Goal: Transaction & Acquisition: Purchase product/service

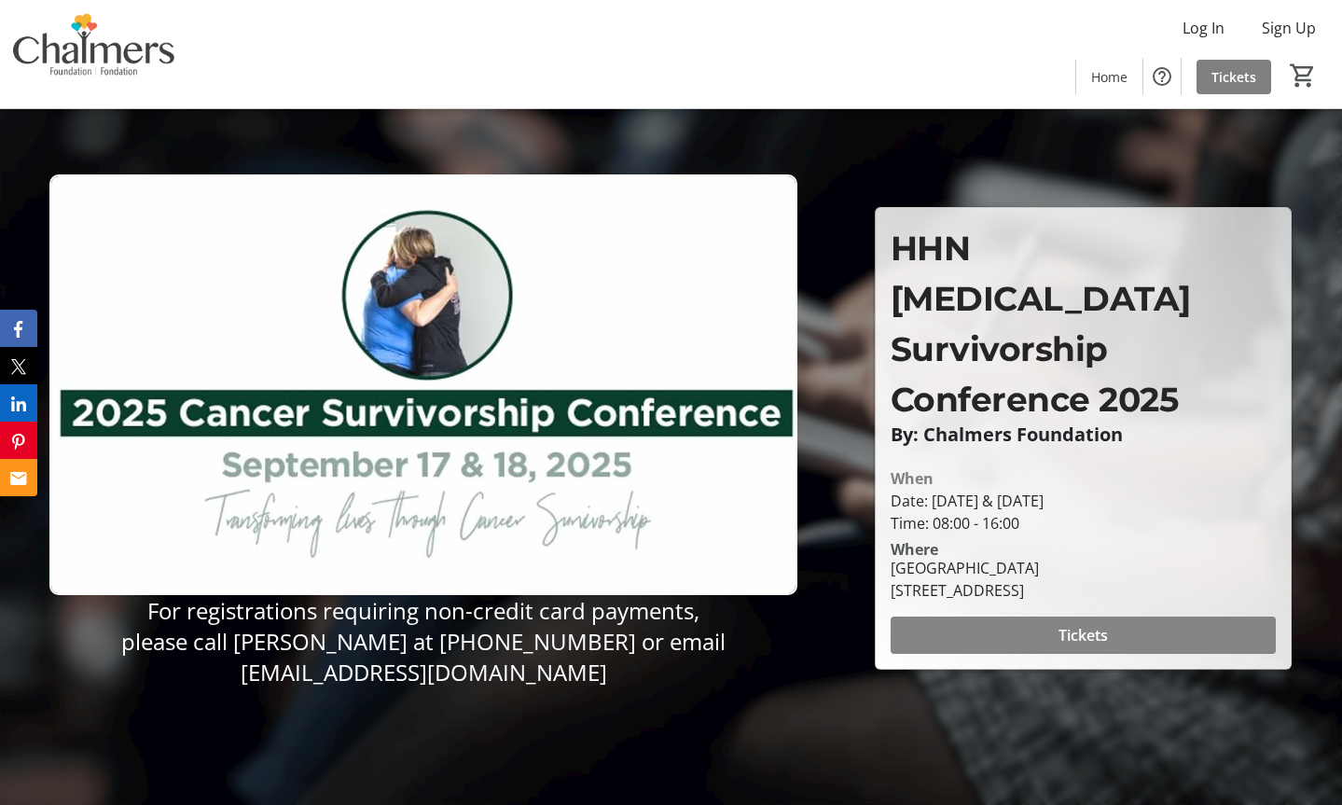
click at [1083, 624] on span "Tickets" at bounding box center [1083, 635] width 49 height 22
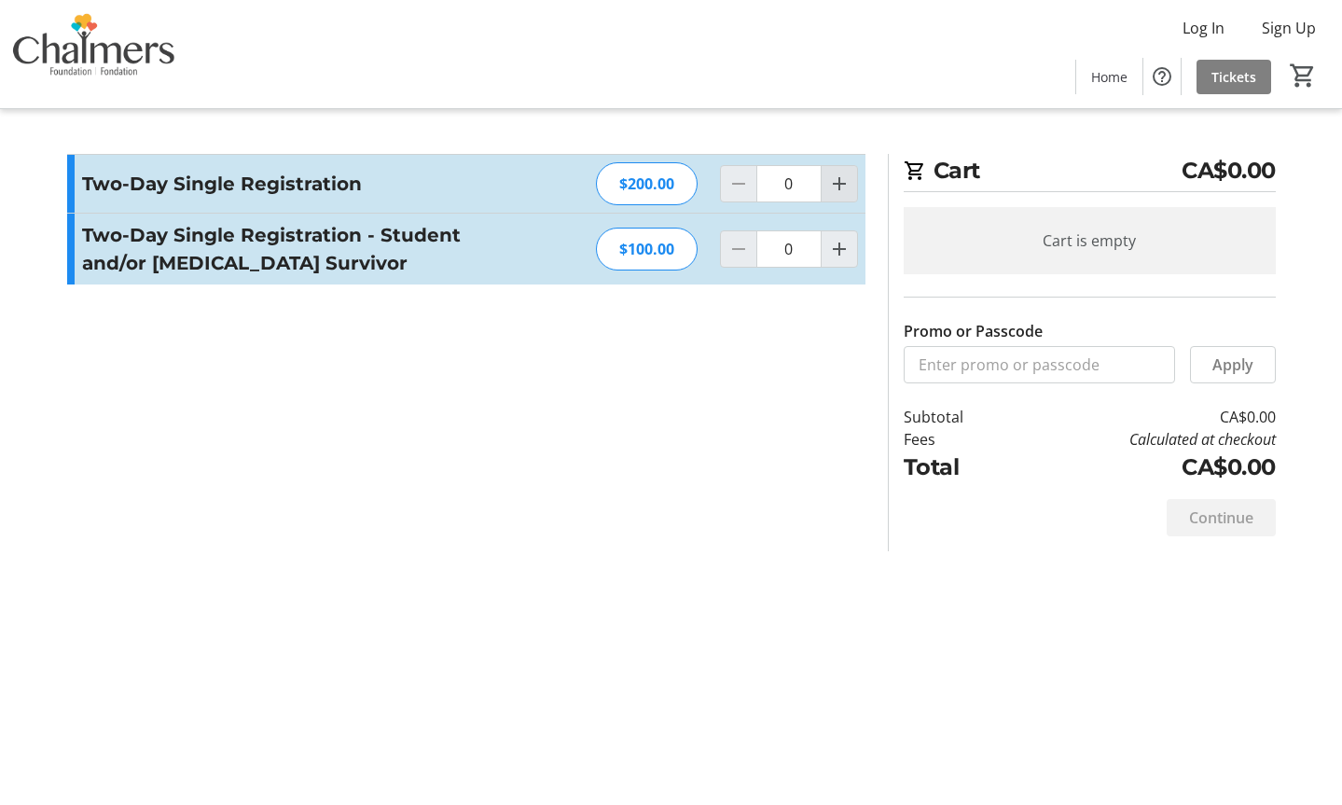
click at [836, 185] on mat-icon "Increment by one" at bounding box center [839, 184] width 22 height 22
type input "1"
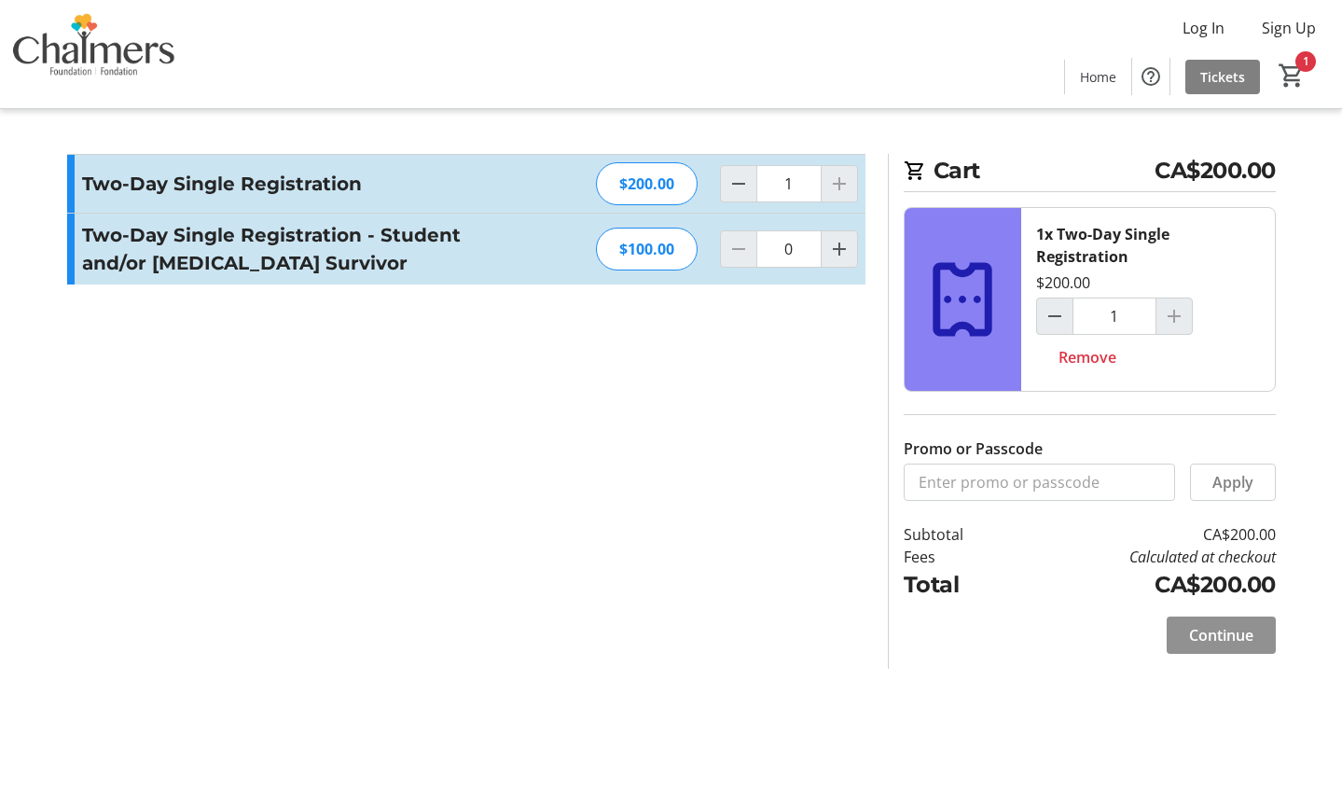
click at [1222, 646] on span at bounding box center [1221, 635] width 109 height 45
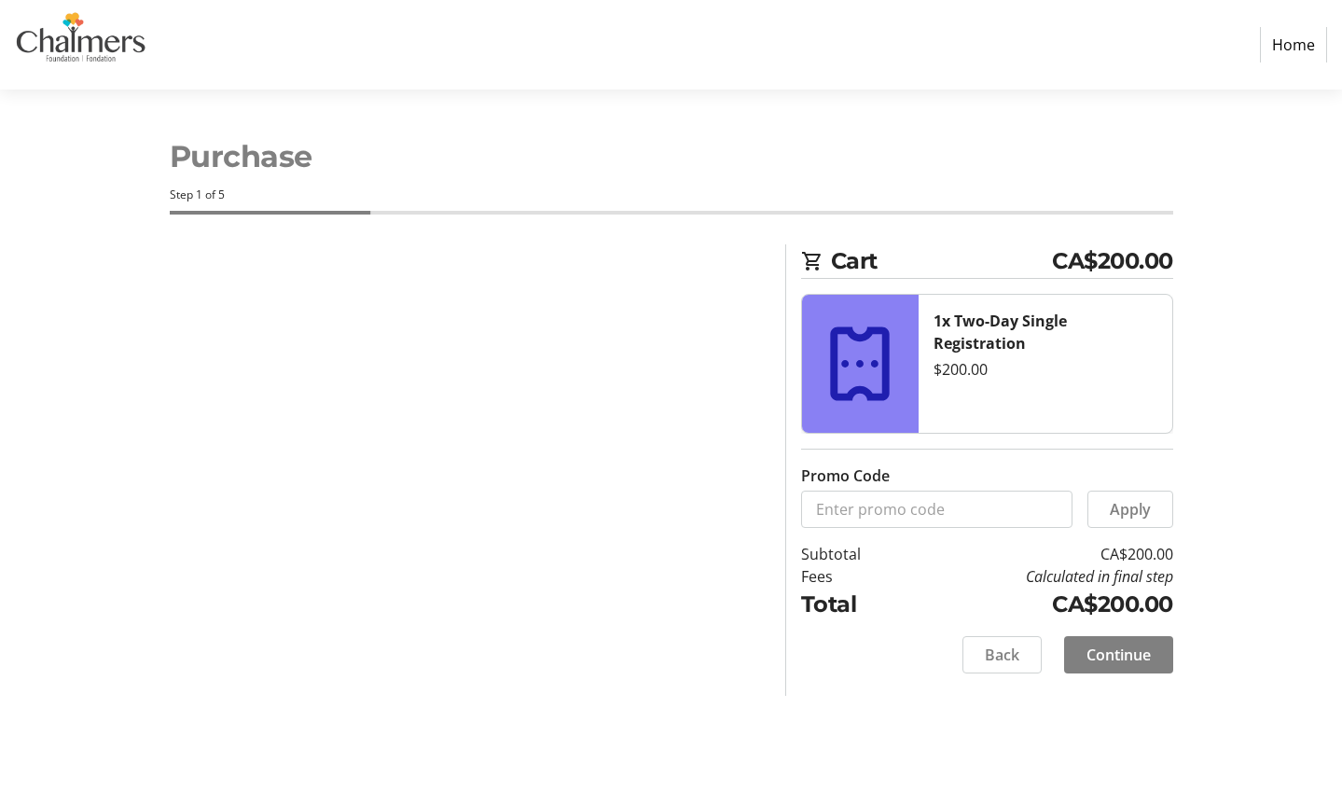
select select "CA"
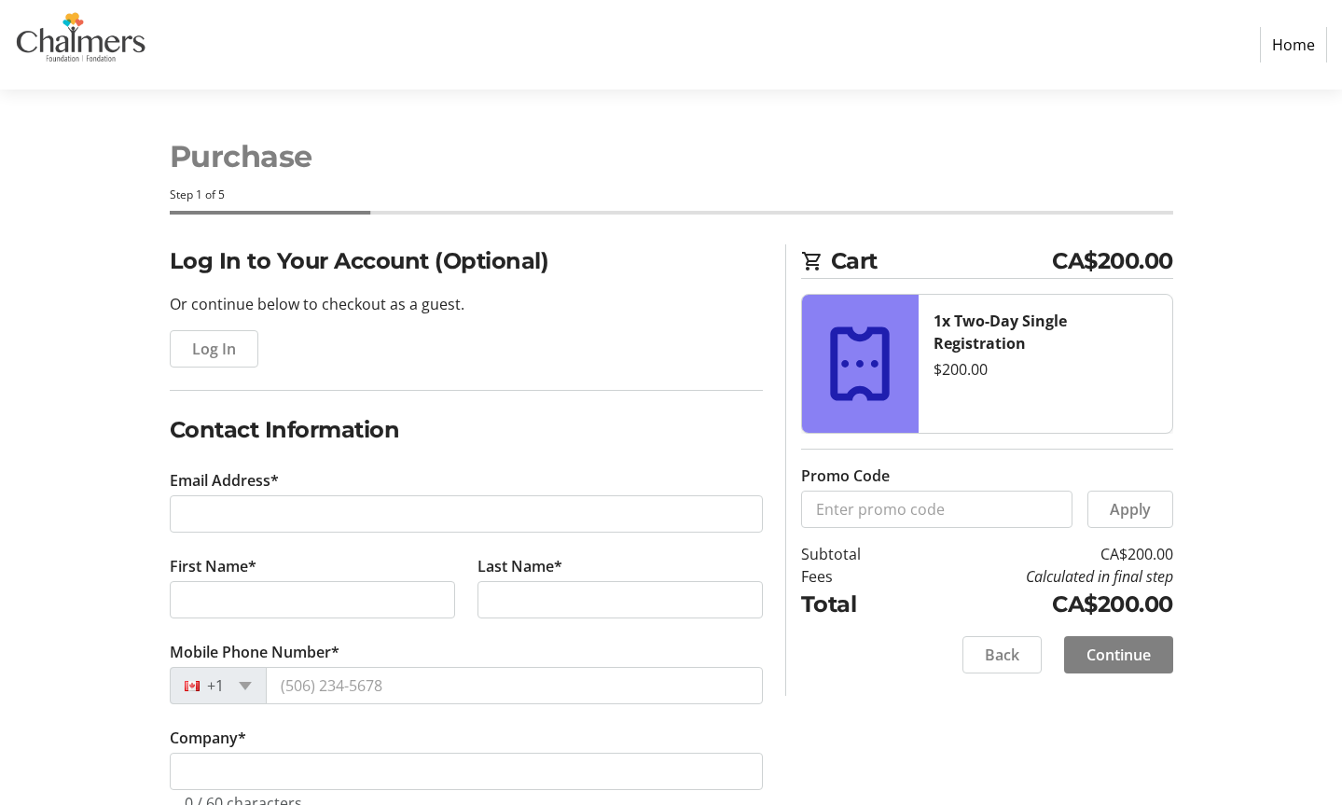
scroll to position [107, 0]
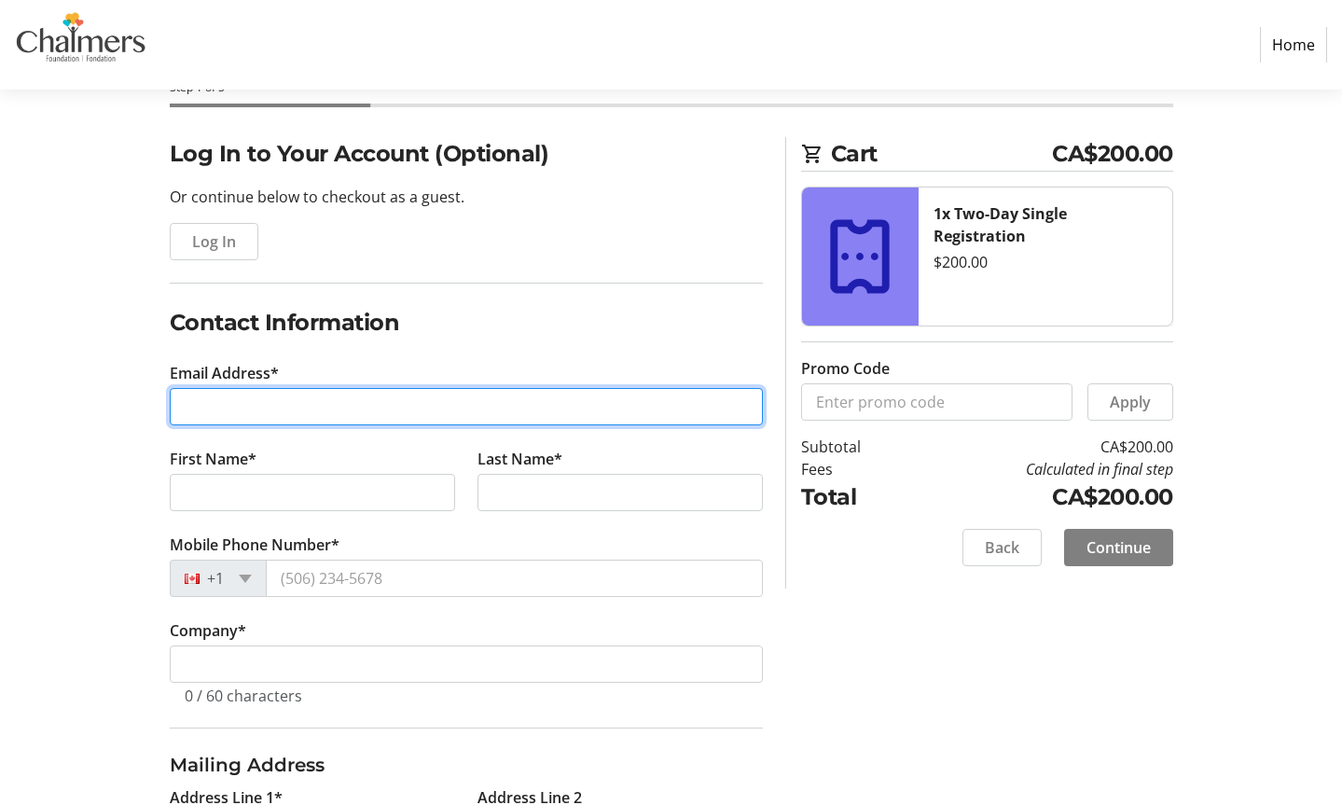
click at [391, 413] on input "Email Address*" at bounding box center [466, 406] width 593 height 37
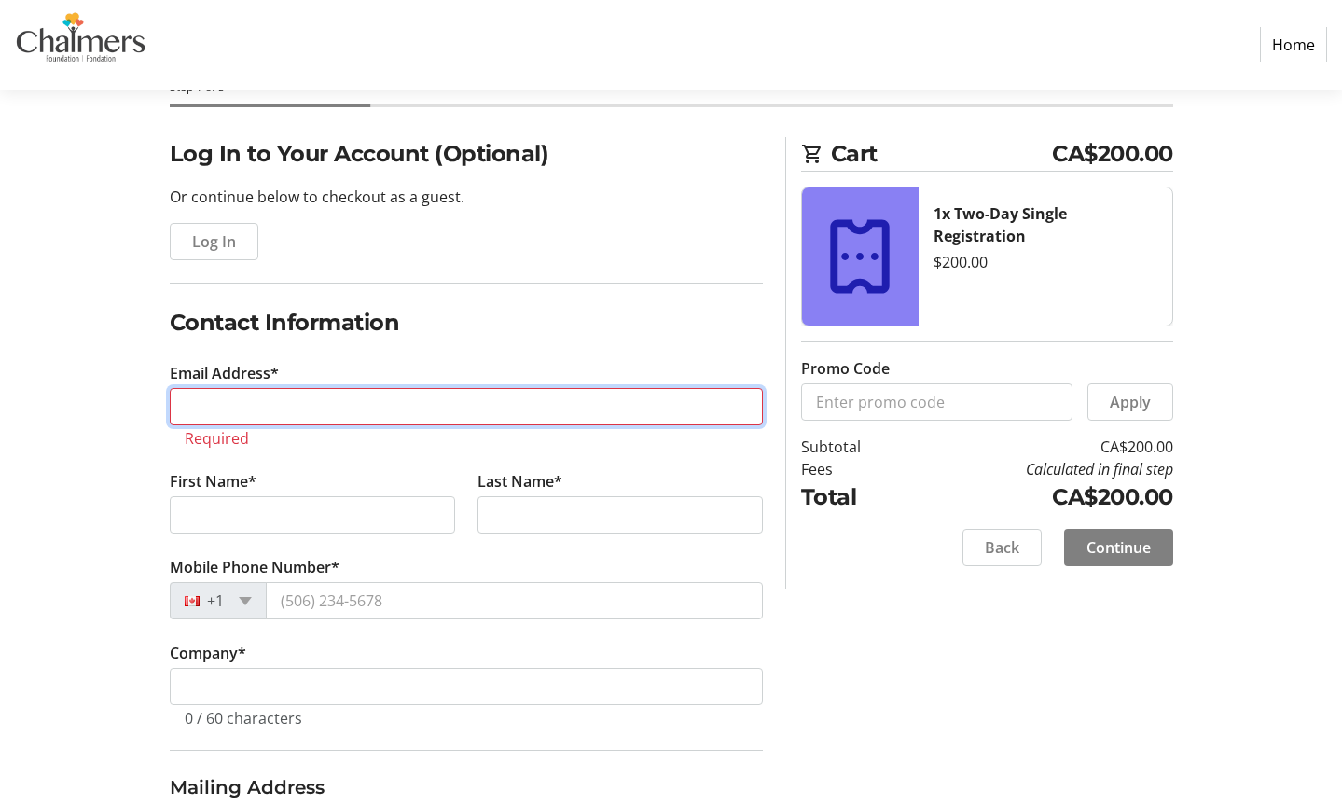
click at [262, 418] on input "Email Address*" at bounding box center [466, 406] width 593 height 37
paste input "[EMAIL_ADDRESS][DOMAIN_NAME] <[EMAIL_ADDRESS][DOMAIN_NAME]>"
drag, startPoint x: 645, startPoint y: 409, endPoint x: 386, endPoint y: 409, distance: 259.3
click at [386, 409] on input "[EMAIL_ADDRESS][DOMAIN_NAME] <[EMAIL_ADDRESS][DOMAIN_NAME]>" at bounding box center [466, 406] width 593 height 37
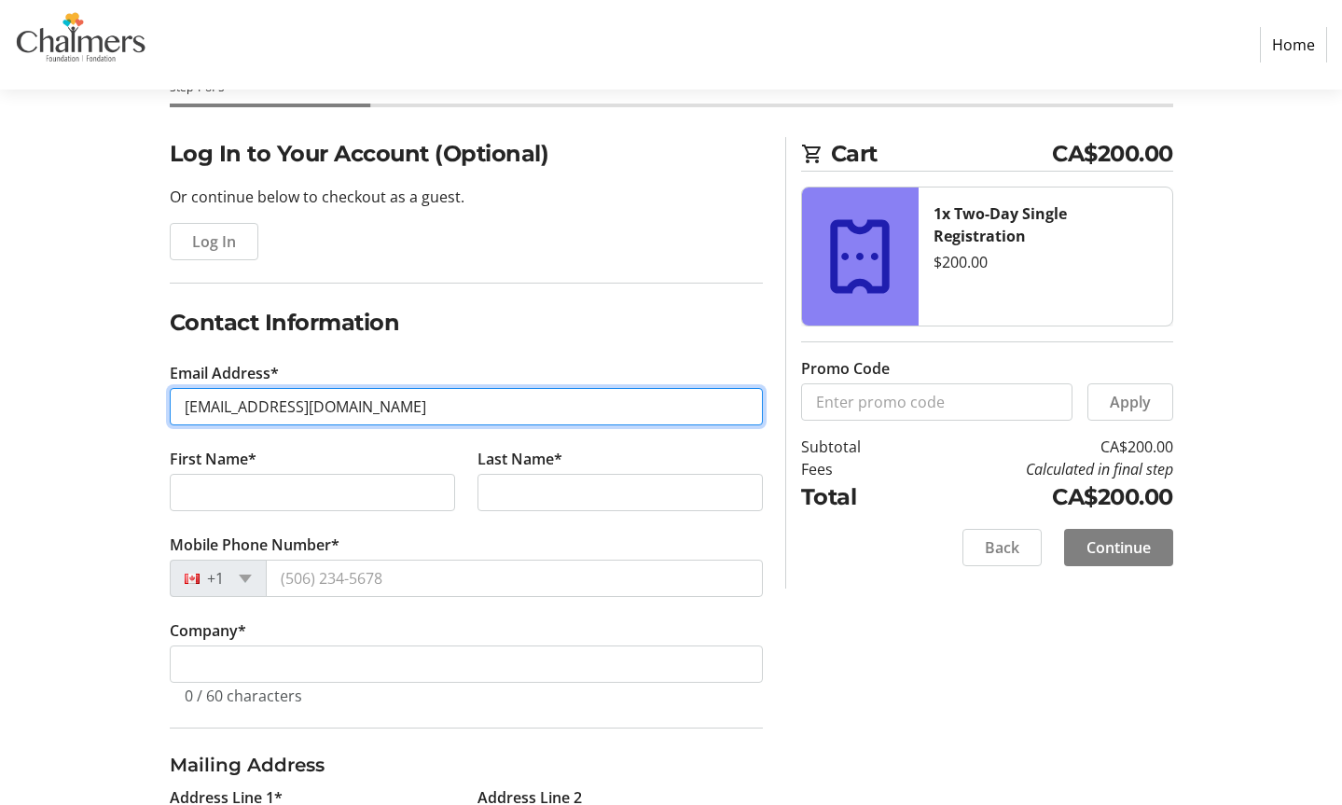
type input "[EMAIL_ADDRESS][DOMAIN_NAME]"
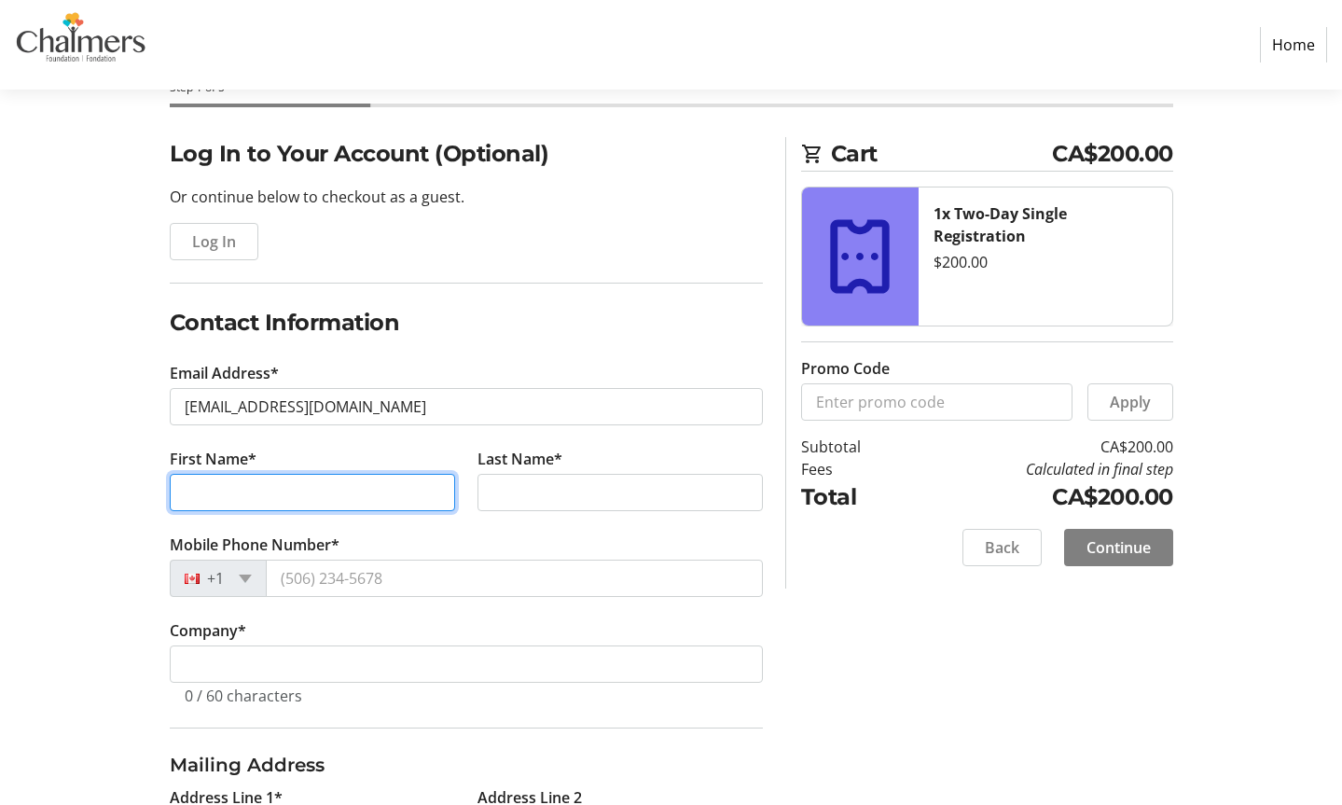
click at [369, 492] on input "First Name*" at bounding box center [312, 492] width 285 height 37
type input "[PERSON_NAME]"
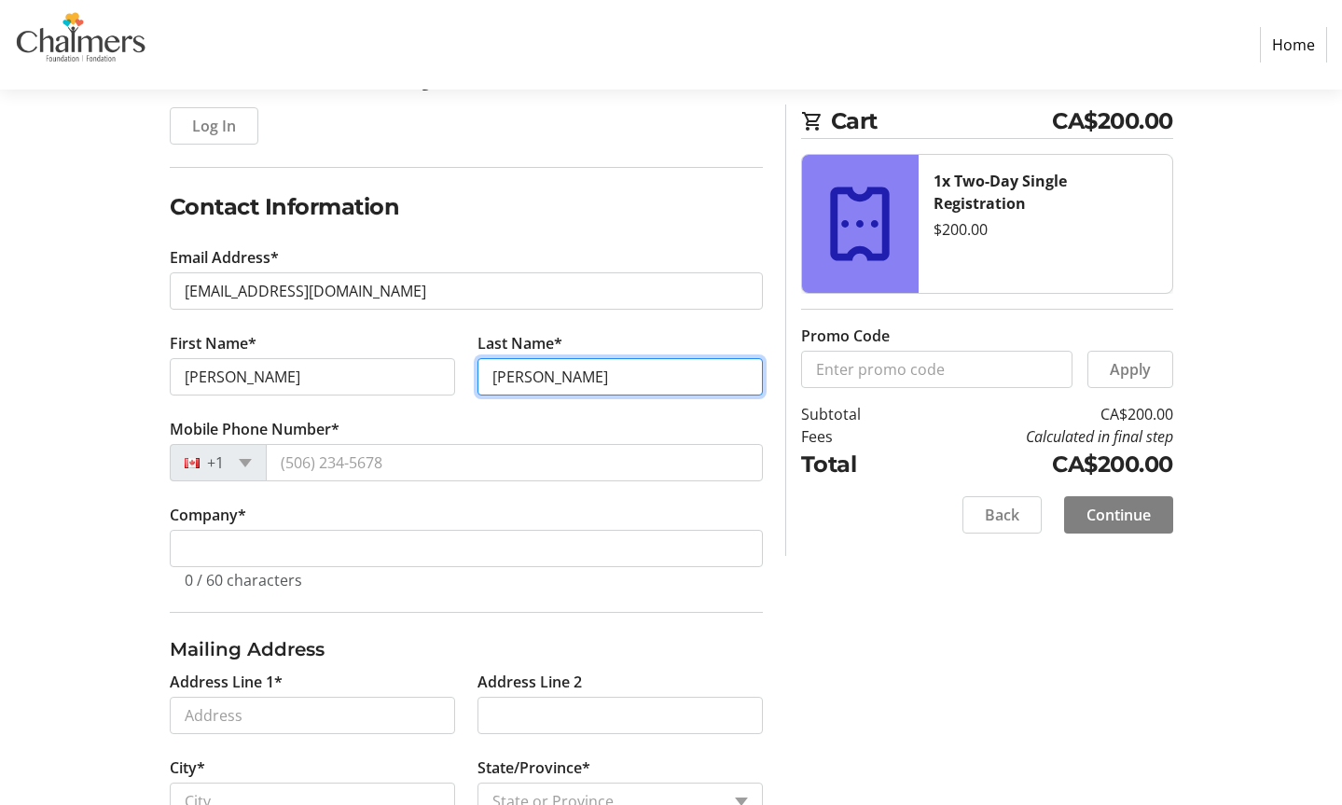
scroll to position [227, 0]
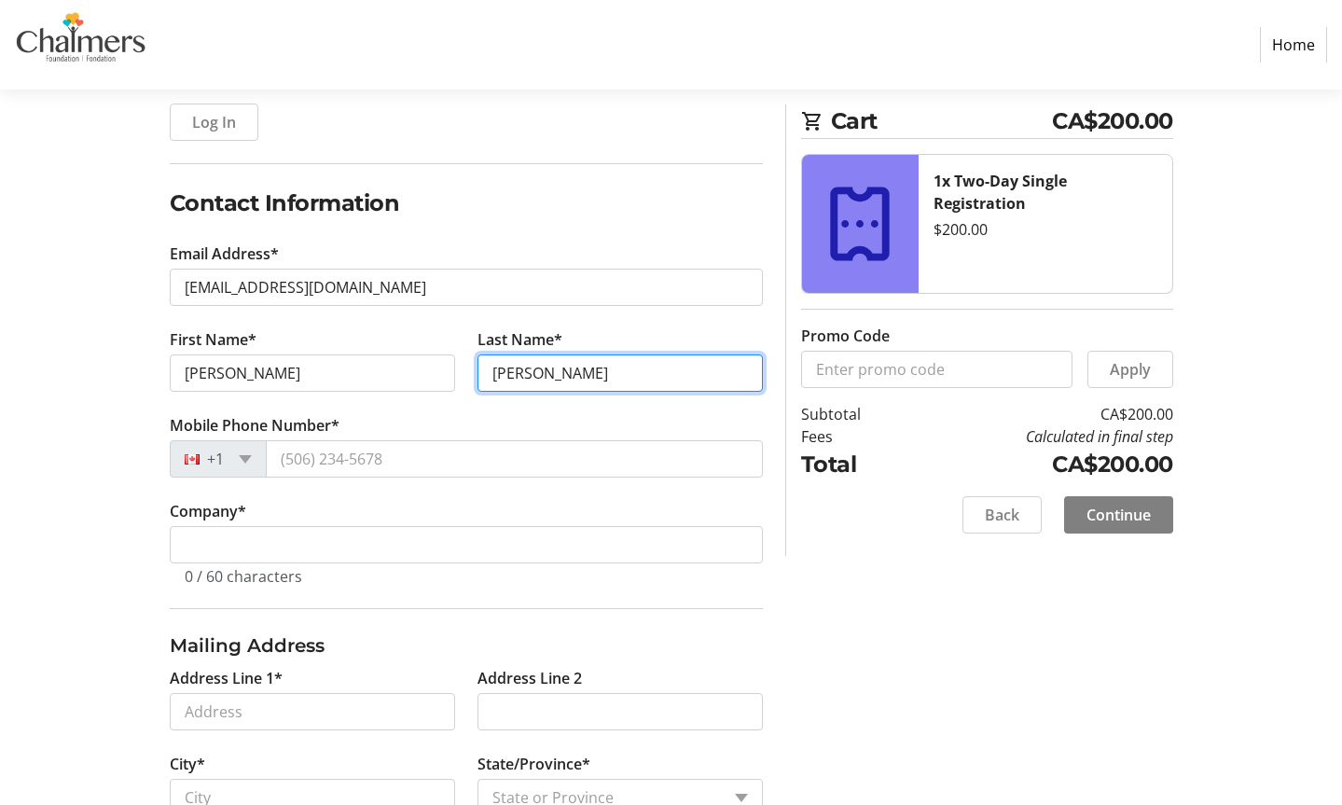
type input "[PERSON_NAME]"
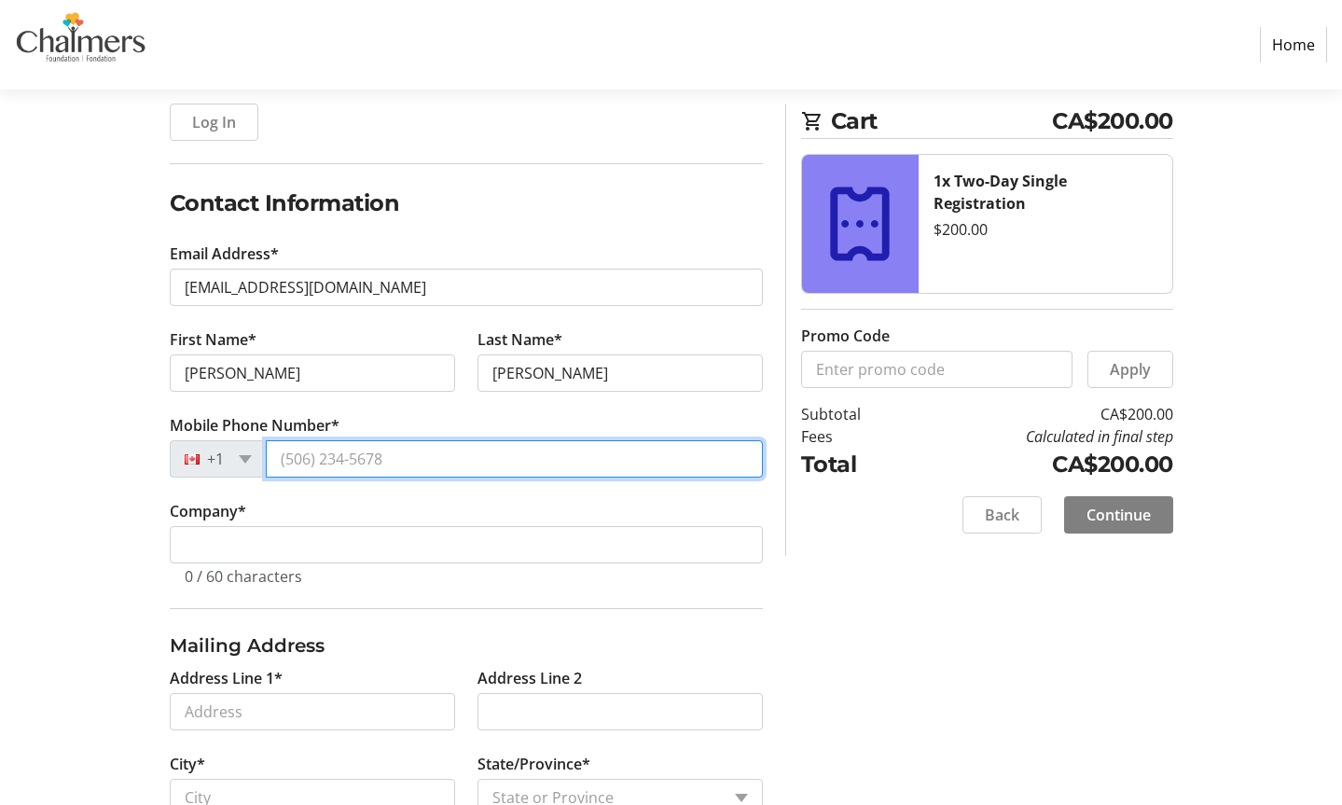
click at [321, 456] on input "Mobile Phone Number*" at bounding box center [514, 458] width 497 height 37
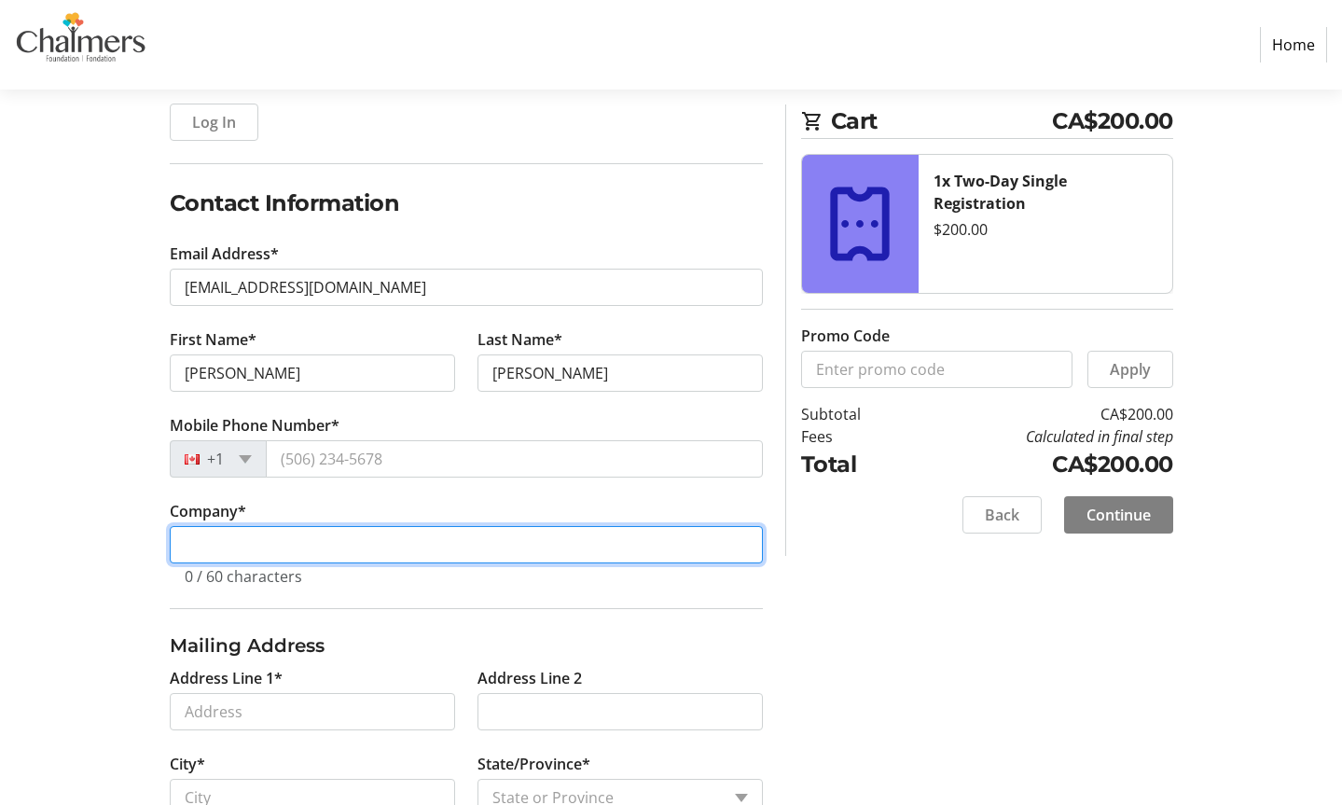
click at [291, 544] on tr-form-field "Company * 0 / 60 characters" at bounding box center [466, 554] width 593 height 108
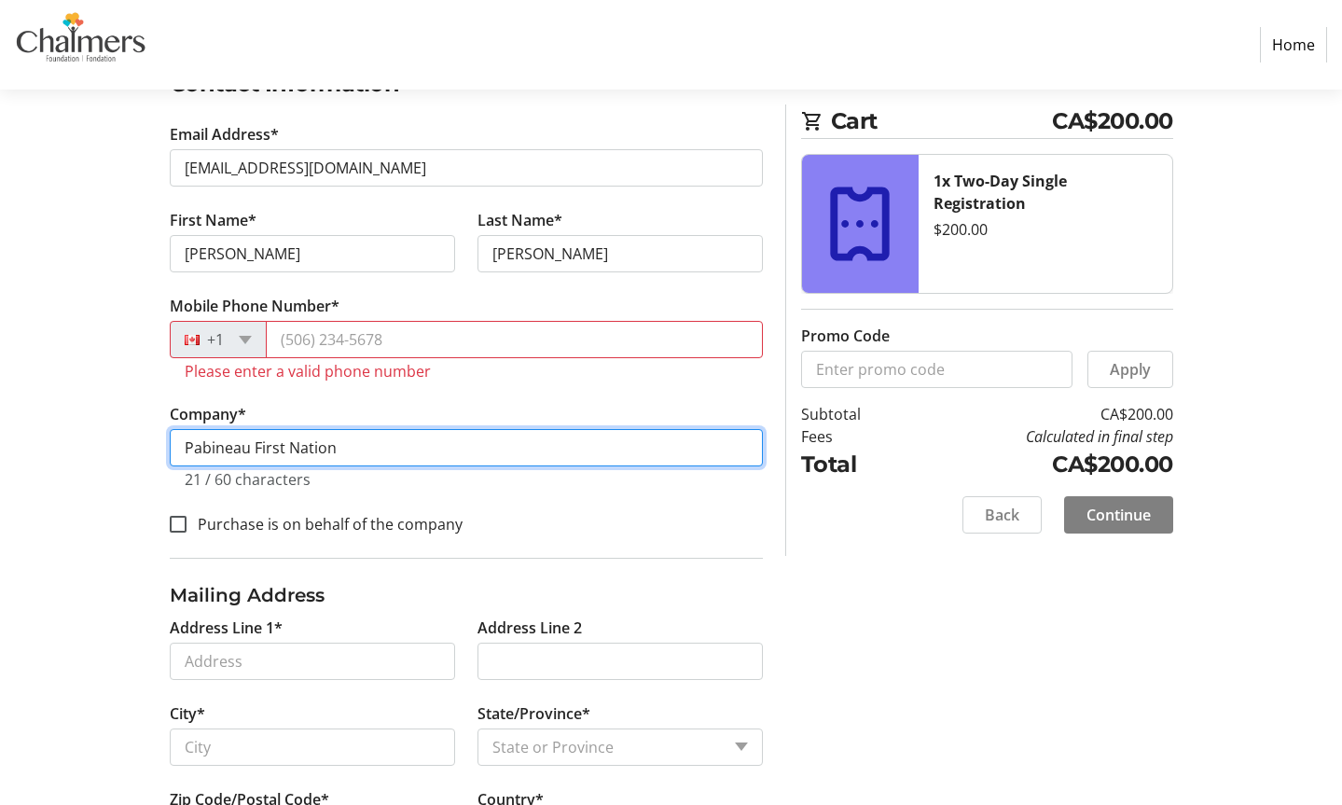
scroll to position [347, 0]
type input "Pabineau First Nation"
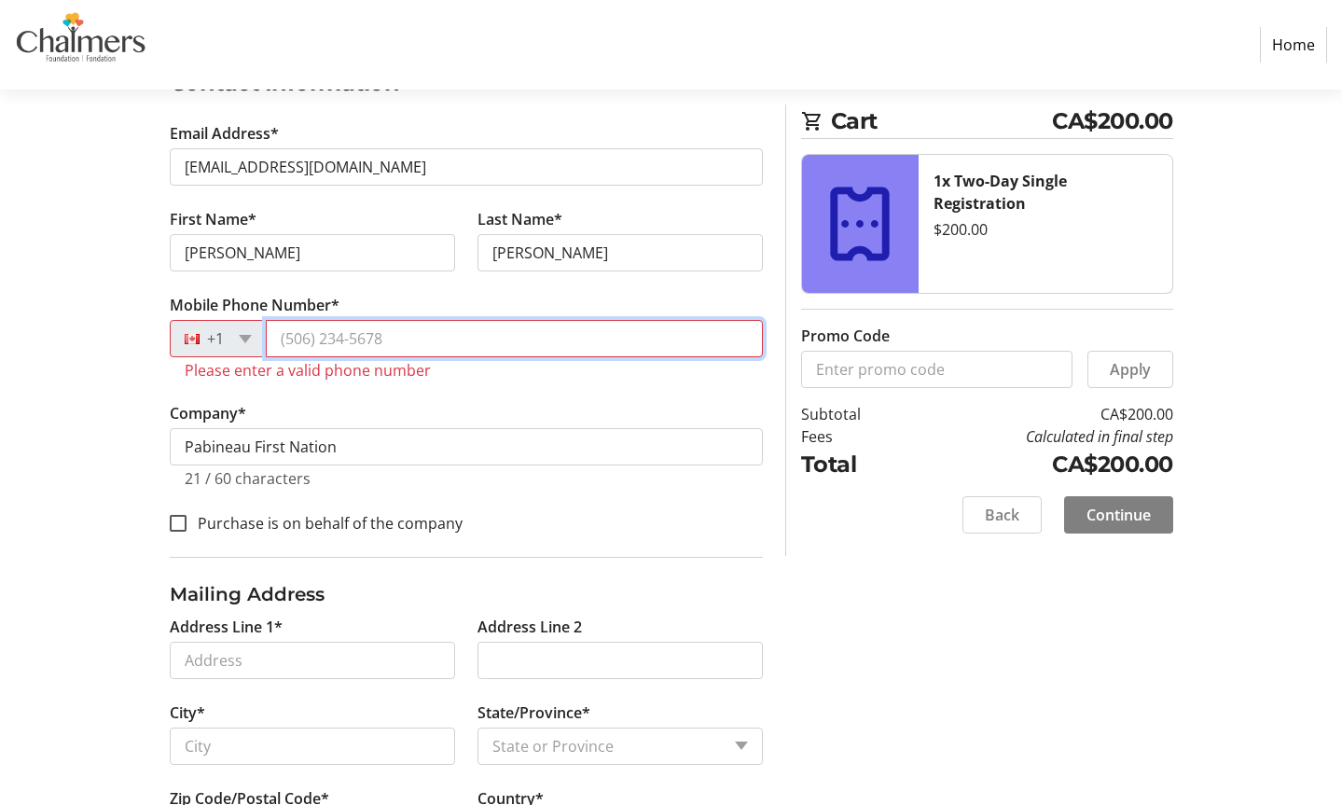
click at [400, 344] on input "Mobile Phone Number*" at bounding box center [514, 338] width 497 height 37
click at [436, 342] on input "(506)" at bounding box center [514, 338] width 497 height 37
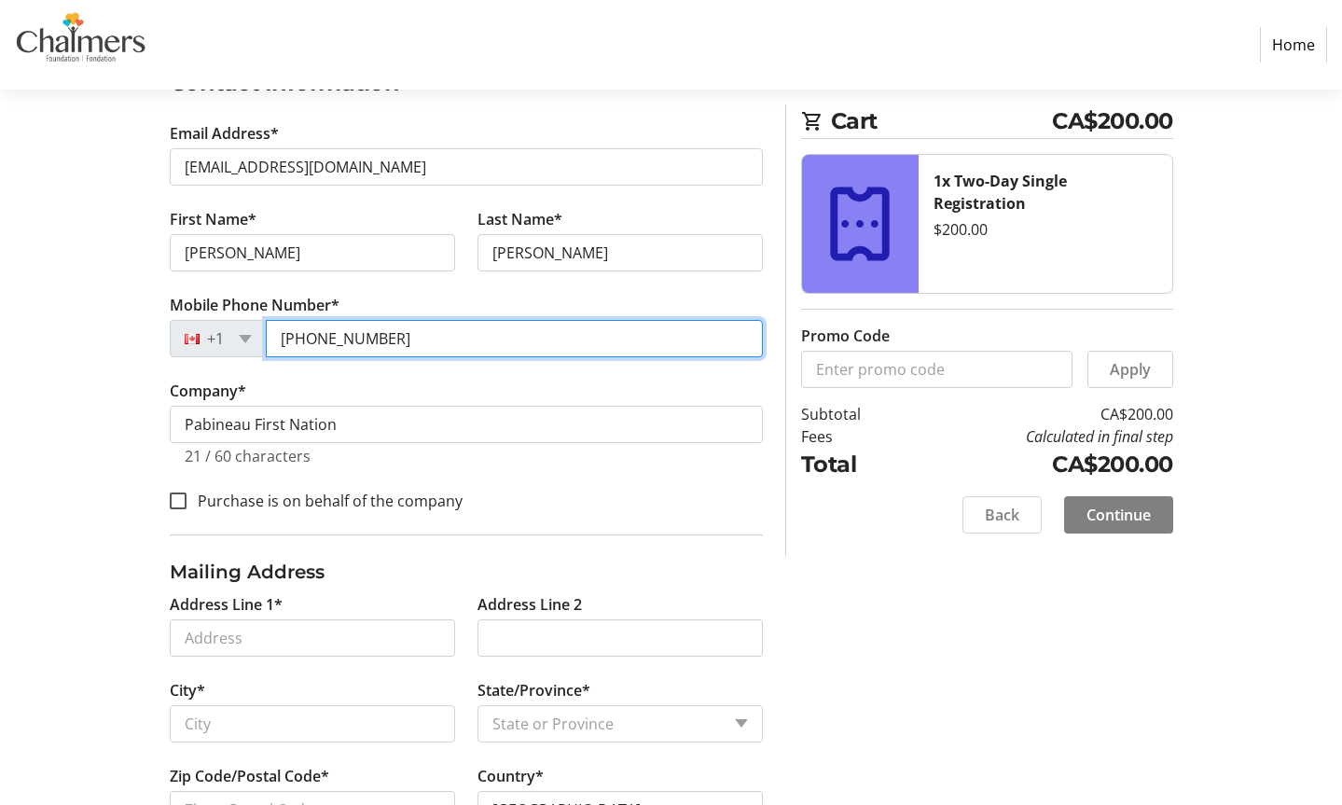
scroll to position [523, 0]
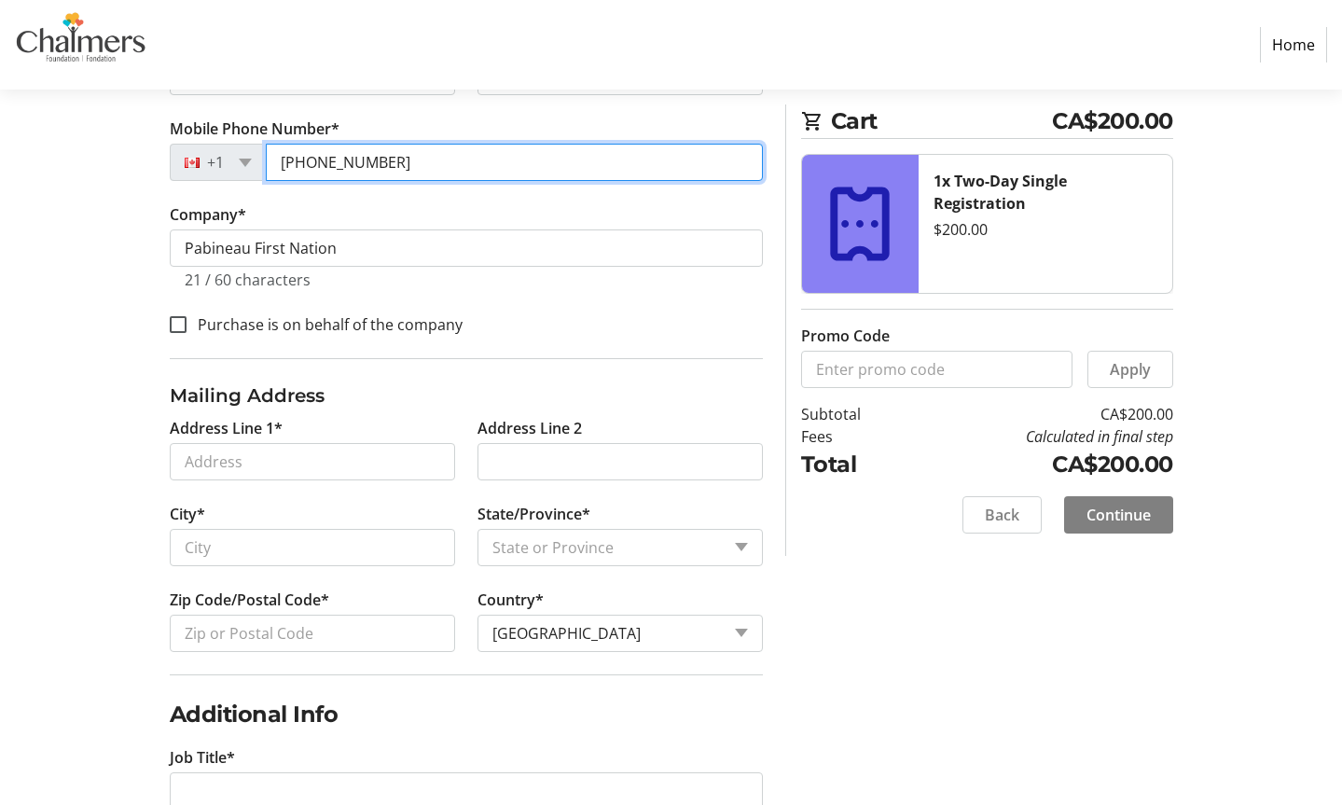
type input "[PHONE_NUMBER]"
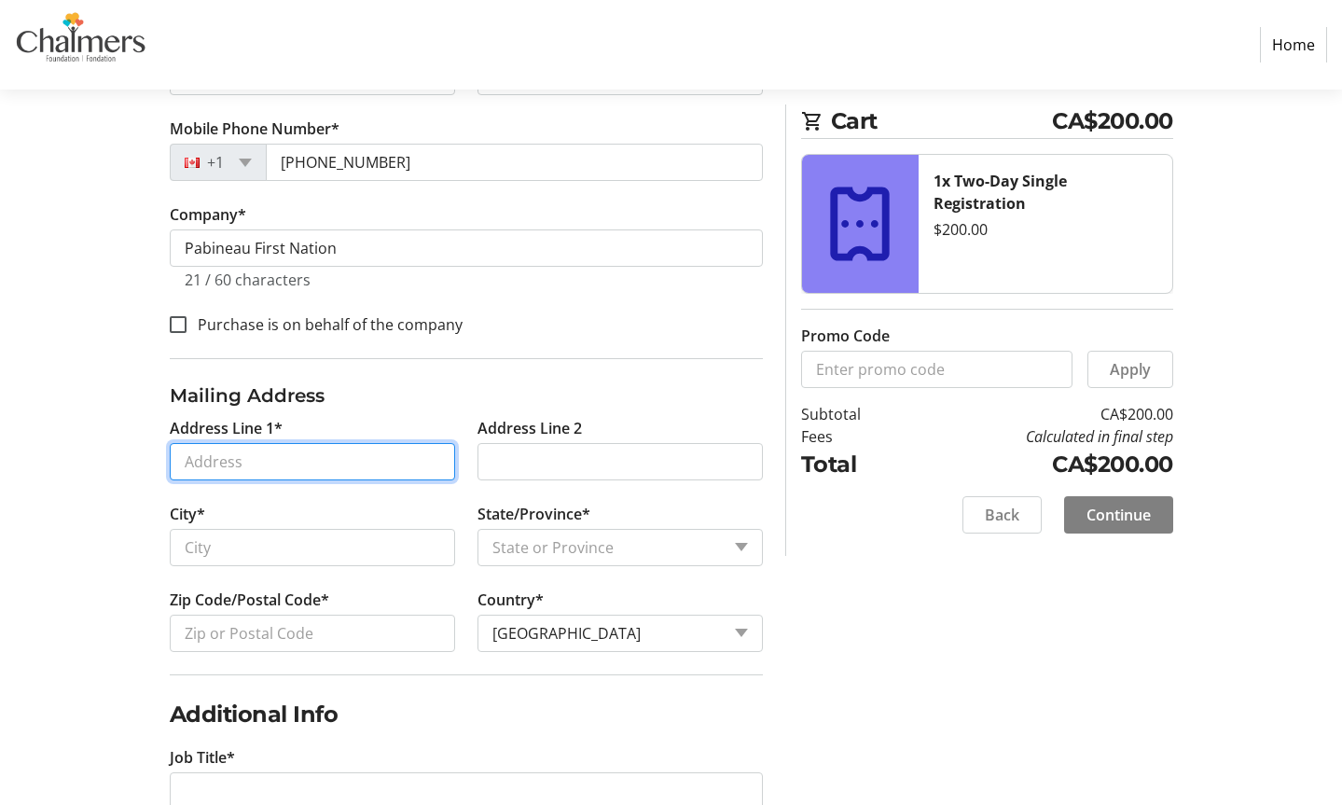
click at [392, 454] on input "Address Line 1*" at bounding box center [312, 461] width 285 height 37
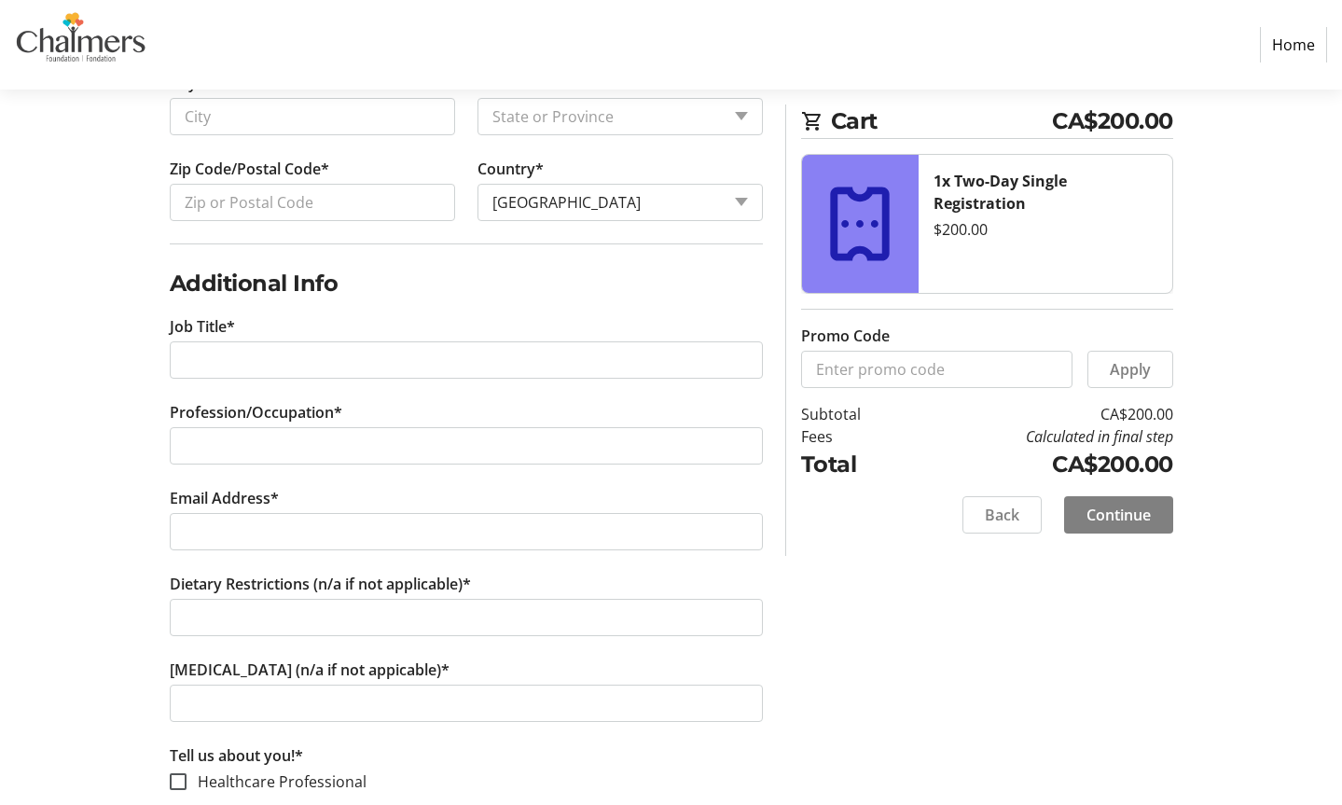
scroll to position [911, 0]
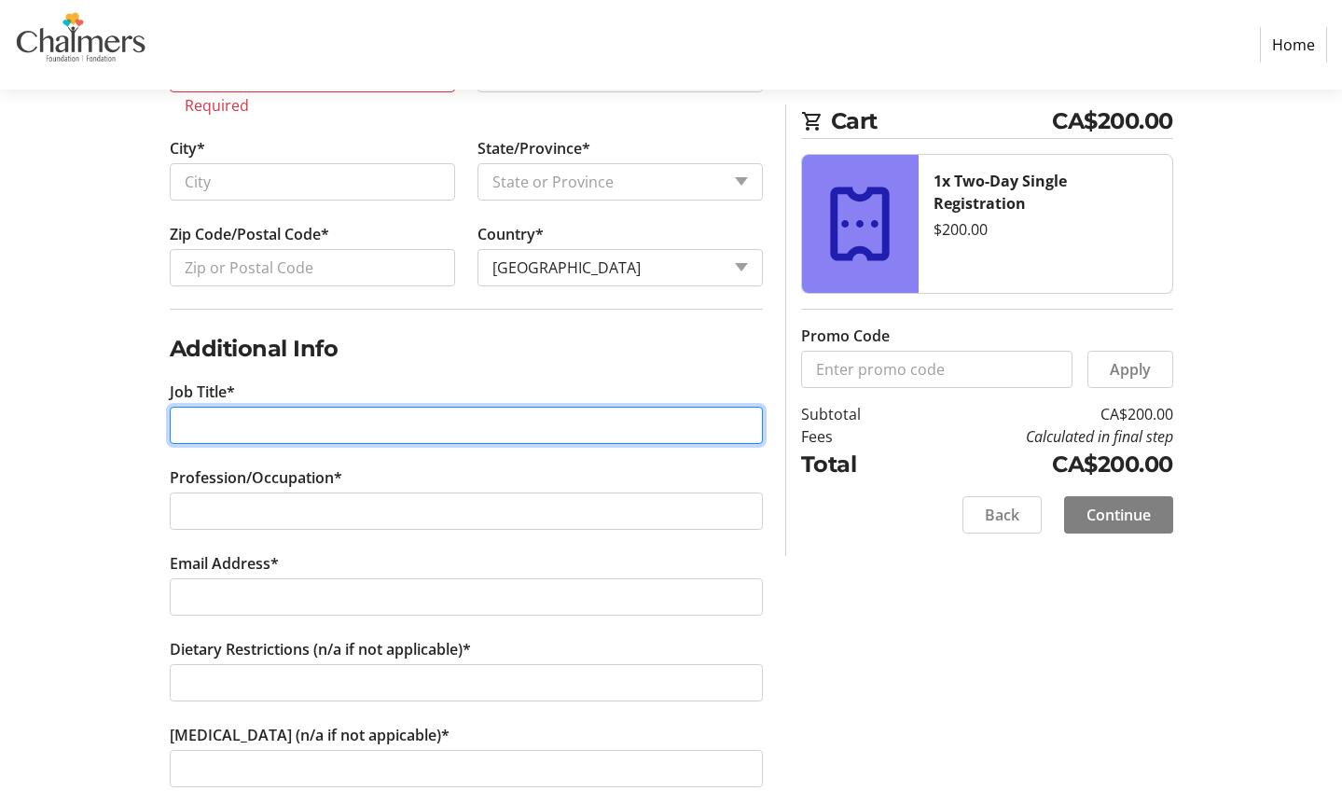
click at [305, 394] on tr-form-field "Job Title*" at bounding box center [466, 424] width 593 height 86
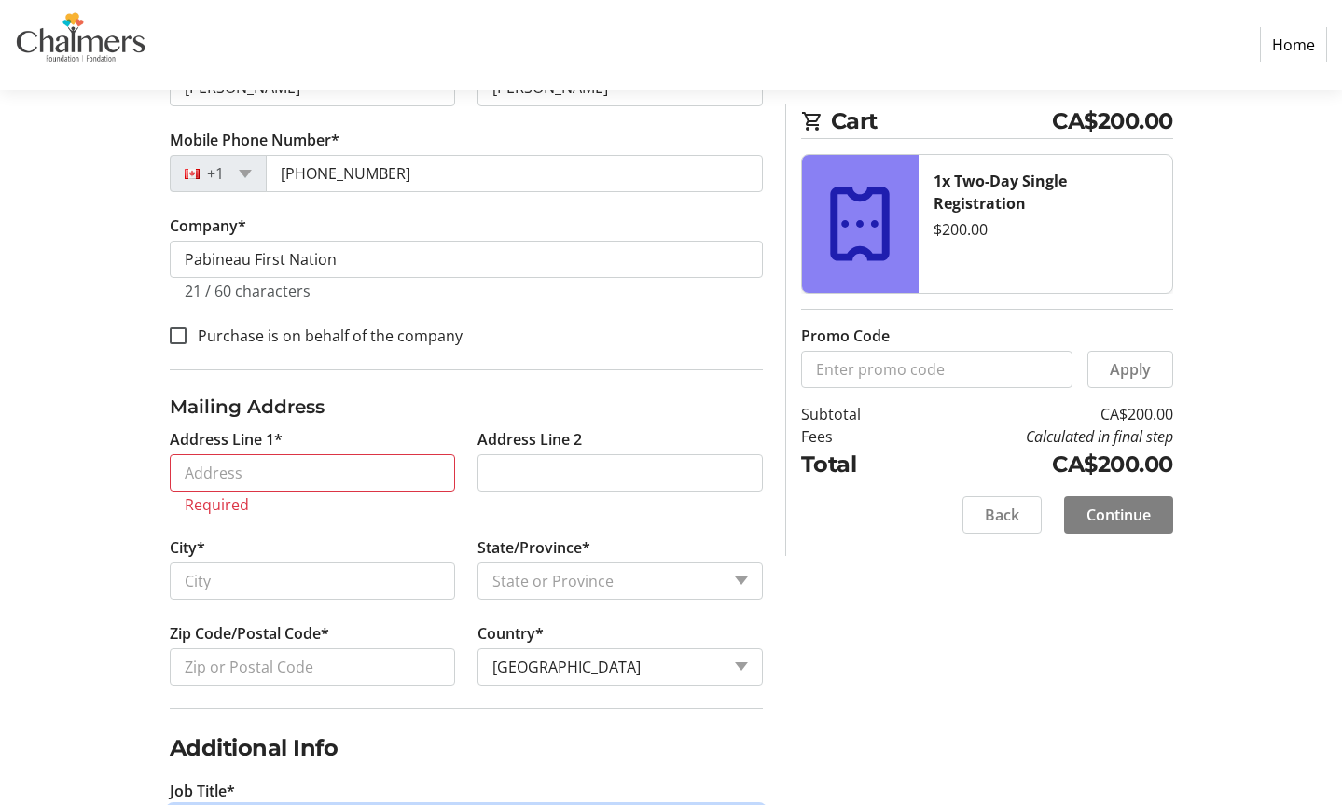
scroll to position [493, 0]
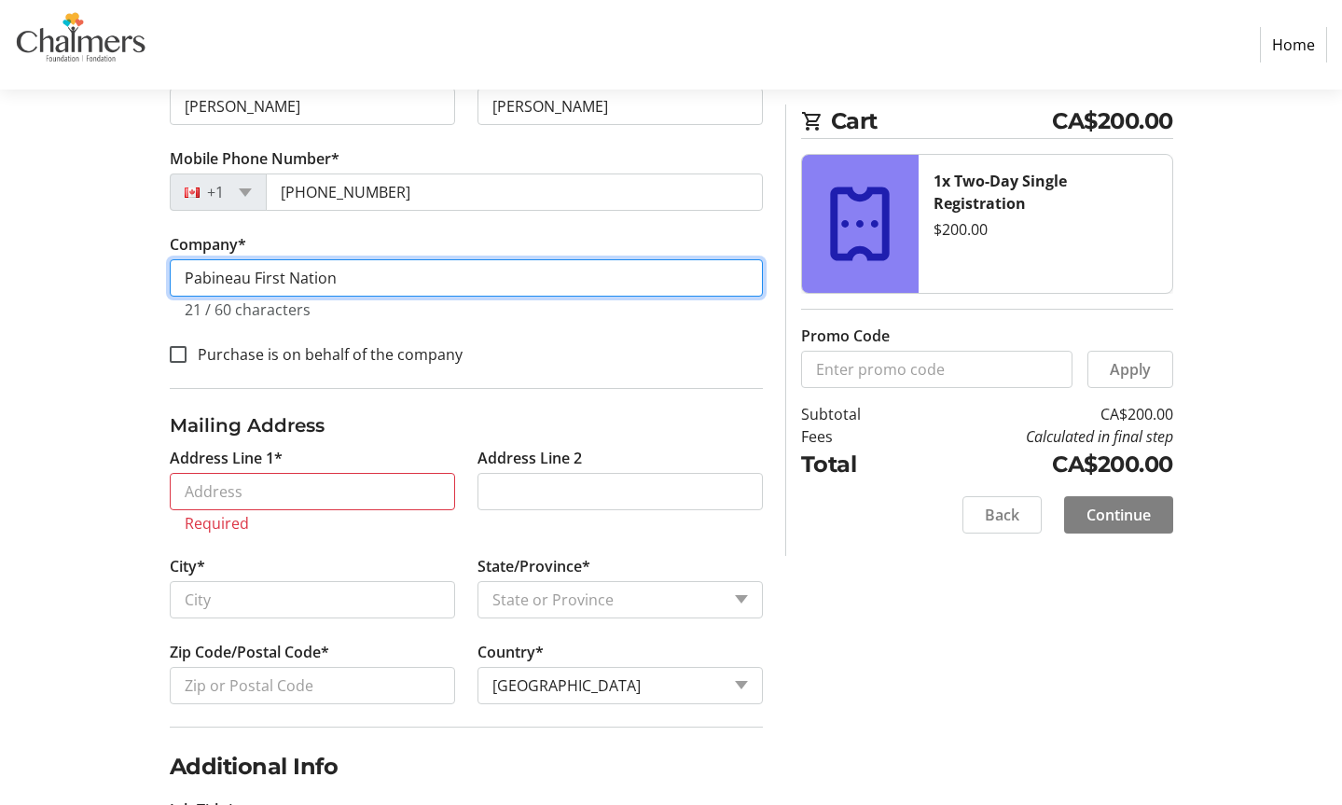
drag, startPoint x: 336, startPoint y: 281, endPoint x: 111, endPoint y: 273, distance: 224.9
click at [111, 274] on div "Log In to Your Account (Optional) Or continue below to checkout as a guest. Log…" at bounding box center [671, 640] width 1231 height 1779
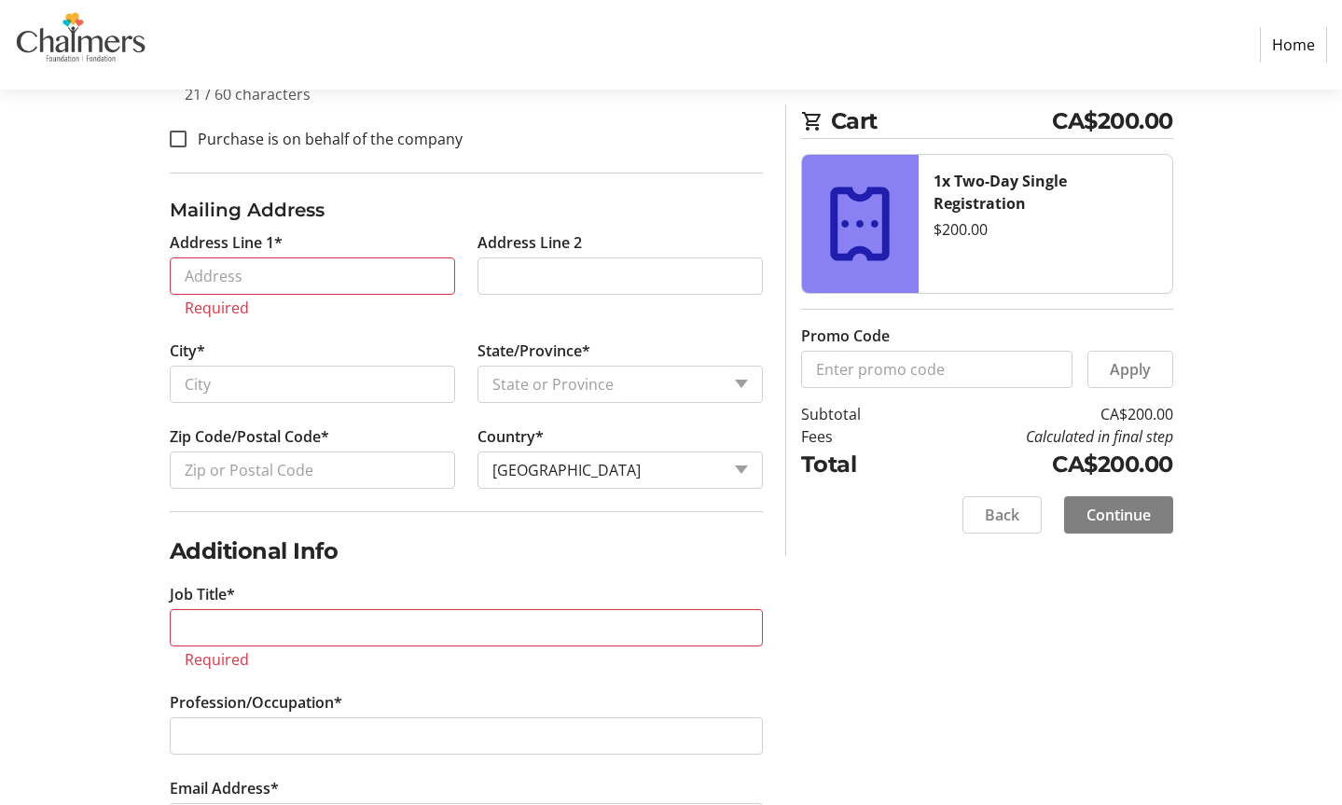
scroll to position [938, 0]
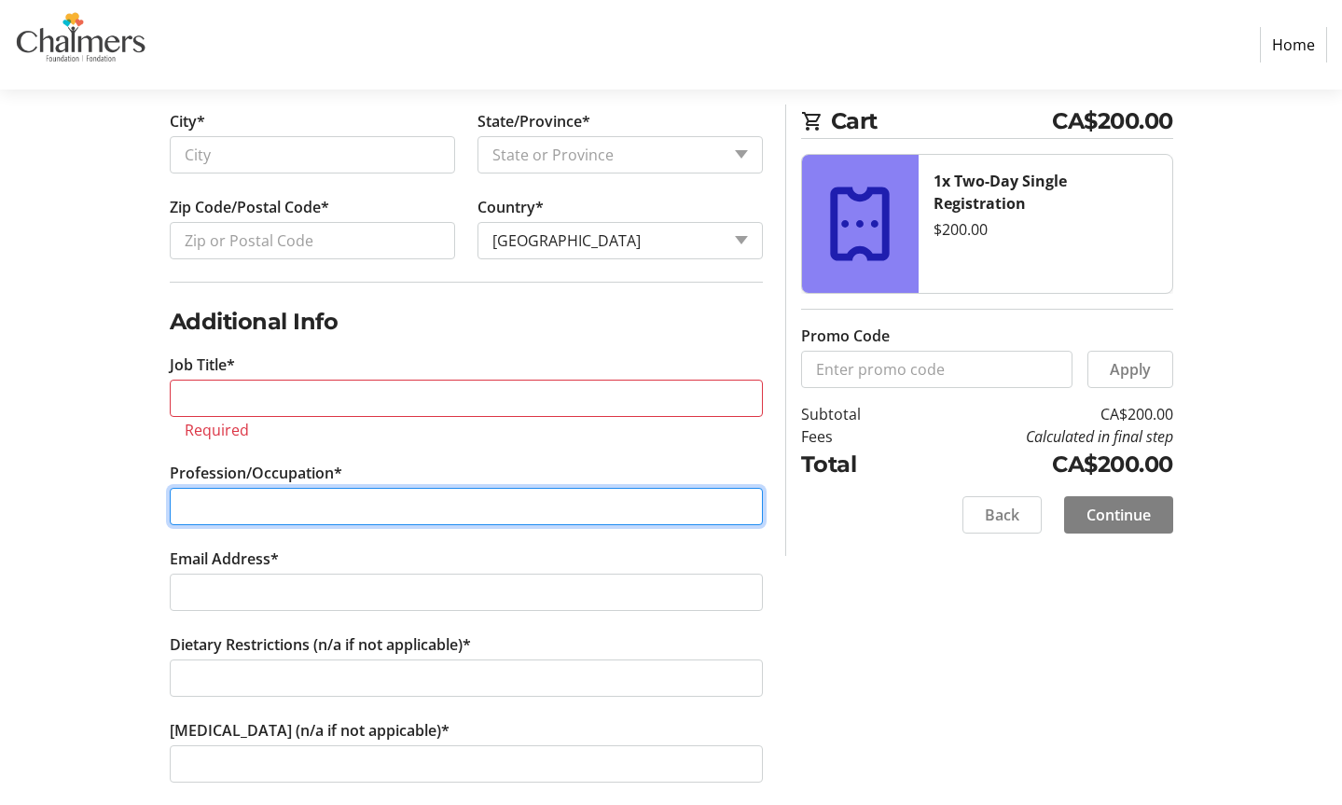
click at [253, 506] on input "Profession/Occupation*" at bounding box center [466, 506] width 593 height 37
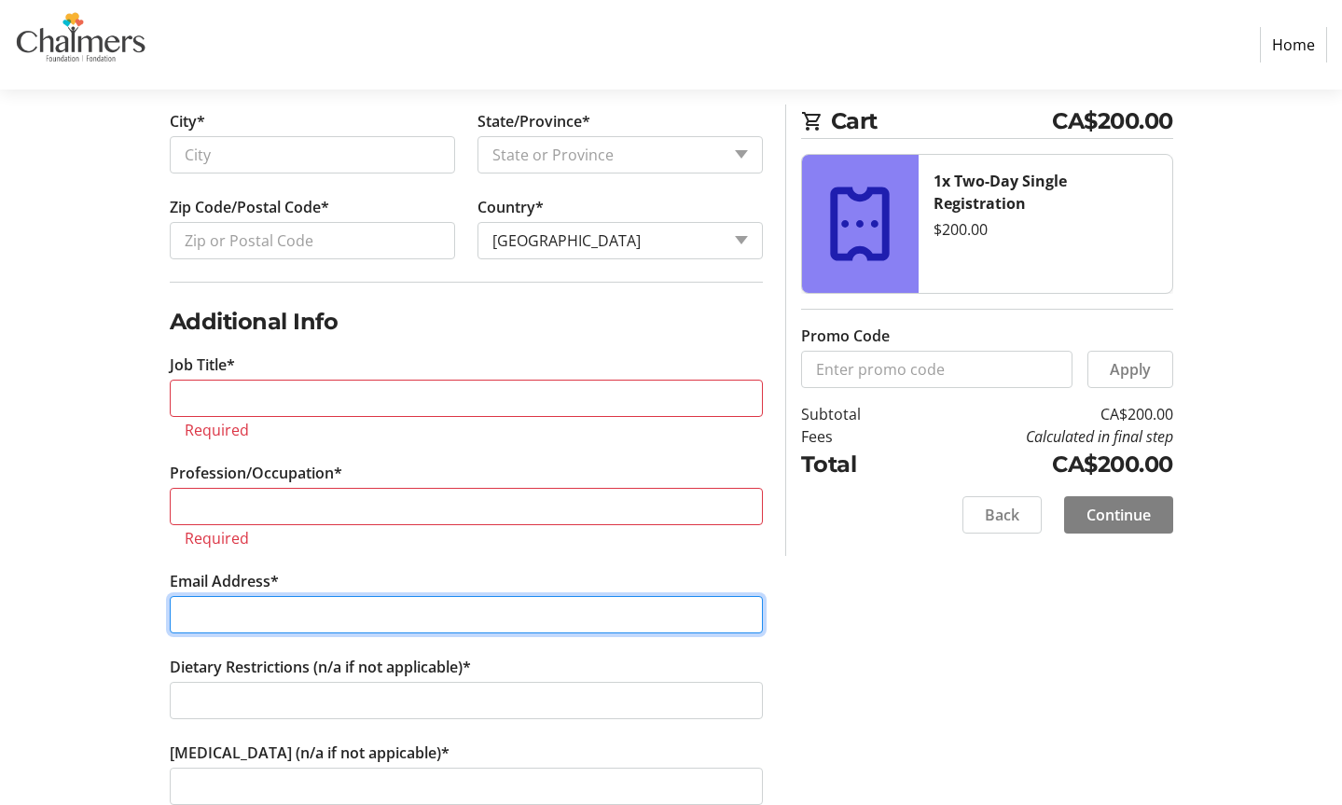
click at [249, 594] on tr-form-field "Email Address*" at bounding box center [466, 613] width 593 height 86
paste input "Pabineau First Nation"
drag, startPoint x: 376, startPoint y: 602, endPoint x: 82, endPoint y: 595, distance: 293.9
click at [82, 597] on div "Log In to Your Account (Optional) Or continue below to checkout as a guest. Log…" at bounding box center [671, 206] width 1231 height 1801
type input "Pabineau First Nation"
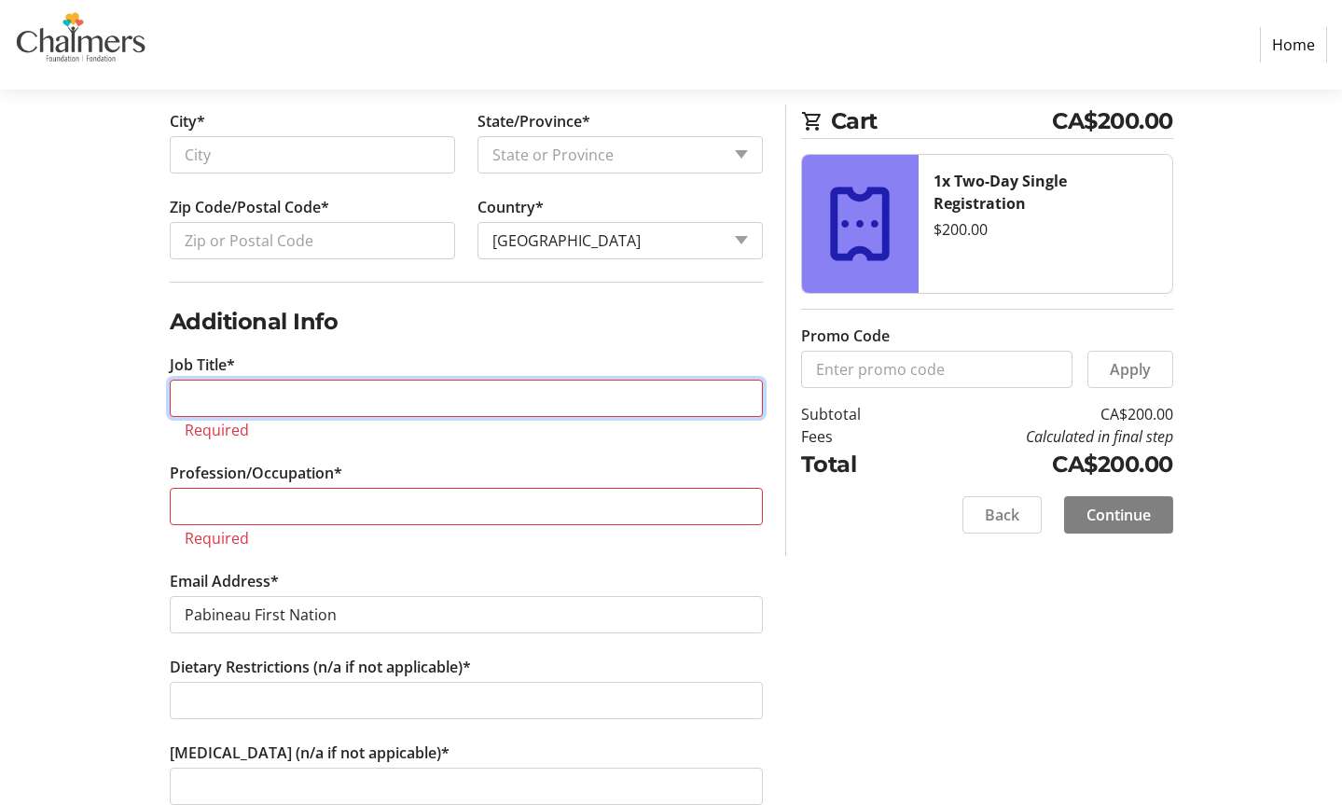
click at [253, 391] on input "Job Title*" at bounding box center [466, 398] width 593 height 37
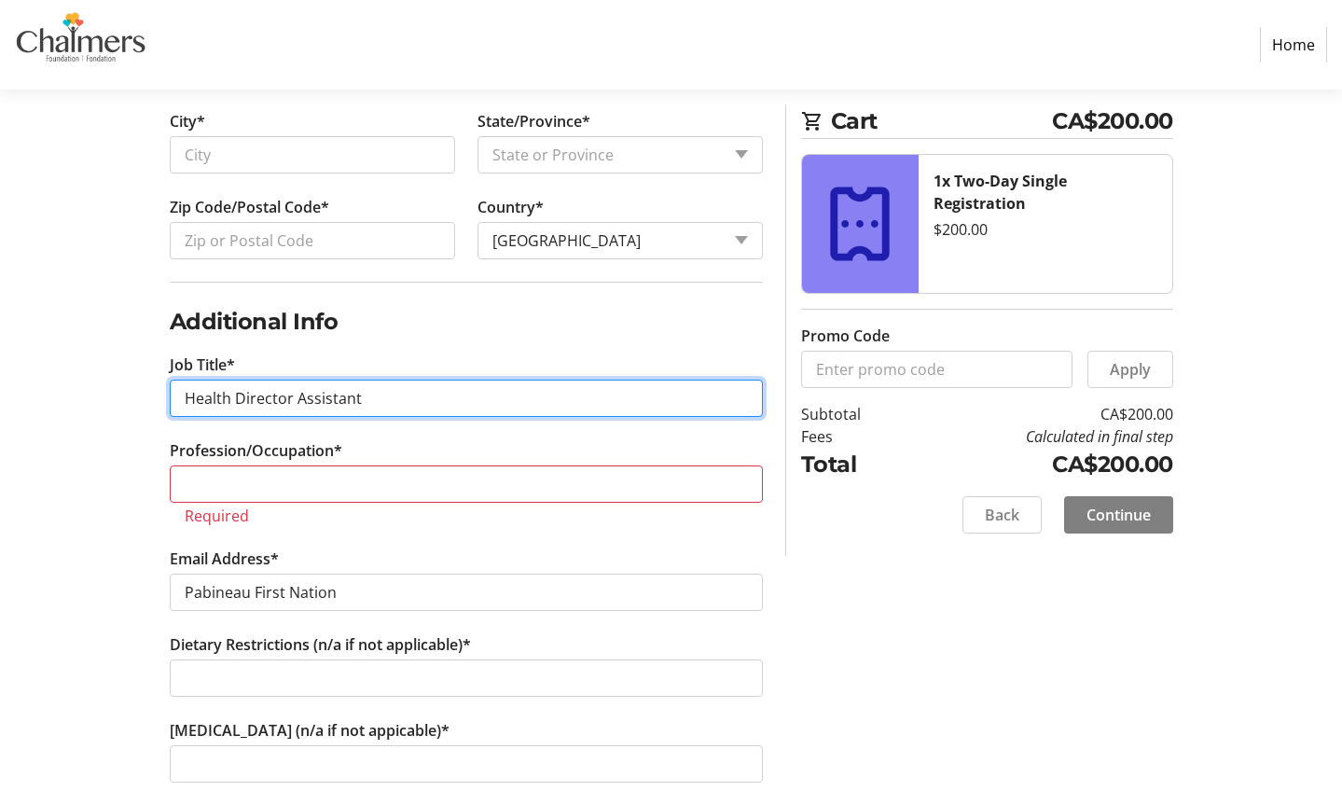
type input "Health Director Assistant"
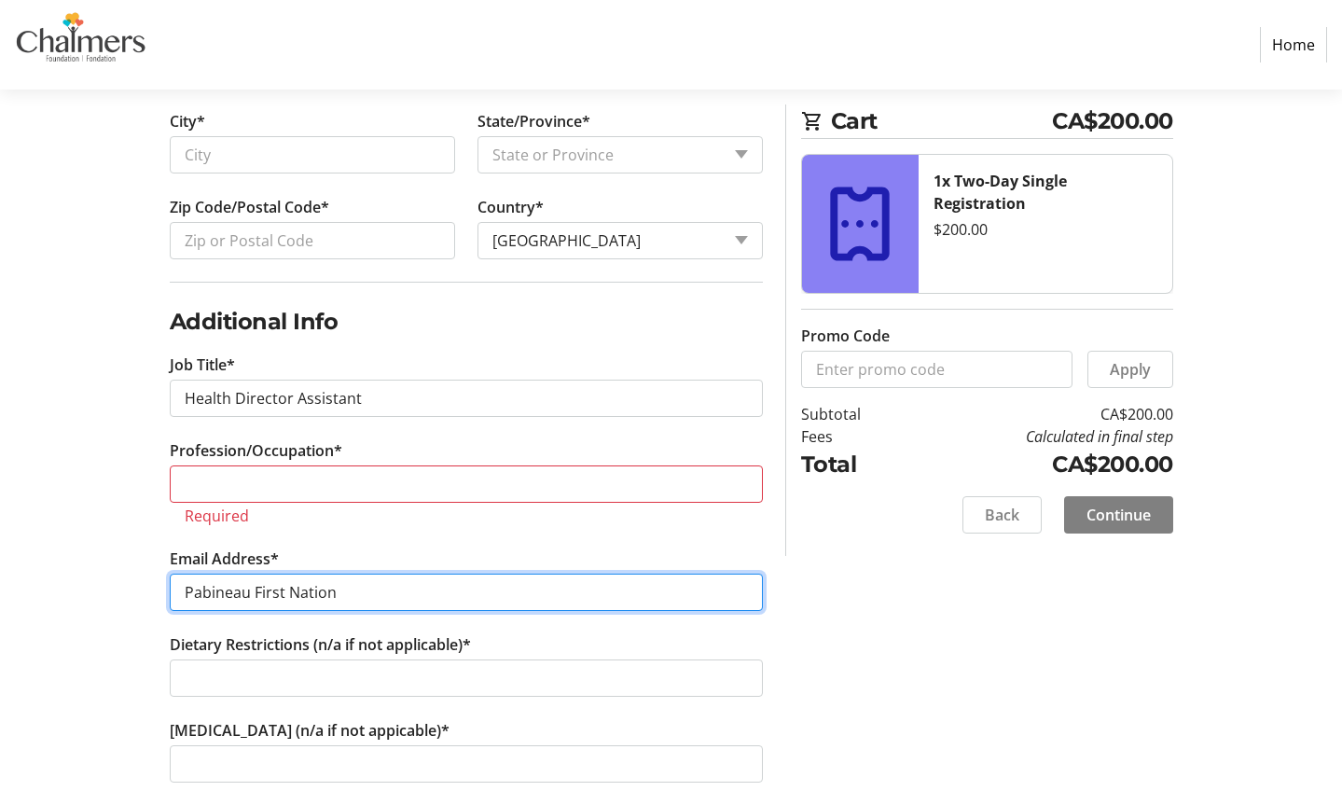
drag, startPoint x: 359, startPoint y: 602, endPoint x: 141, endPoint y: 580, distance: 219.3
click at [141, 580] on div "Log In to Your Account (Optional) Or continue below to checkout as a guest. Log…" at bounding box center [671, 195] width 1231 height 1779
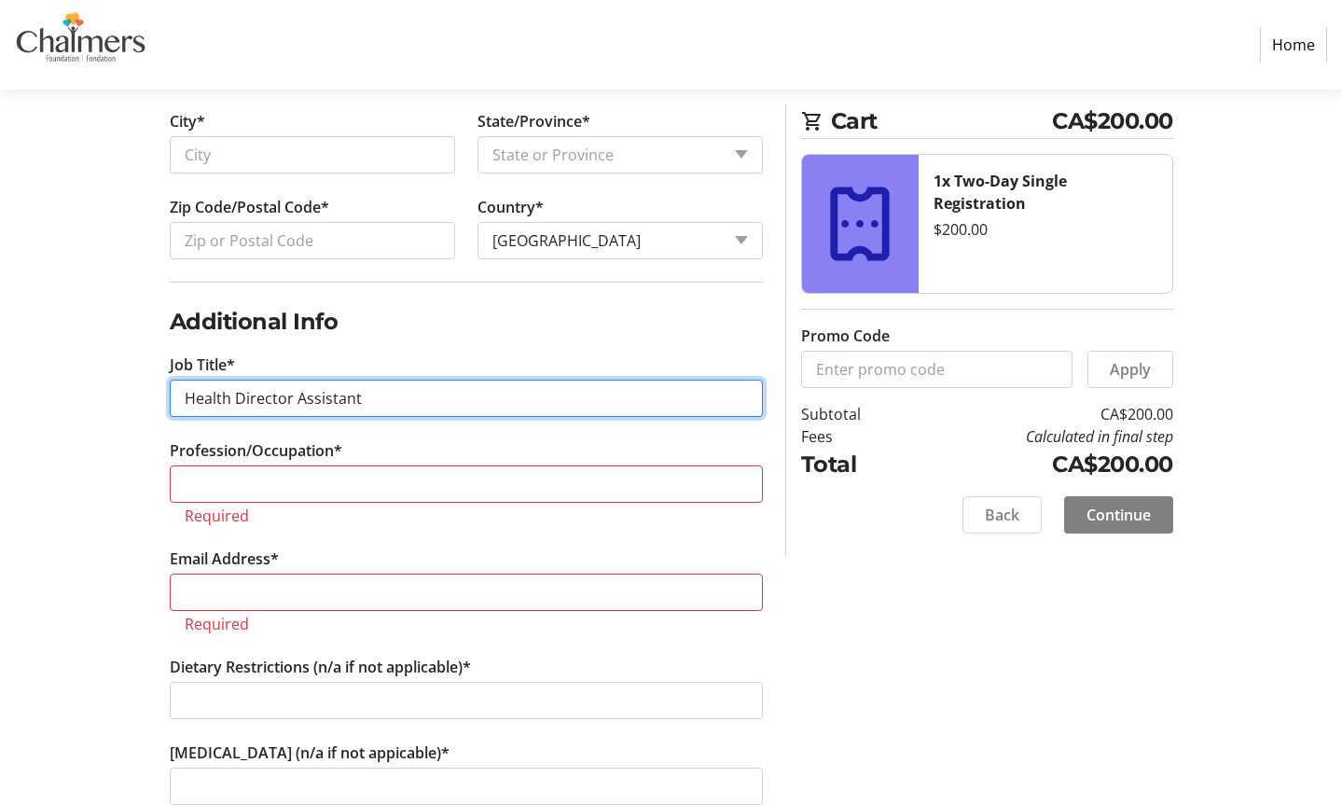
drag, startPoint x: 394, startPoint y: 401, endPoint x: 87, endPoint y: 395, distance: 306.9
click at [87, 395] on div "Log In to Your Account (Optional) Or continue below to checkout as a guest. Log…" at bounding box center [671, 206] width 1231 height 1801
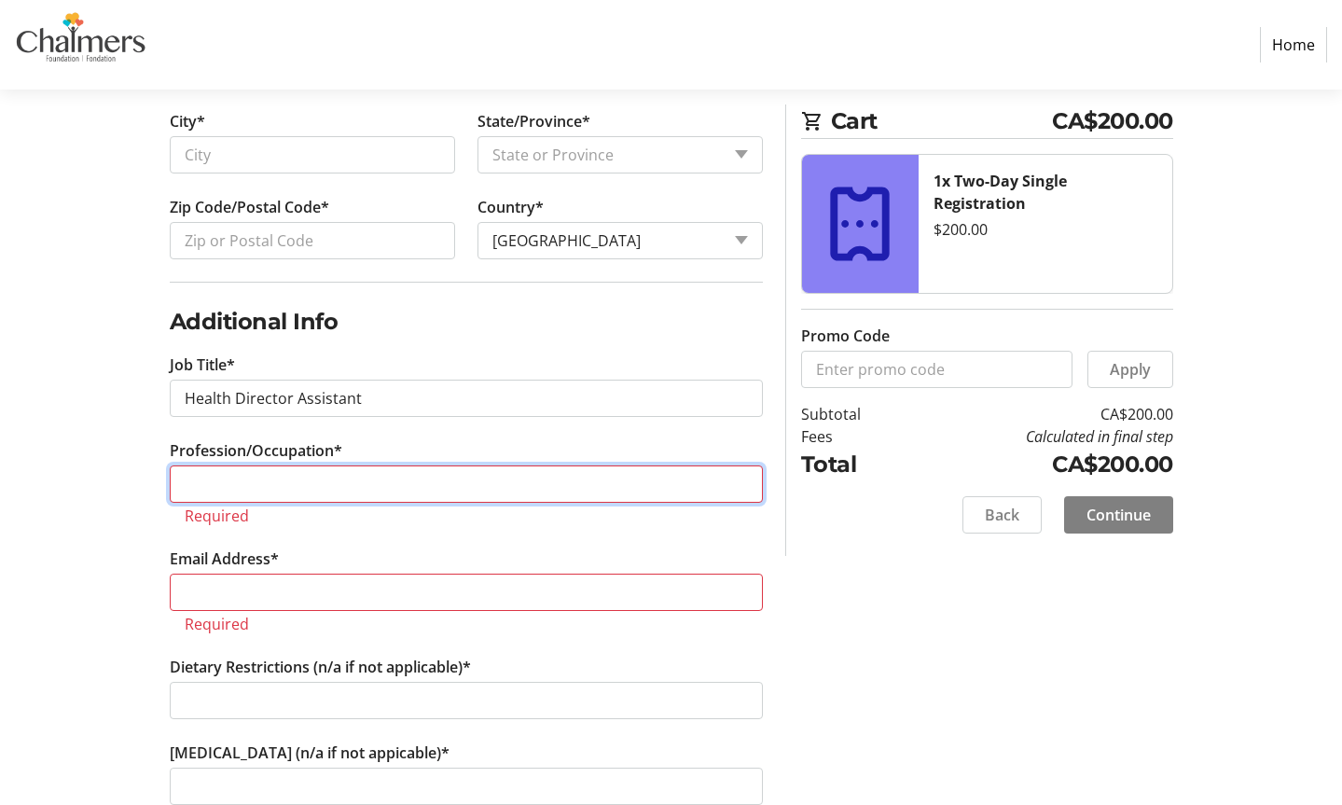
click at [244, 489] on input "Profession/Occupation*" at bounding box center [466, 483] width 593 height 37
paste input "Health Director Assistant"
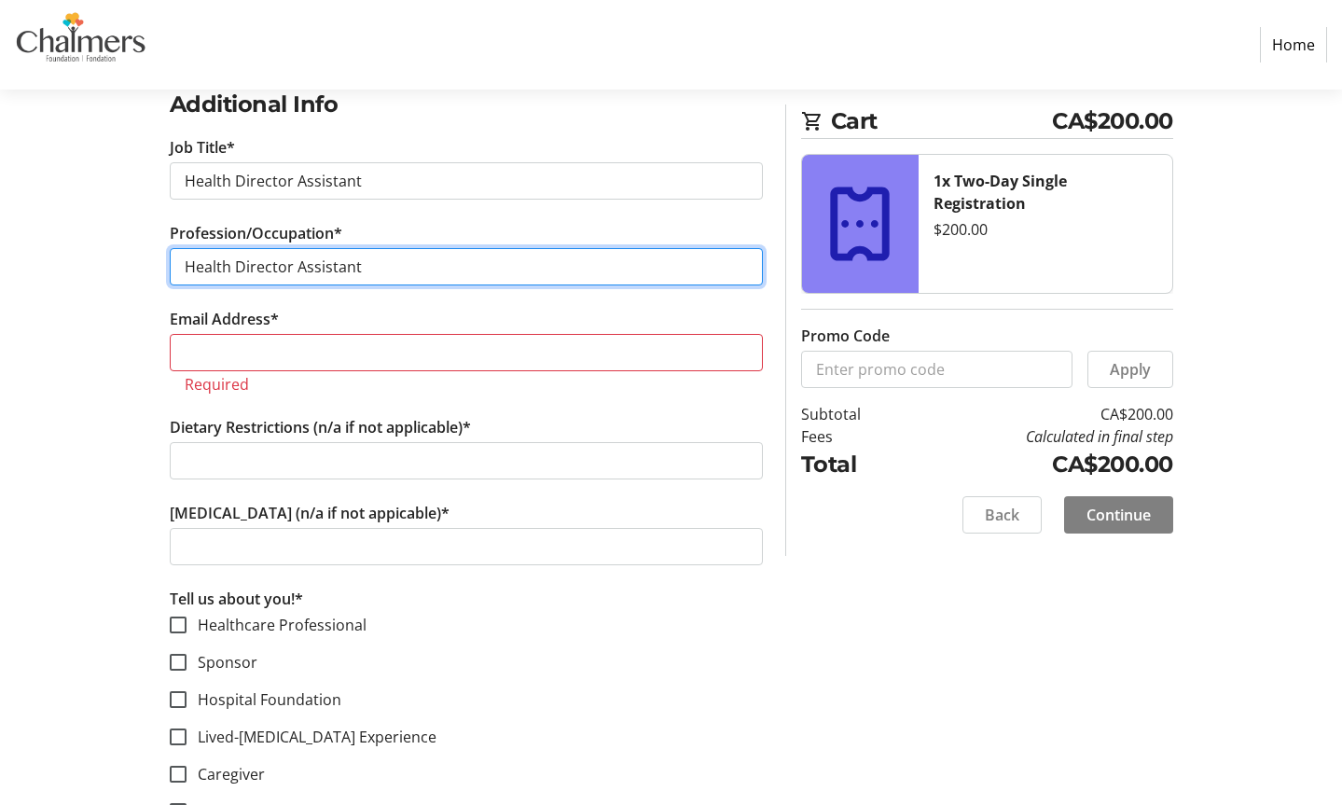
scroll to position [1127, 0]
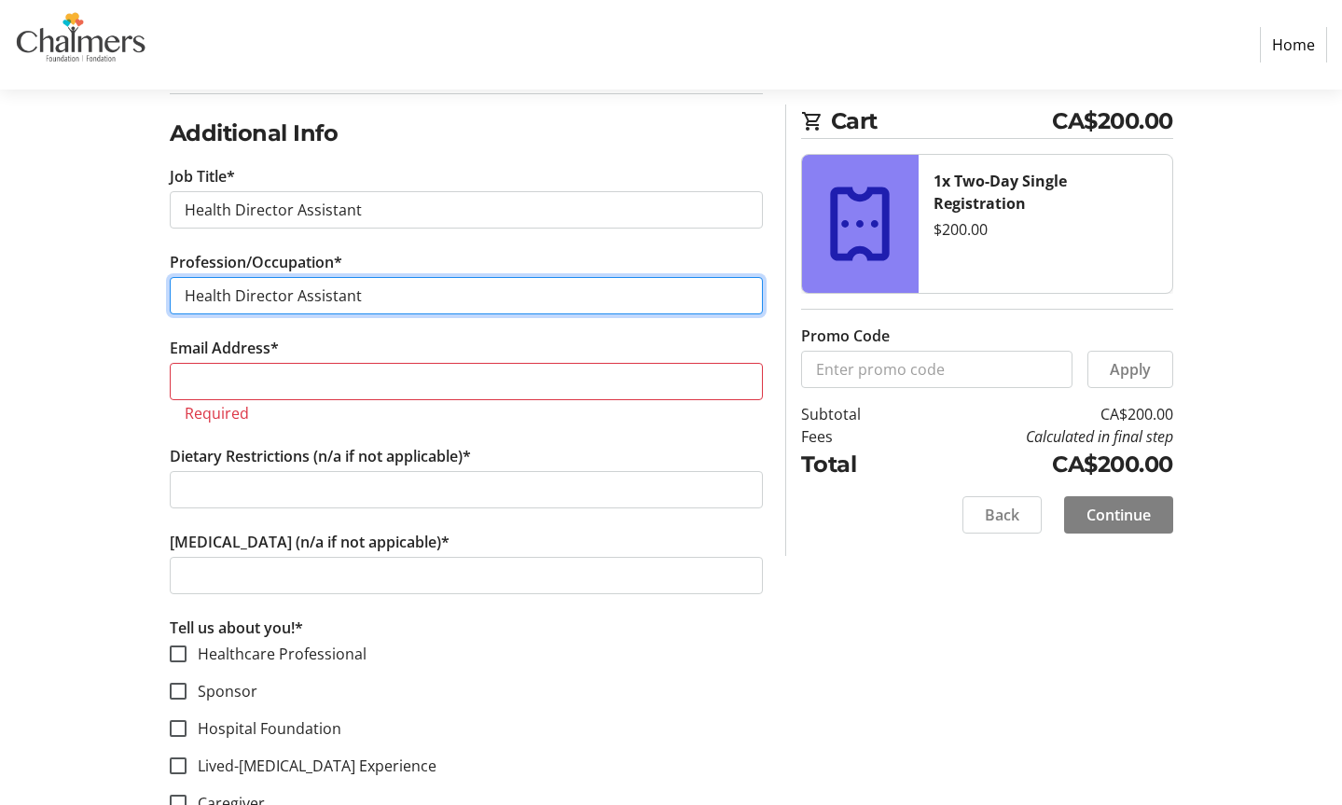
type input "Health Director Assistant"
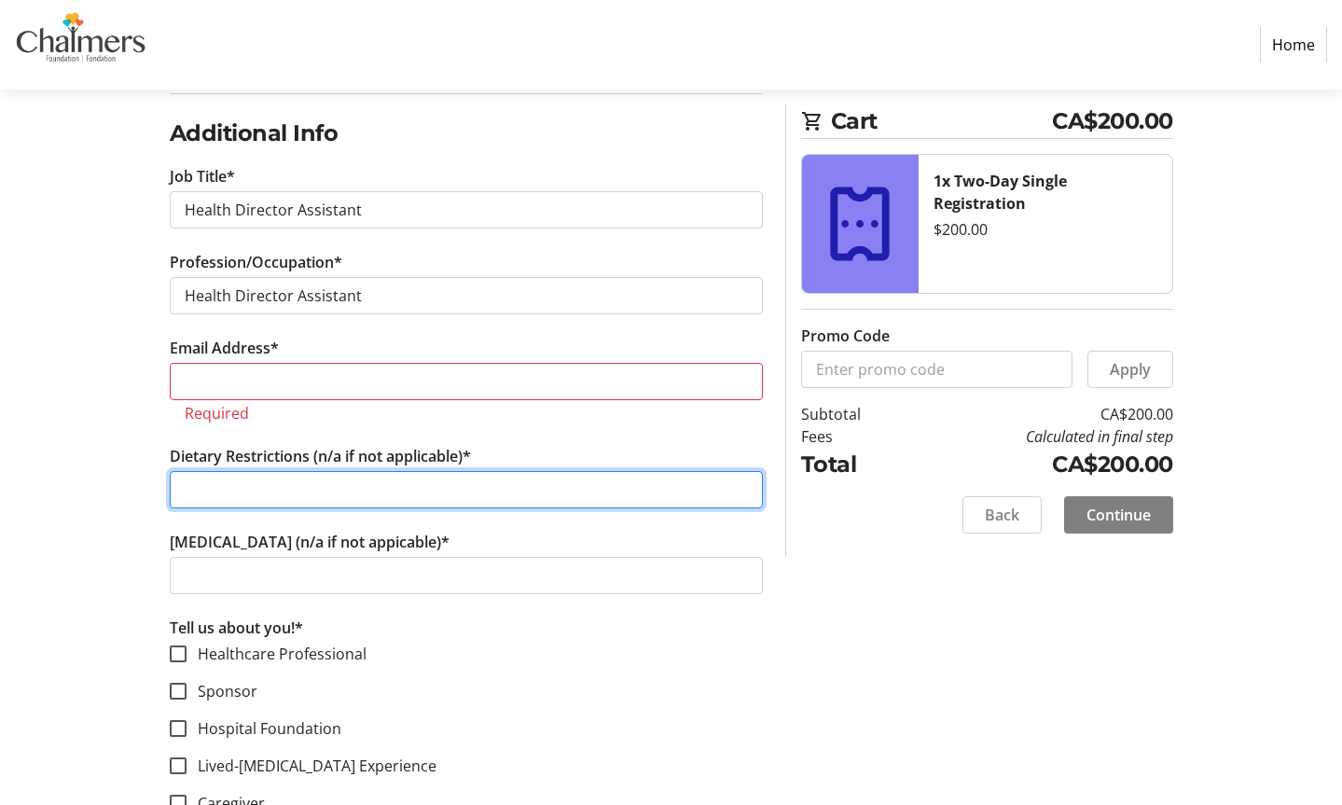
click at [278, 488] on input "Dietary Restrictions (n/a if not applicable)*" at bounding box center [466, 489] width 593 height 37
type input "N/A"
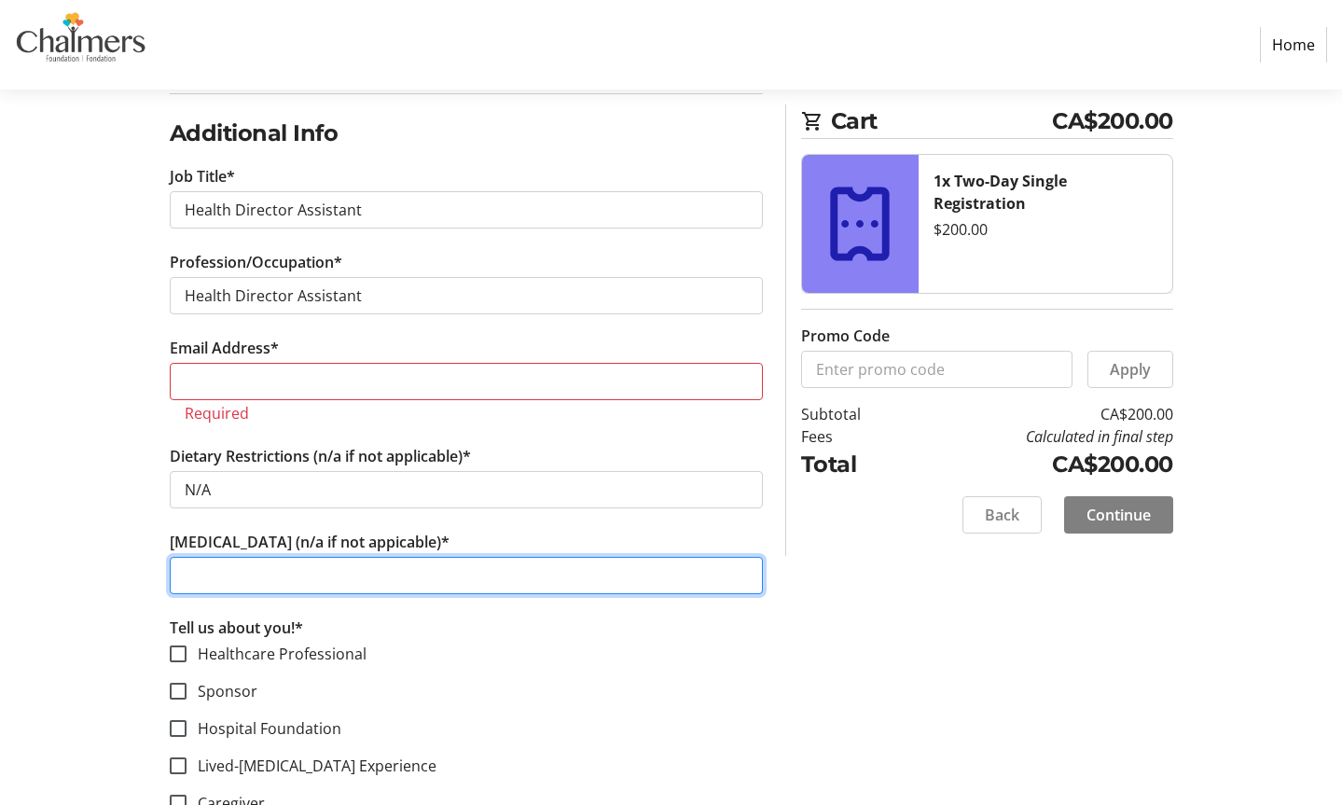
click at [314, 571] on input "[MEDICAL_DATA] (n/a if not appicable)*" at bounding box center [466, 575] width 593 height 37
type input "N"
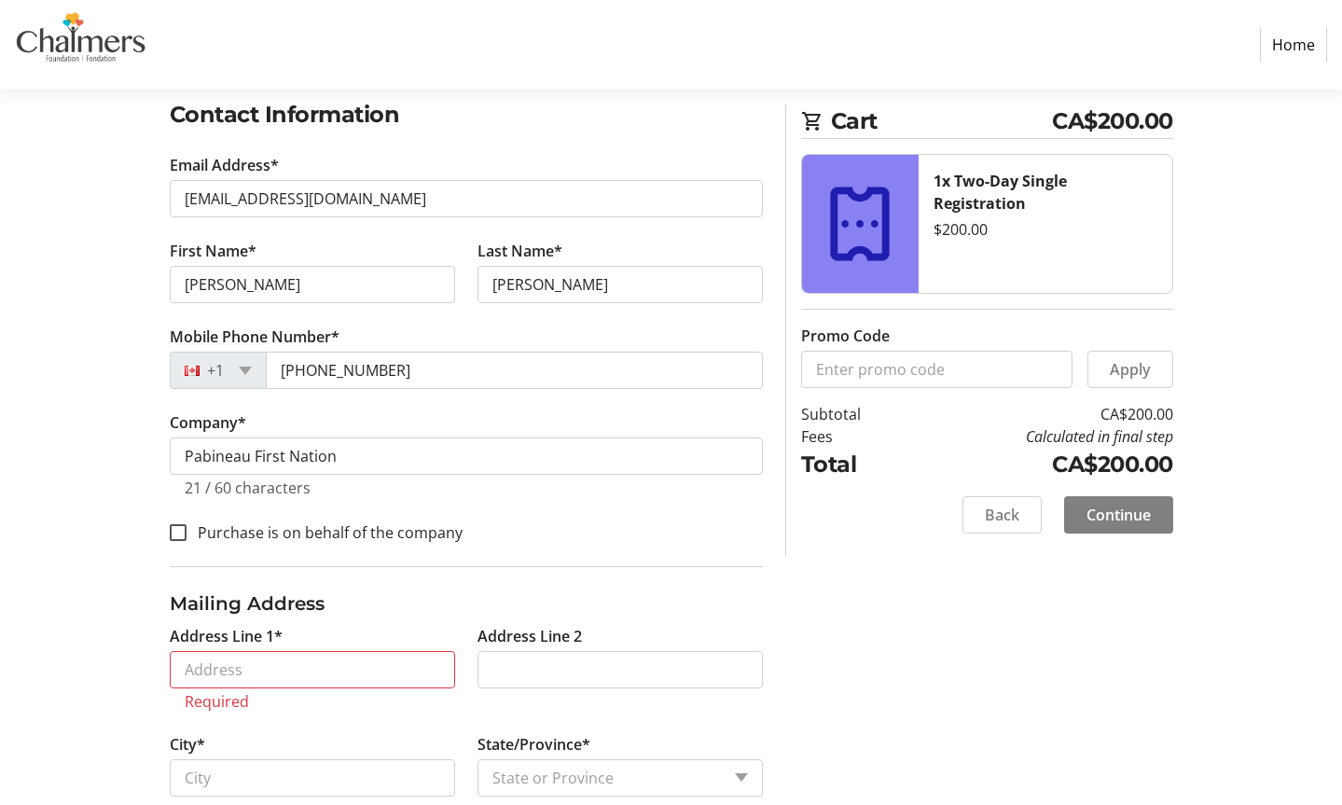
scroll to position [258, 0]
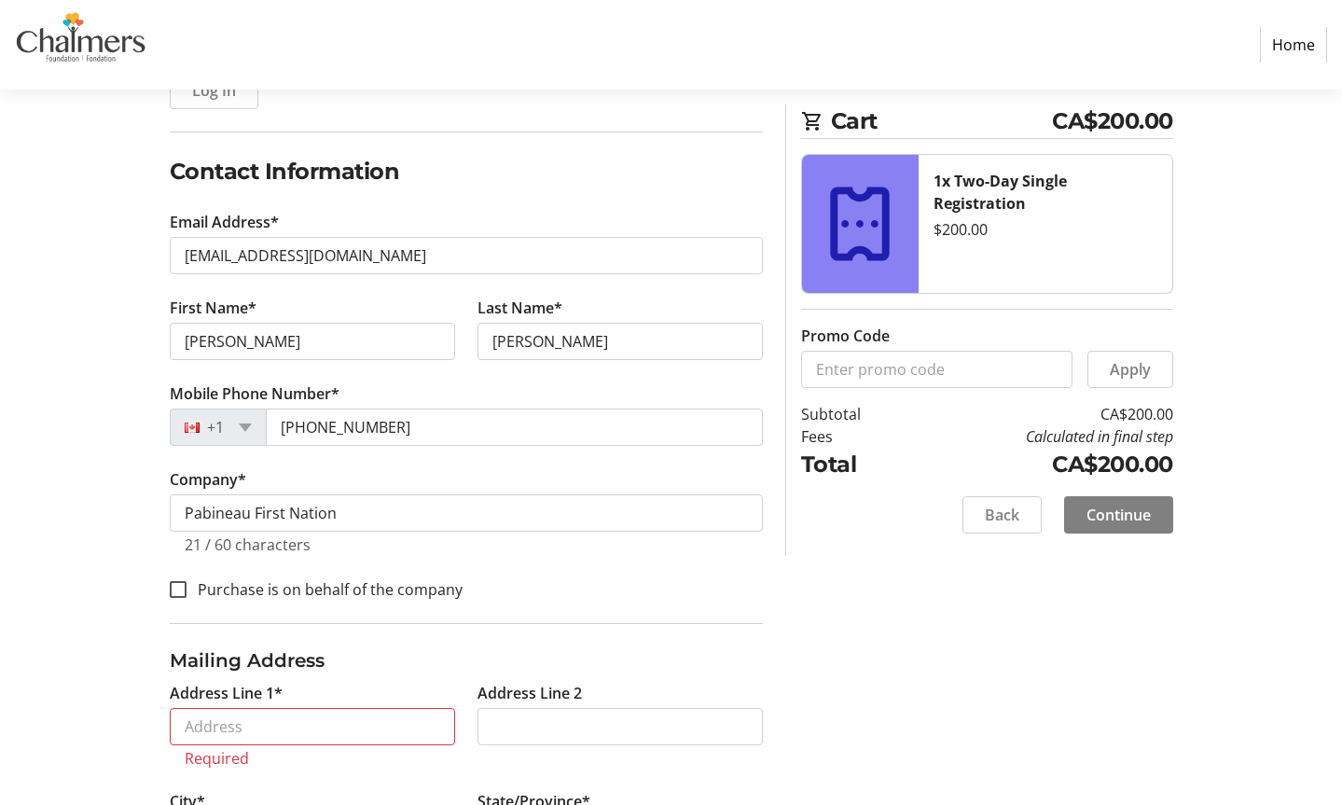
type input "N/a"
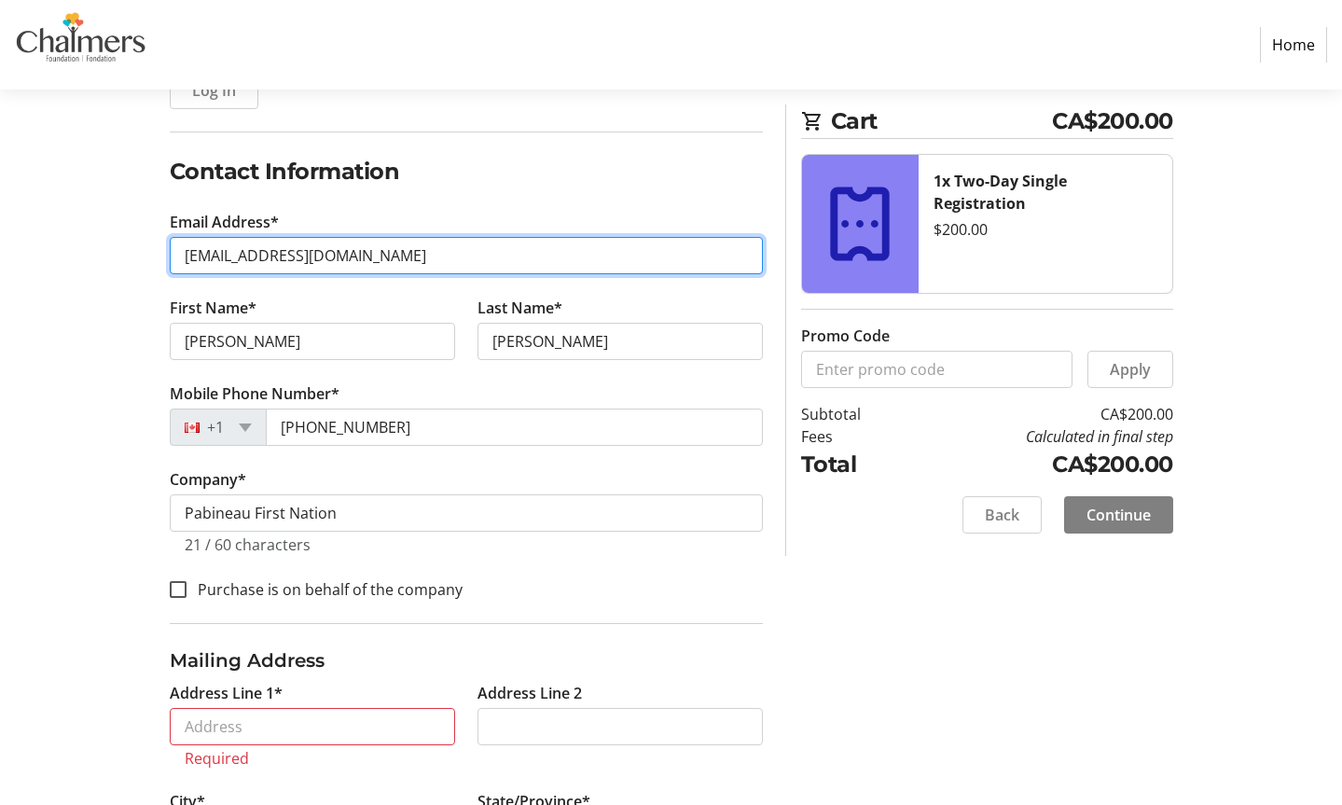
drag, startPoint x: 414, startPoint y: 254, endPoint x: -9, endPoint y: 252, distance: 423.4
click at [0, 252] on html "Home Purchase Step 1 of 5 Cart CA$200.00 1x Two-Day Single Registration $200.00…" at bounding box center [671, 753] width 1342 height 2023
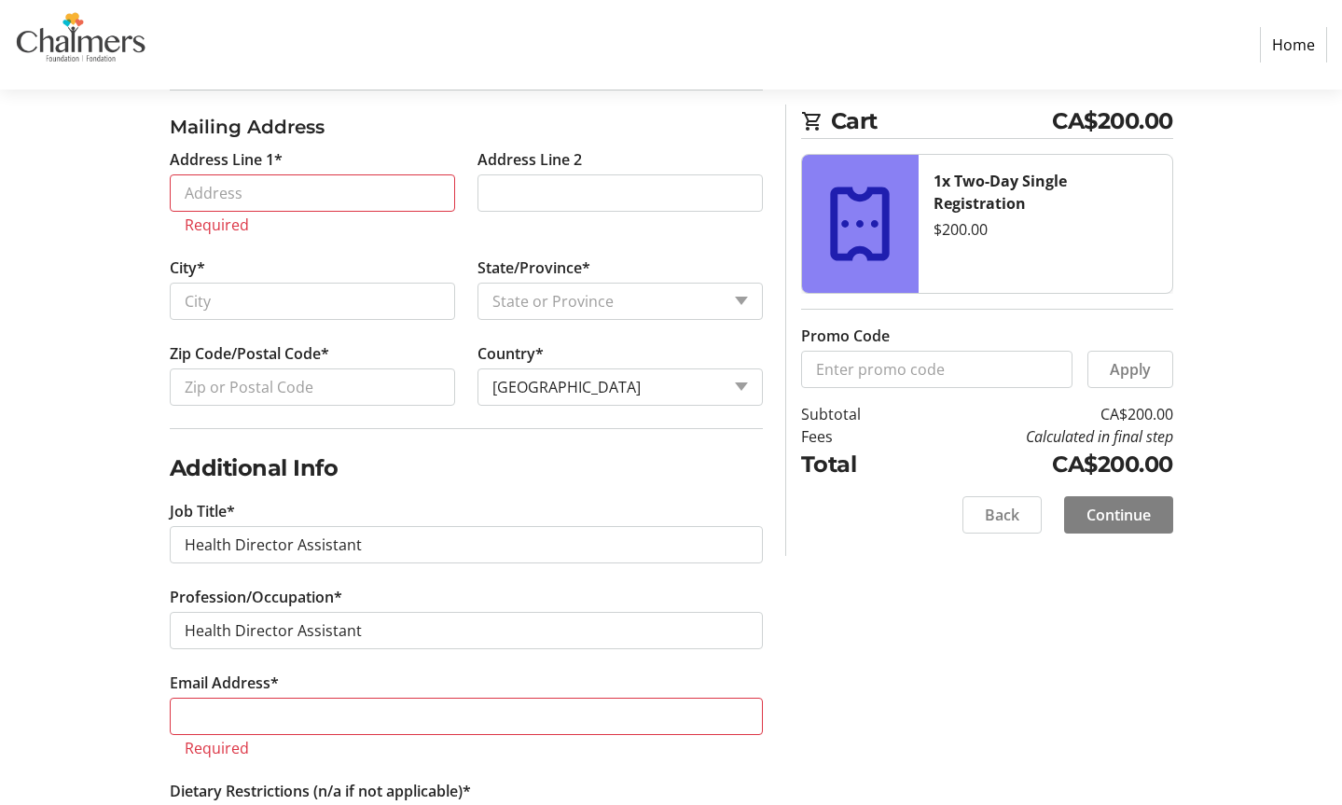
scroll to position [1217, 0]
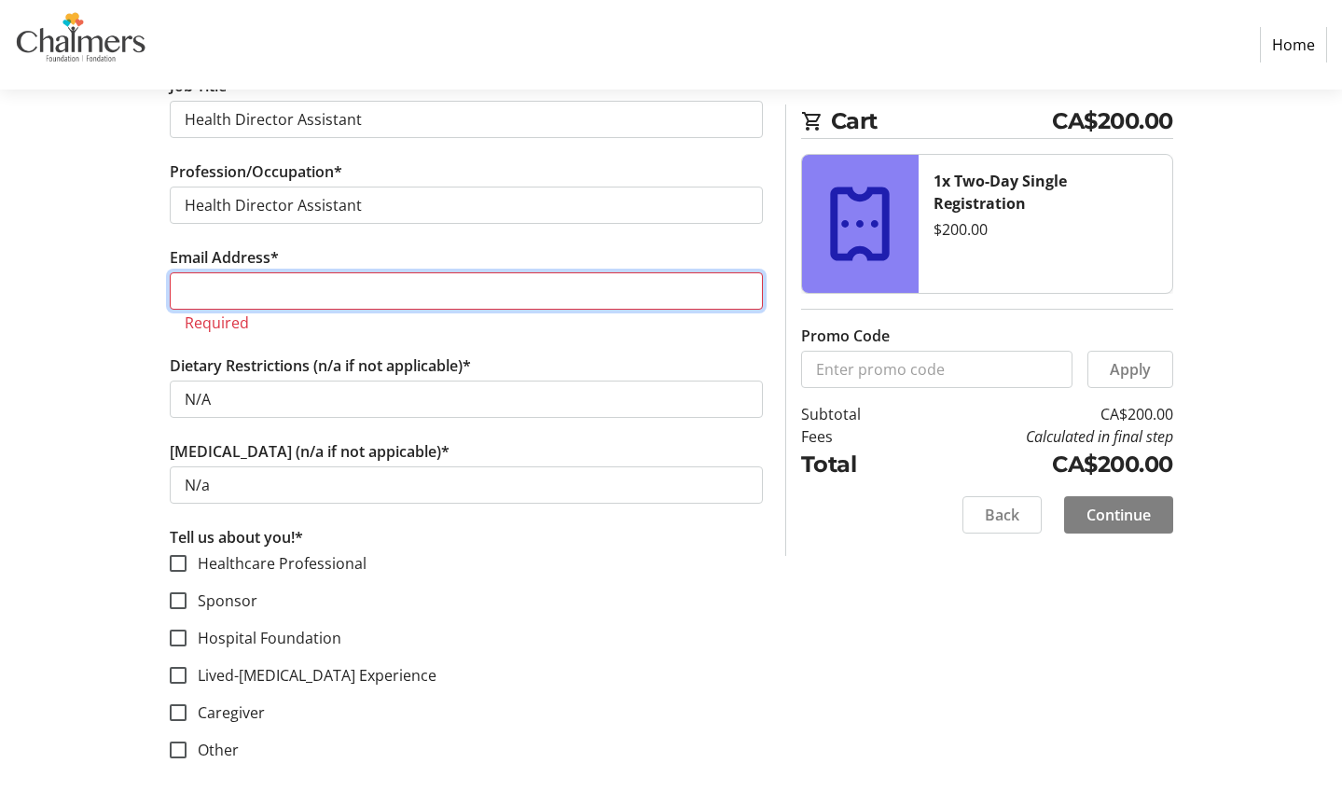
click at [270, 290] on input "Email Address*" at bounding box center [466, 290] width 593 height 37
paste input "[EMAIL_ADDRESS][DOMAIN_NAME]"
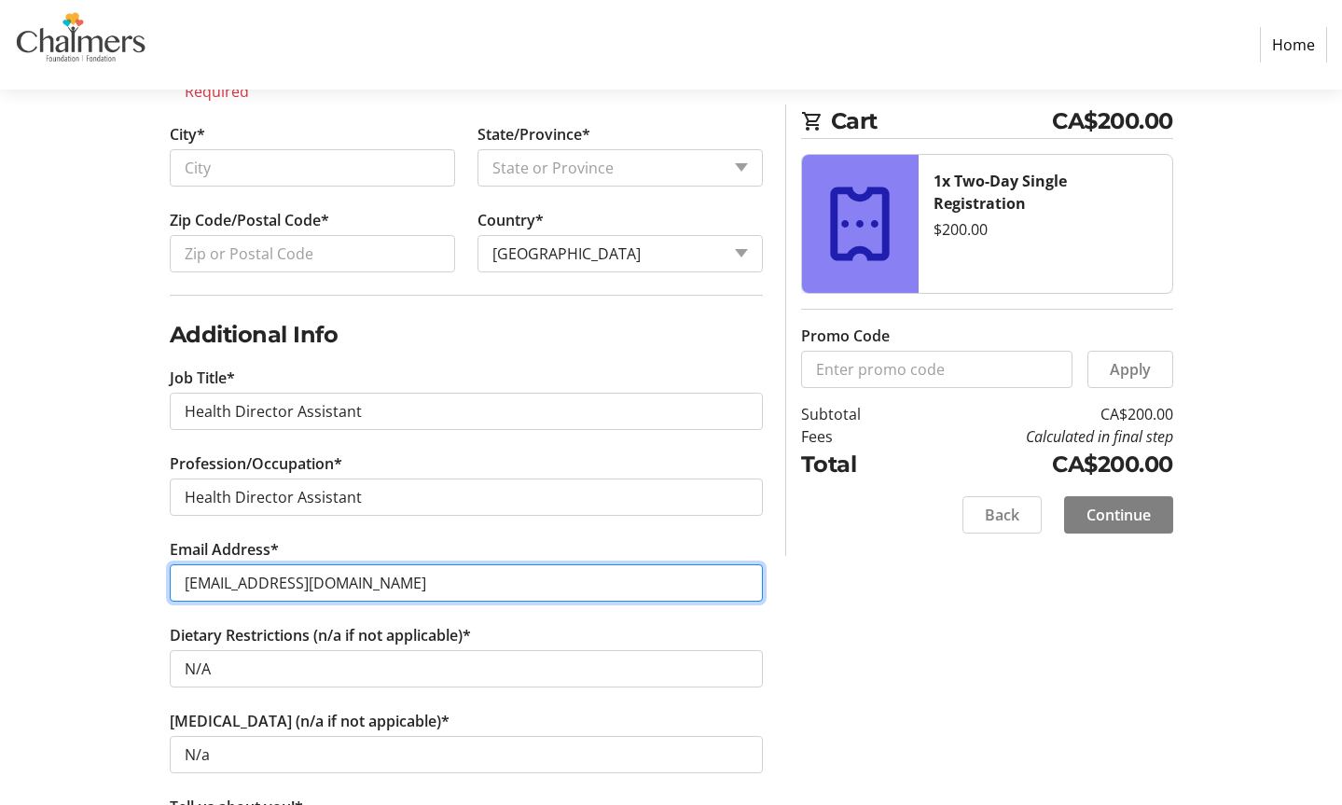
scroll to position [988, 0]
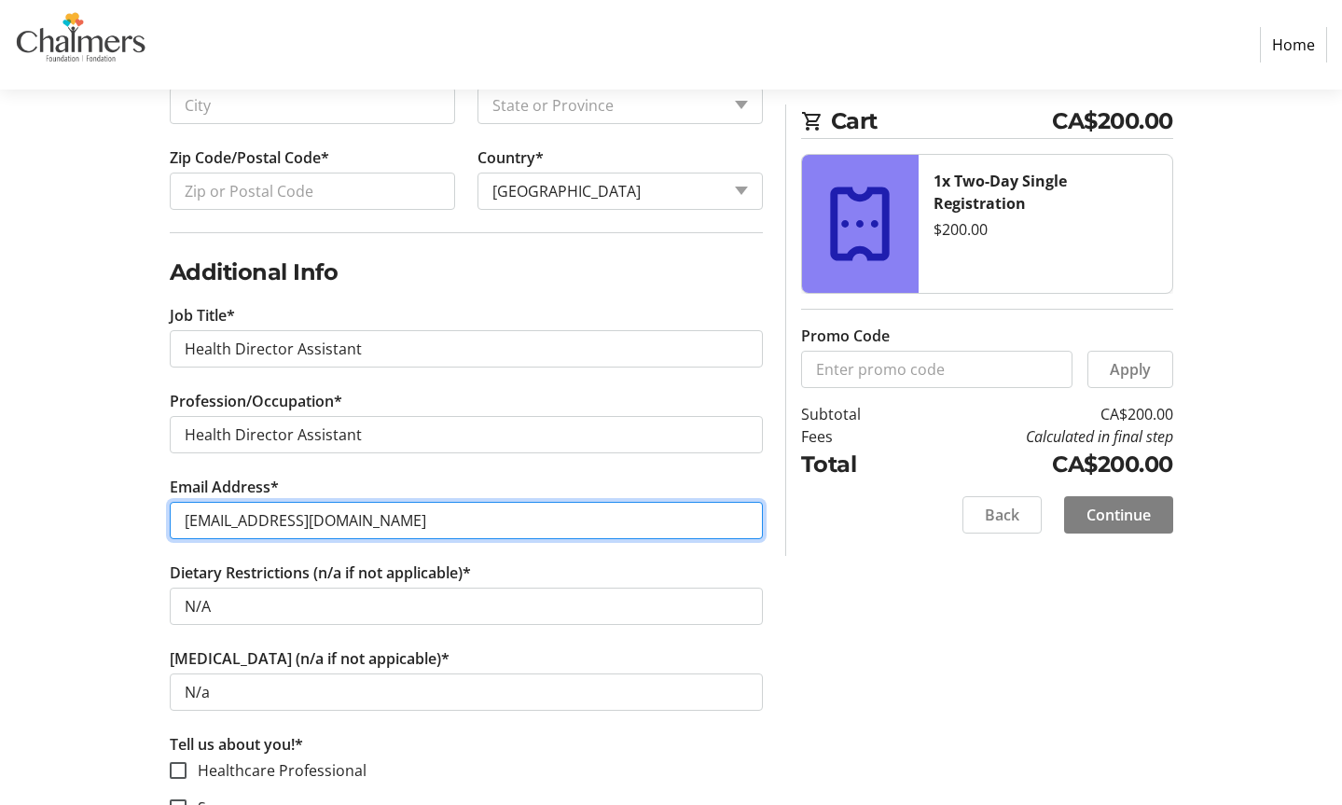
drag, startPoint x: 412, startPoint y: 514, endPoint x: 156, endPoint y: 504, distance: 256.7
click at [156, 504] on div "Log In to Your Account (Optional) Or continue below to checkout as a guest. Log…" at bounding box center [671, 135] width 1231 height 1756
type input "[EMAIL_ADDRESS][DOMAIN_NAME]"
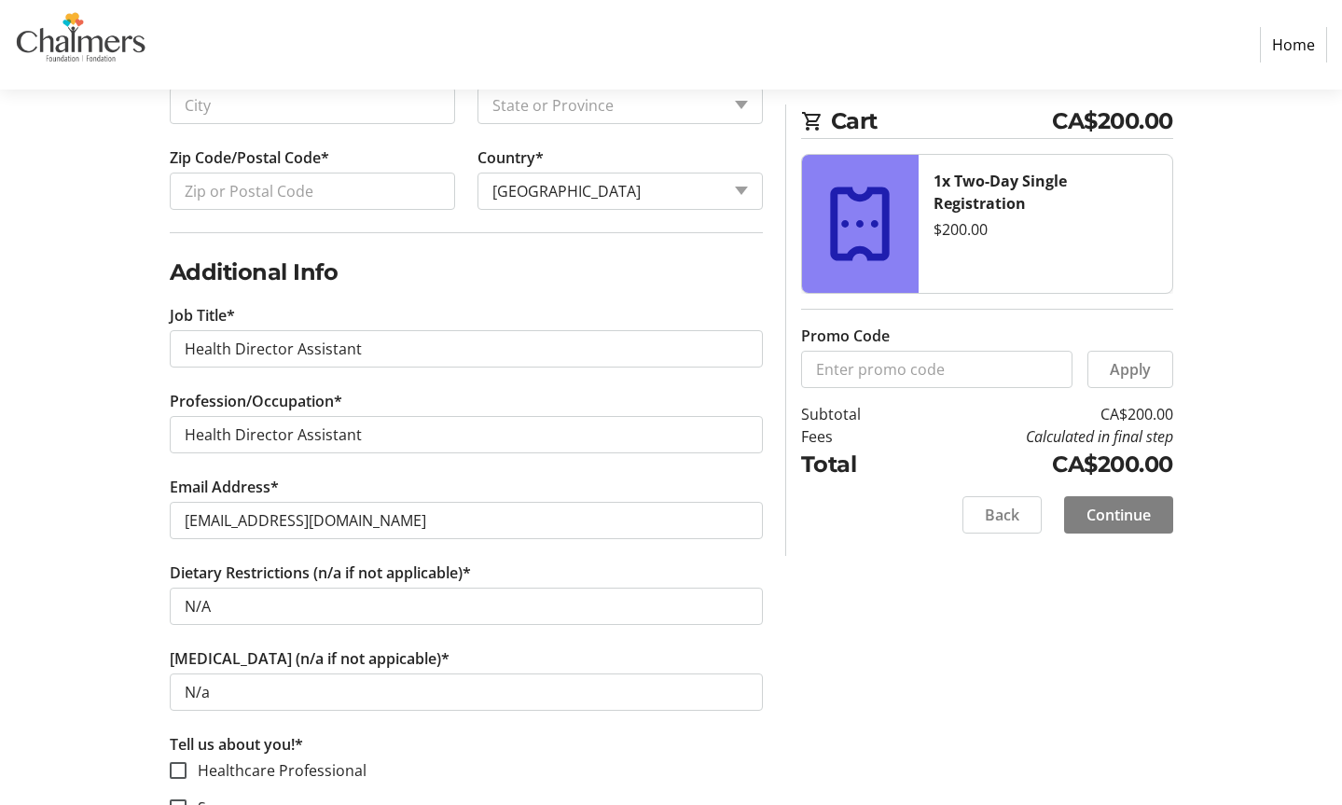
click at [471, 456] on tr-form-field "Profession/Occupation* Health Director Assistant" at bounding box center [466, 433] width 593 height 86
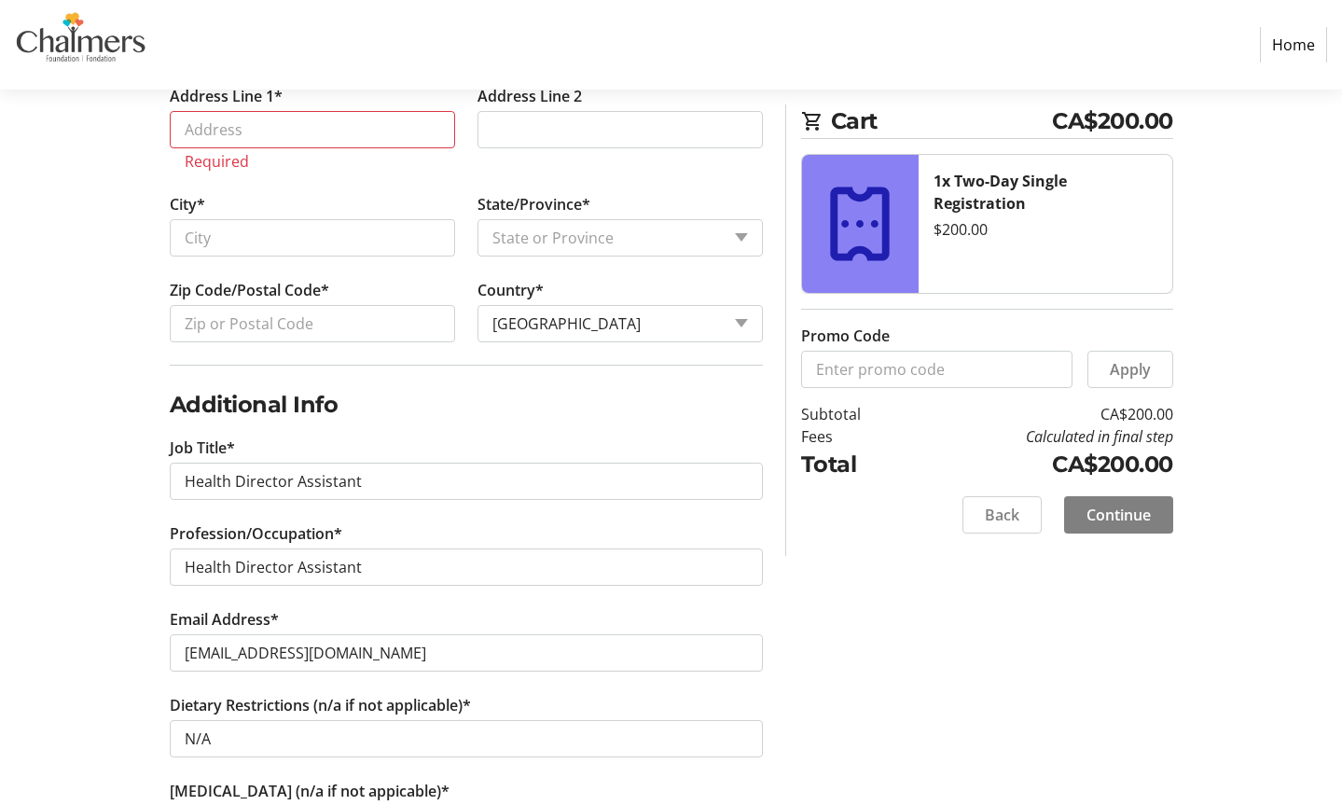
scroll to position [496, 0]
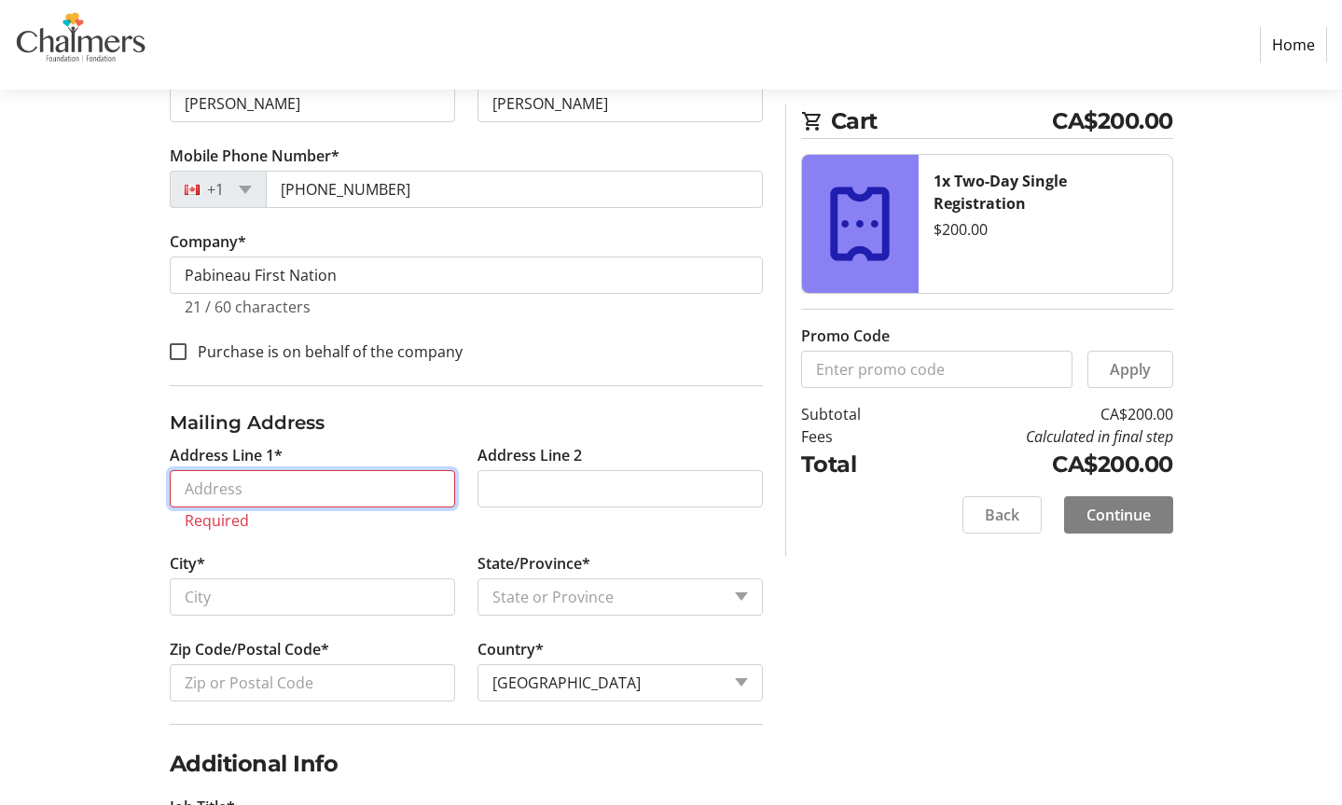
click at [341, 479] on input "Address Line 1*" at bounding box center [312, 488] width 285 height 37
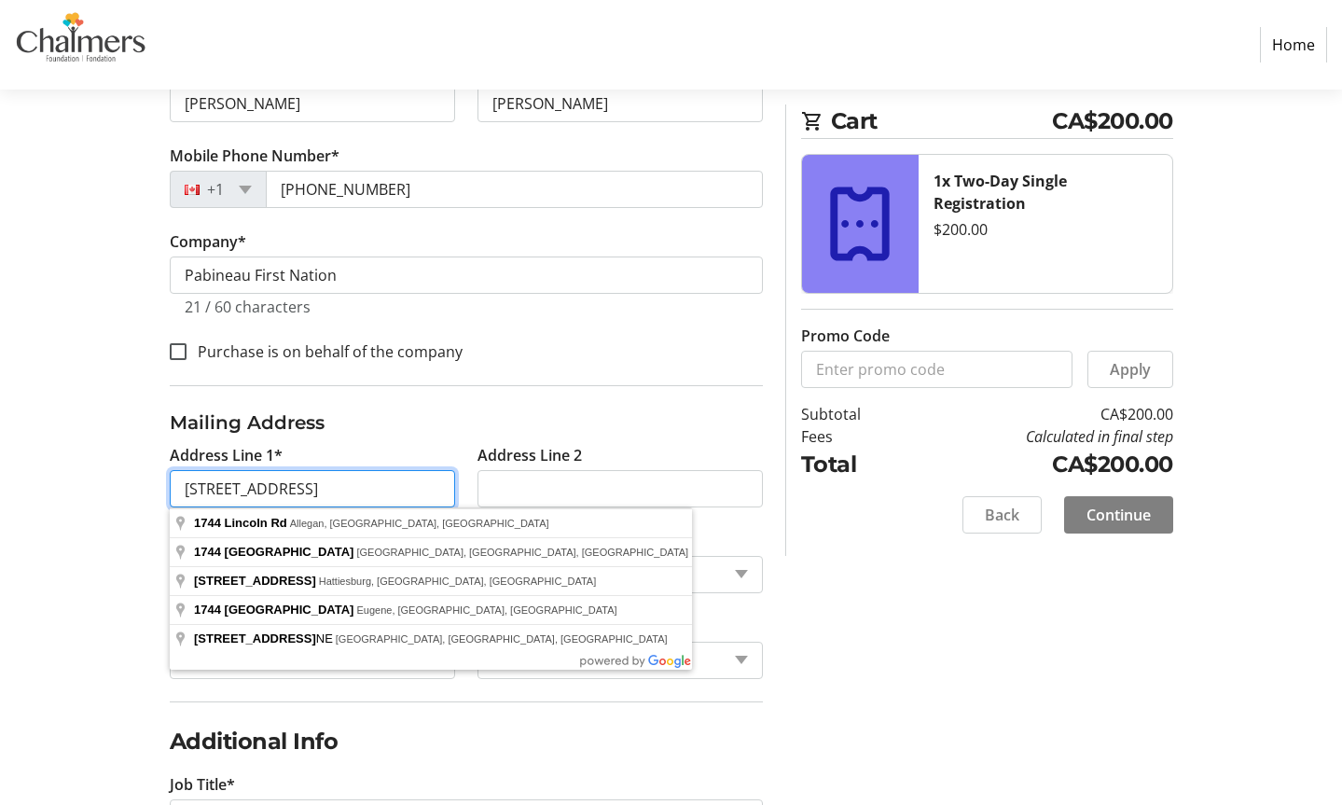
type input "[STREET_ADDRESS]"
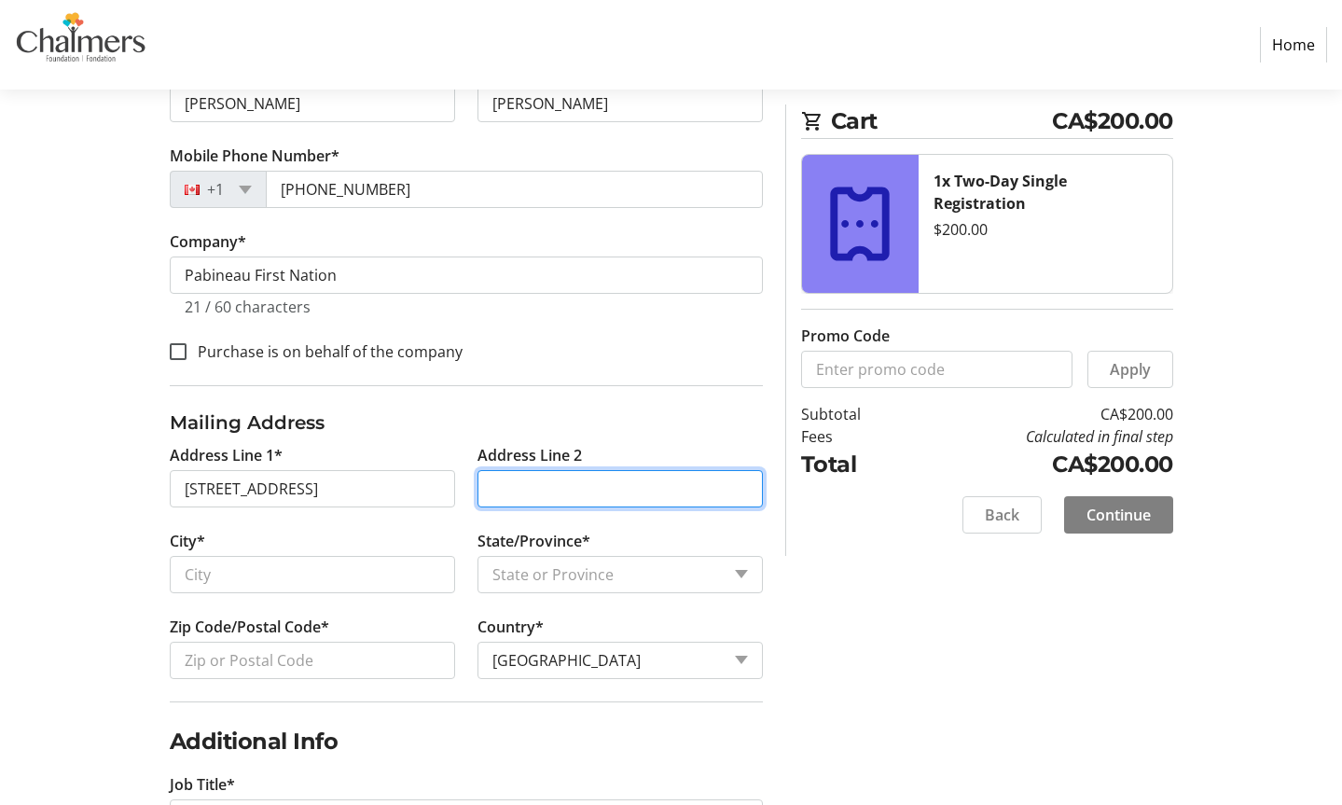
click at [604, 506] on tr-form-field "Address Line 2" at bounding box center [620, 487] width 308 height 86
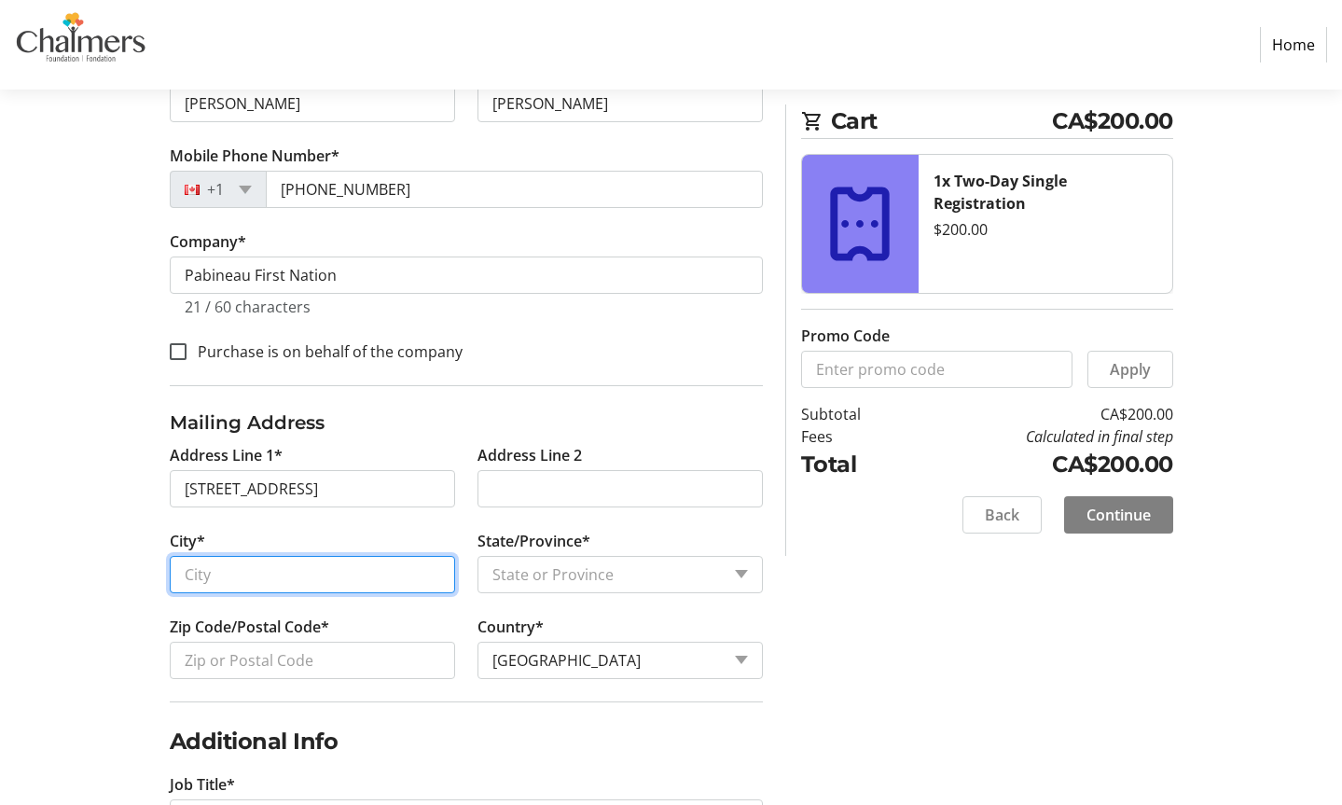
click at [311, 578] on input "City*" at bounding box center [312, 574] width 285 height 37
type input "T"
type input "Fredericton [GEOGRAPHIC_DATA]"
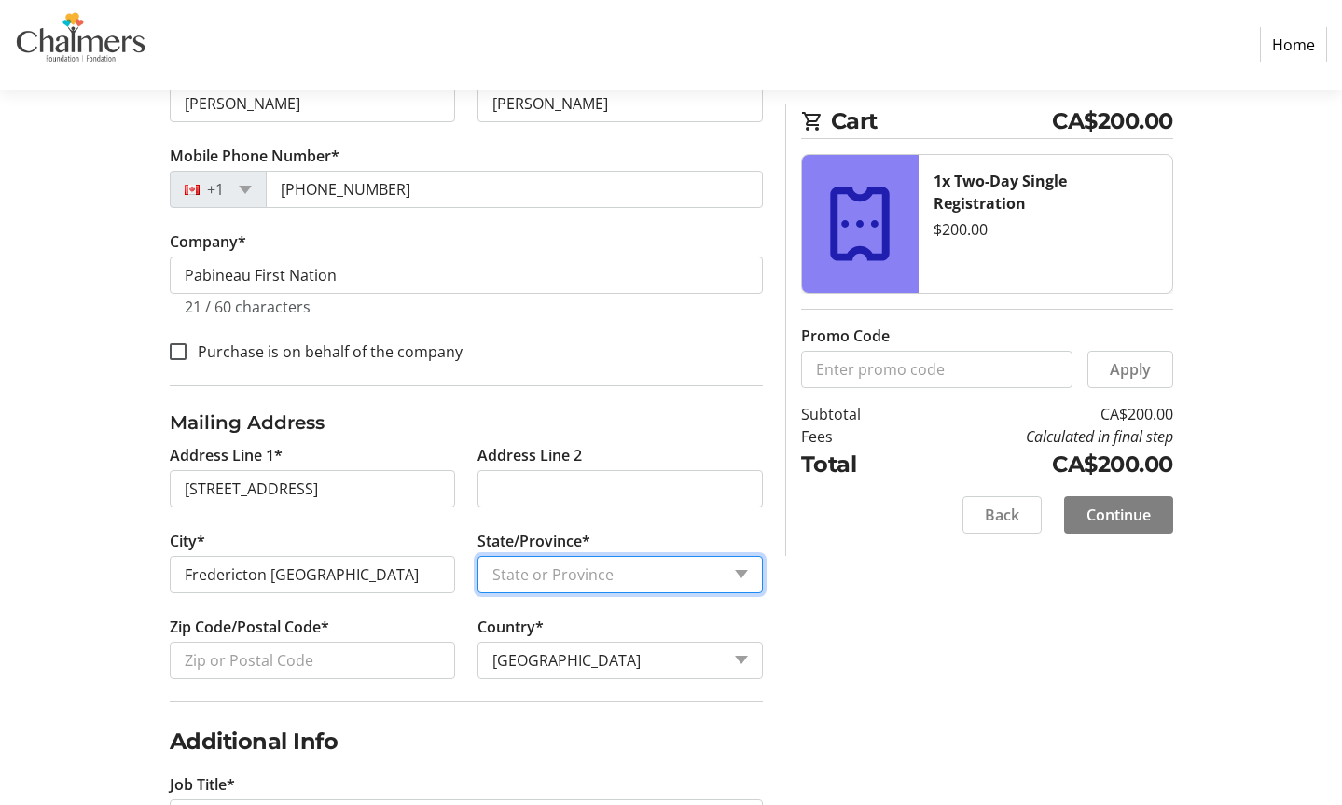
click at [601, 580] on select "State or Province State or Province [GEOGRAPHIC_DATA] [GEOGRAPHIC_DATA] [GEOGRA…" at bounding box center [620, 574] width 285 height 37
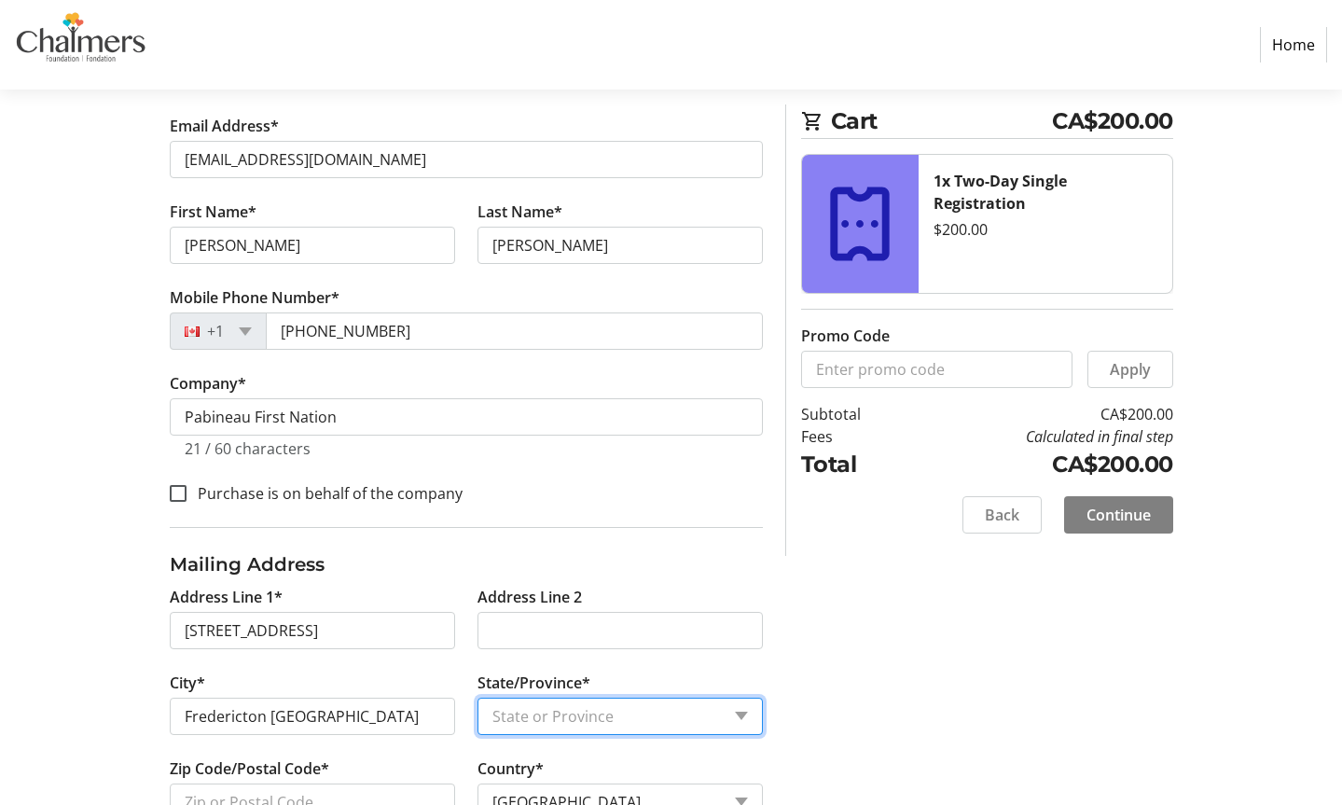
scroll to position [353, 0]
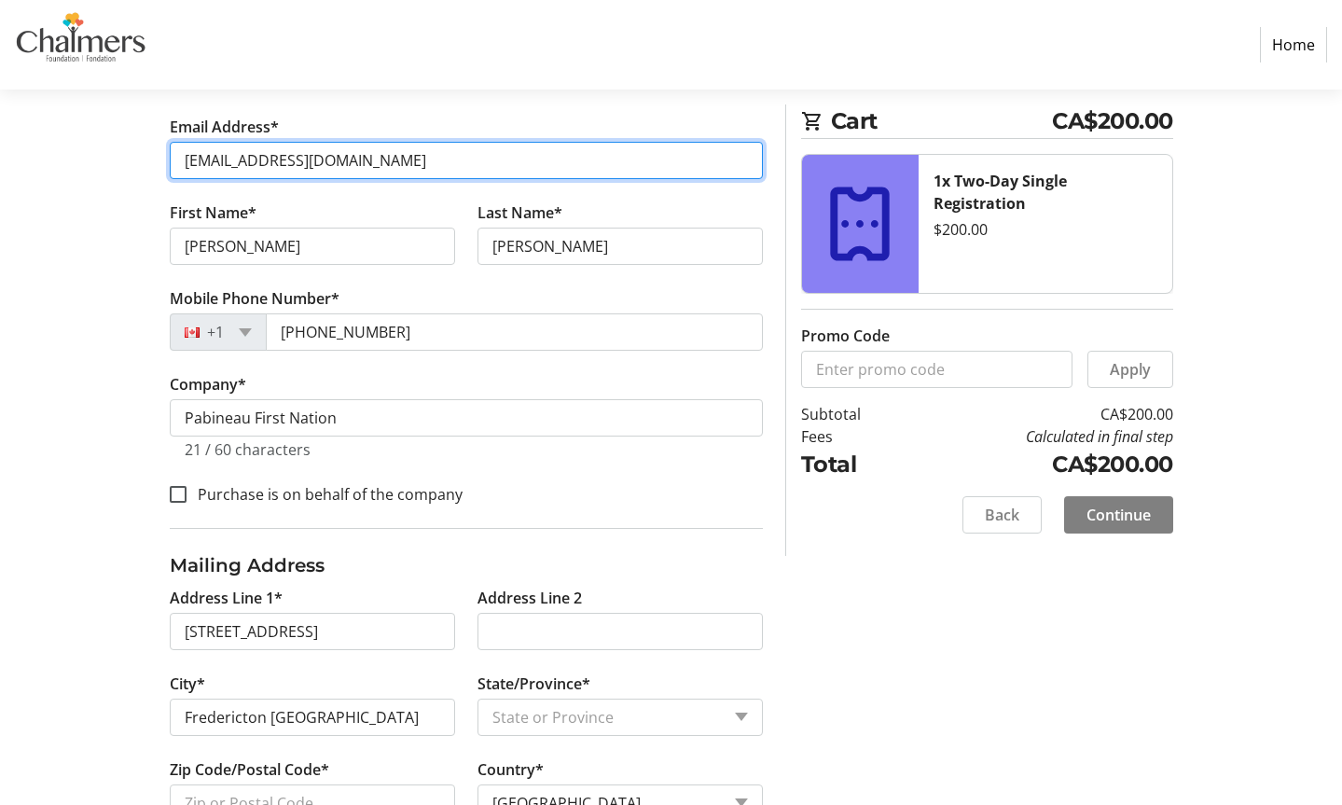
click at [419, 159] on input "[EMAIL_ADDRESS][DOMAIN_NAME]" at bounding box center [466, 160] width 593 height 37
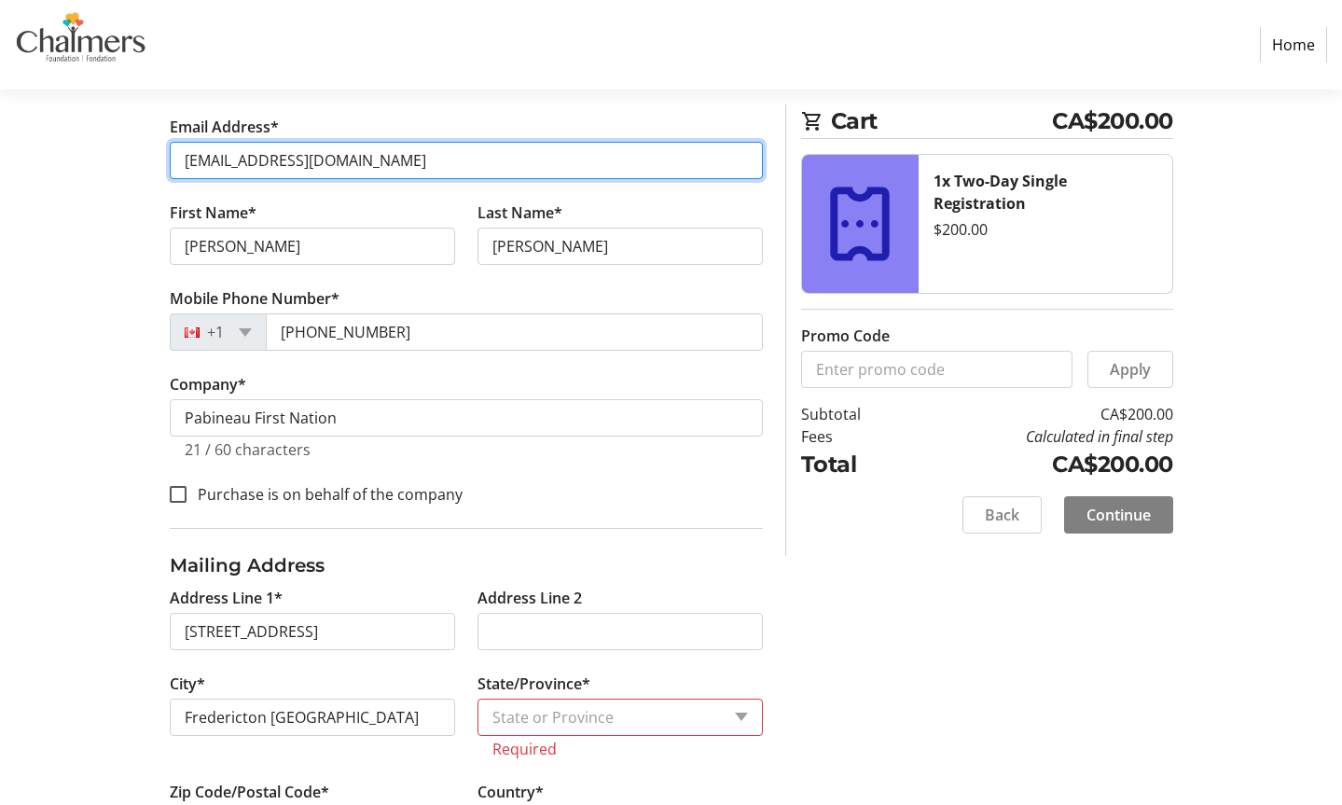
drag, startPoint x: 434, startPoint y: 164, endPoint x: 1, endPoint y: 123, distance: 434.7
click at [1, 123] on section "Purchase Step 1 of 5 Cart CA$200.00 1x Two-Day Single Registration $200.00 Prom…" at bounding box center [671, 691] width 1342 height 1911
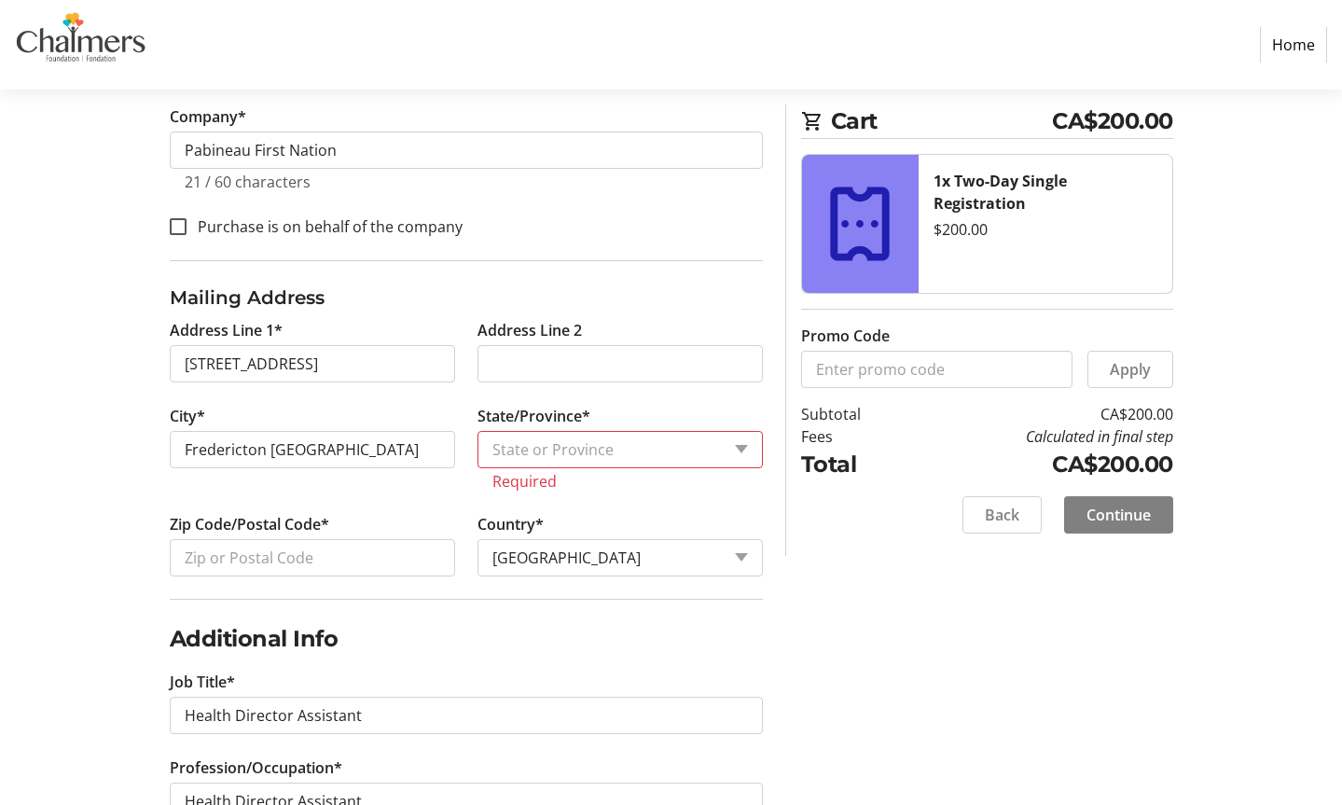
scroll to position [658, 0]
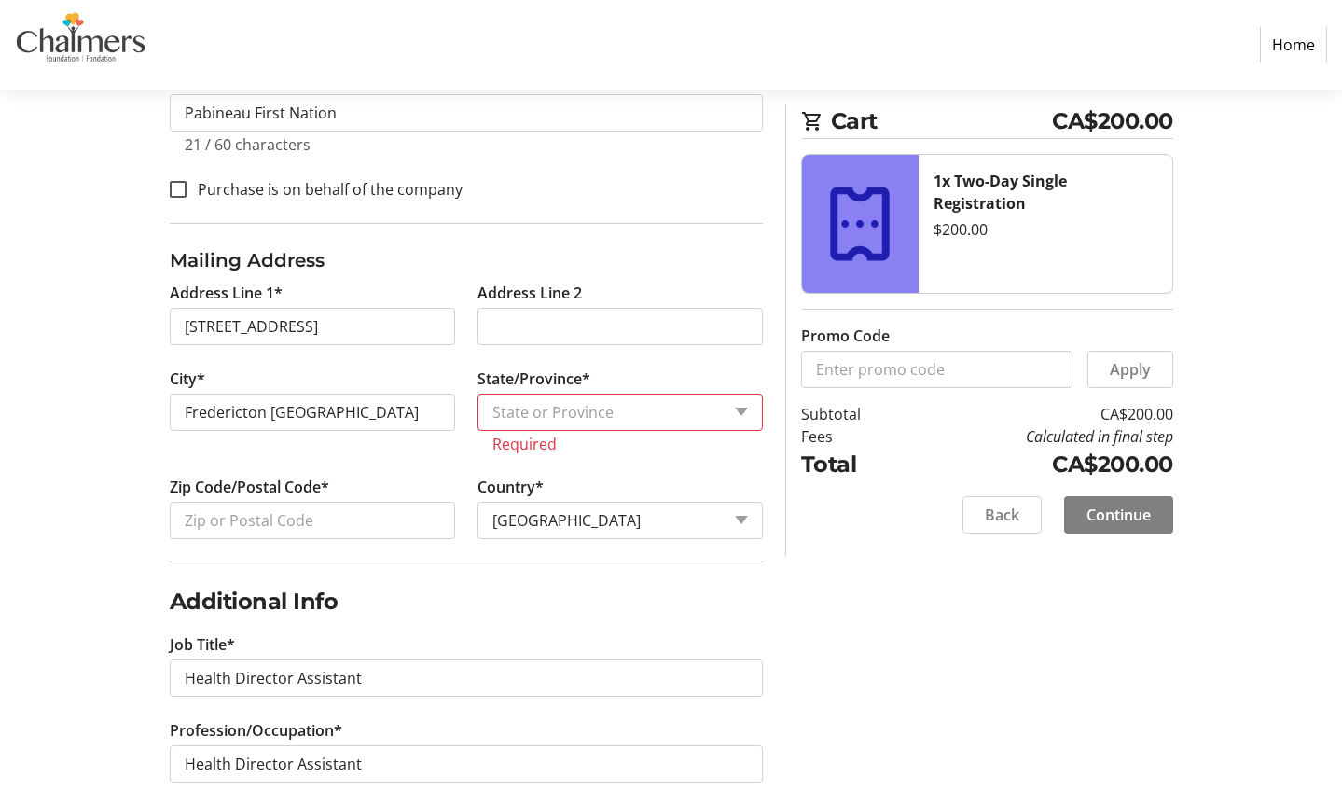
type input "[EMAIL_ADDRESS][DOMAIN_NAME]"
click at [575, 408] on select "State or Province State or Province [GEOGRAPHIC_DATA] [GEOGRAPHIC_DATA] [GEOGRA…" at bounding box center [620, 412] width 285 height 37
select select "NB"
click at [478, 394] on select "State or Province State or Province [GEOGRAPHIC_DATA] [GEOGRAPHIC_DATA] [GEOGRA…" at bounding box center [620, 412] width 285 height 37
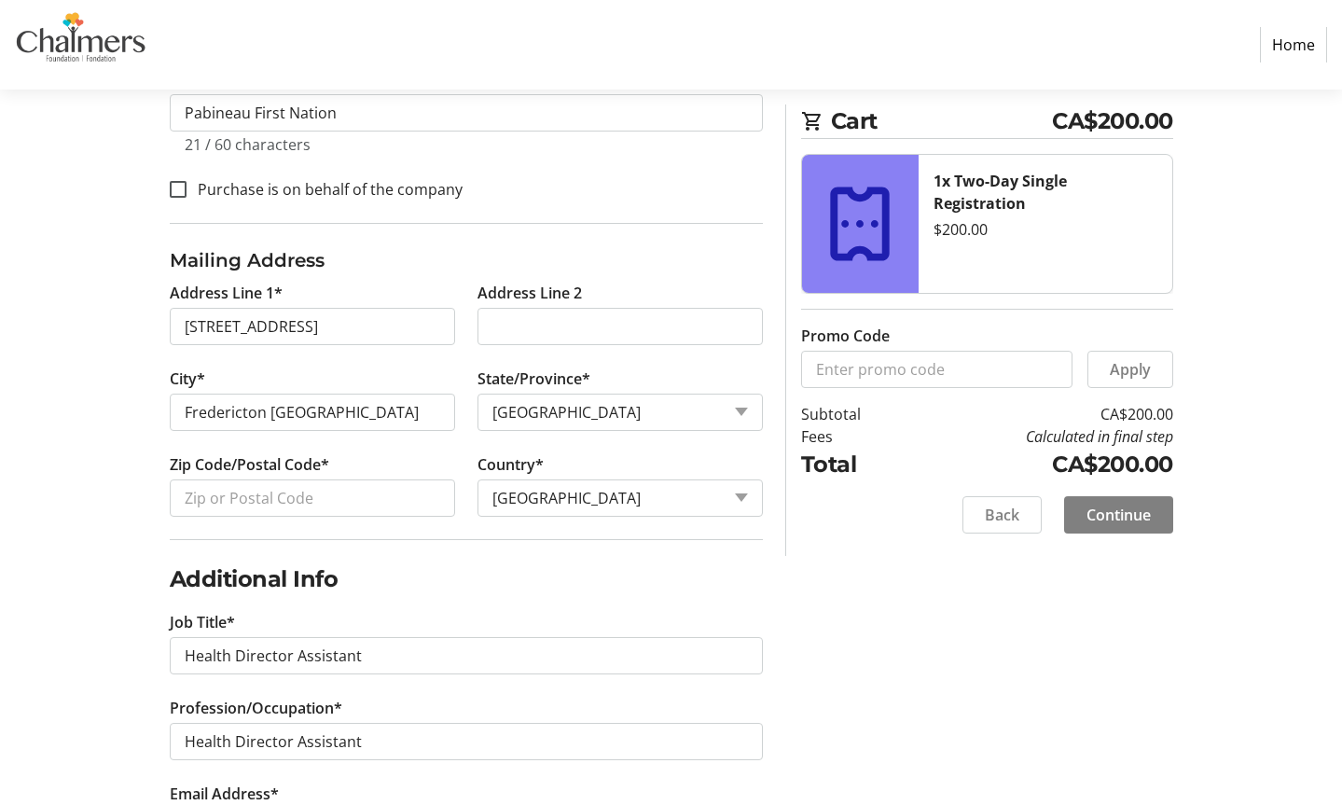
click at [342, 522] on tr-form-field "Zip Code/Postal Code*" at bounding box center [313, 496] width 308 height 86
click at [333, 498] on input "Zip Code/Postal Code*" at bounding box center [312, 497] width 285 height 37
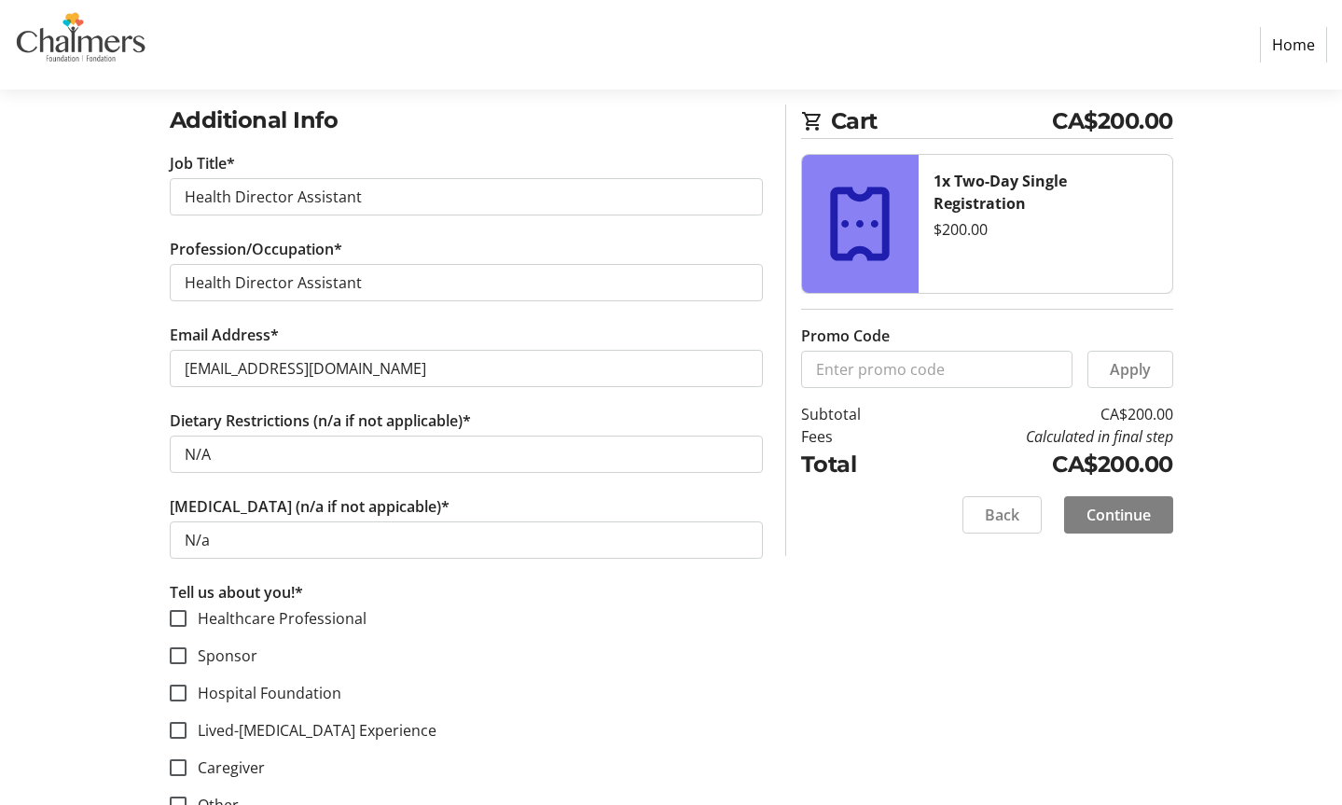
scroll to position [1172, 0]
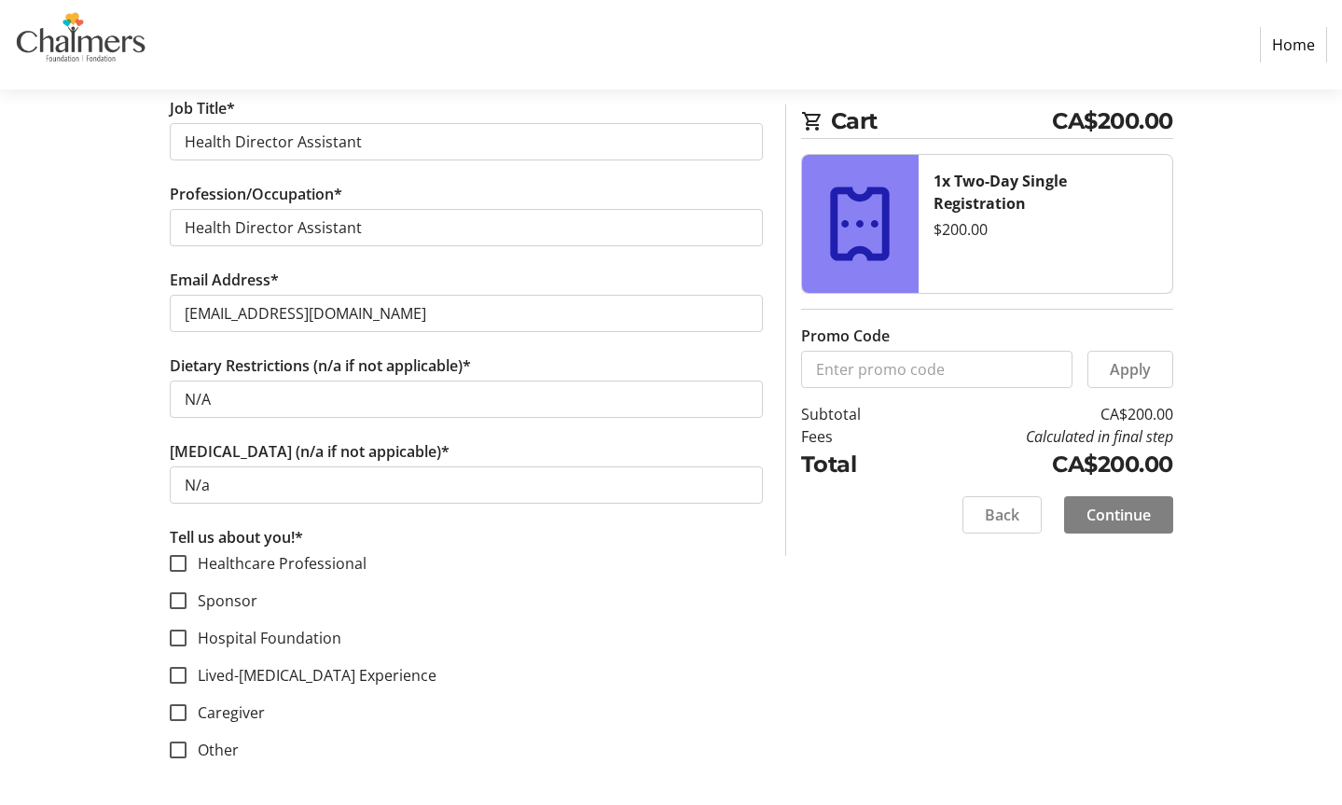
type input "E3B8K7"
click at [256, 558] on label "Healthcare Professional" at bounding box center [277, 563] width 180 height 22
click at [187, 558] on input "Healthcare Professional" at bounding box center [178, 563] width 17 height 17
checkbox input "true"
click at [191, 701] on div at bounding box center [178, 712] width 45 height 45
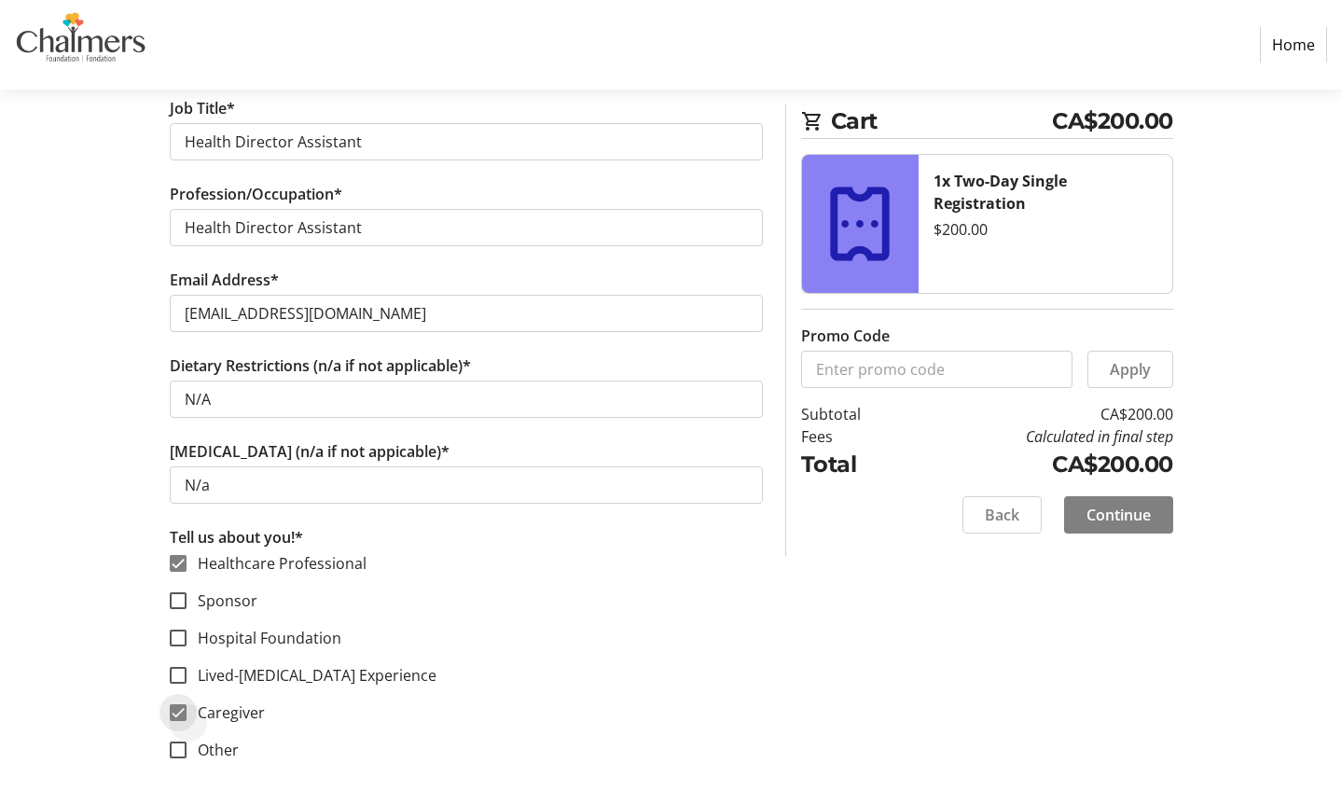
checkbox input "true"
click at [1113, 515] on span "Continue" at bounding box center [1119, 515] width 64 height 22
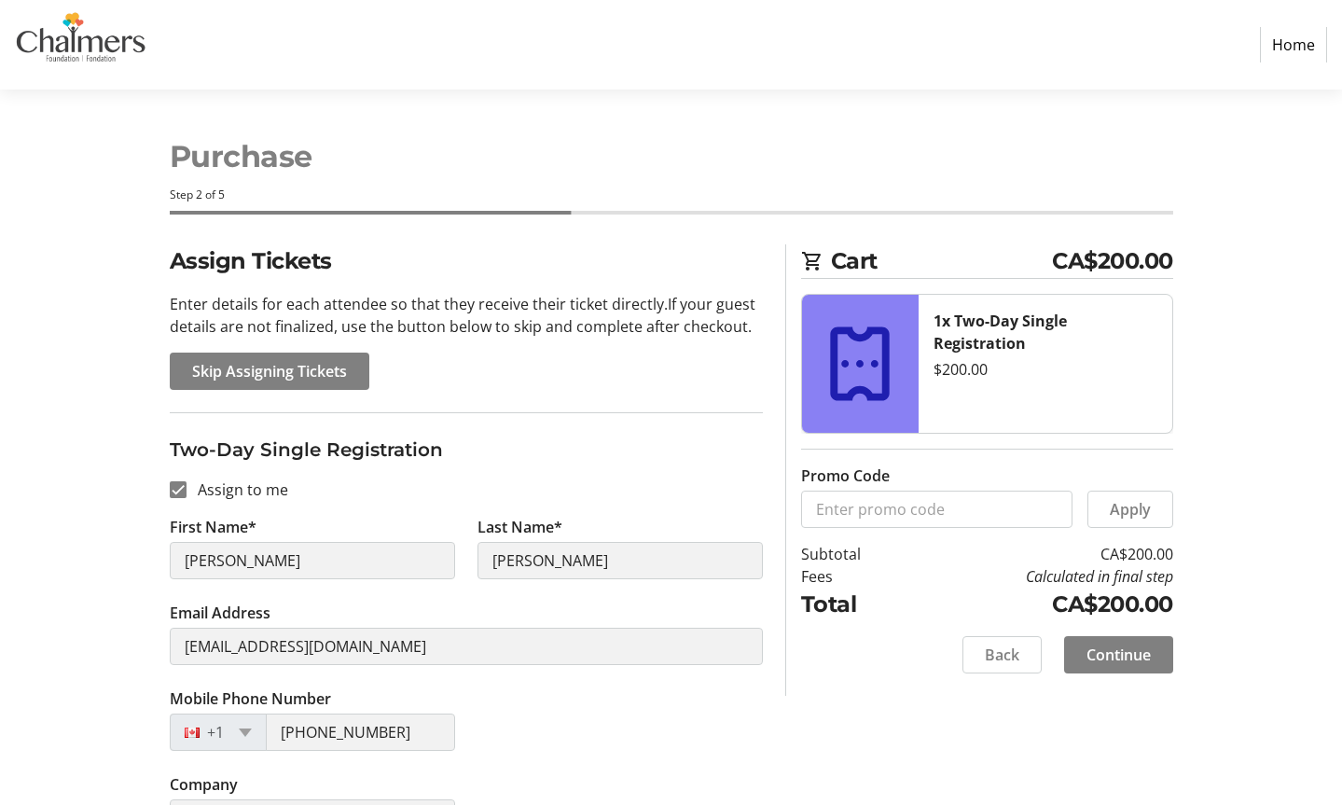
scroll to position [54, 0]
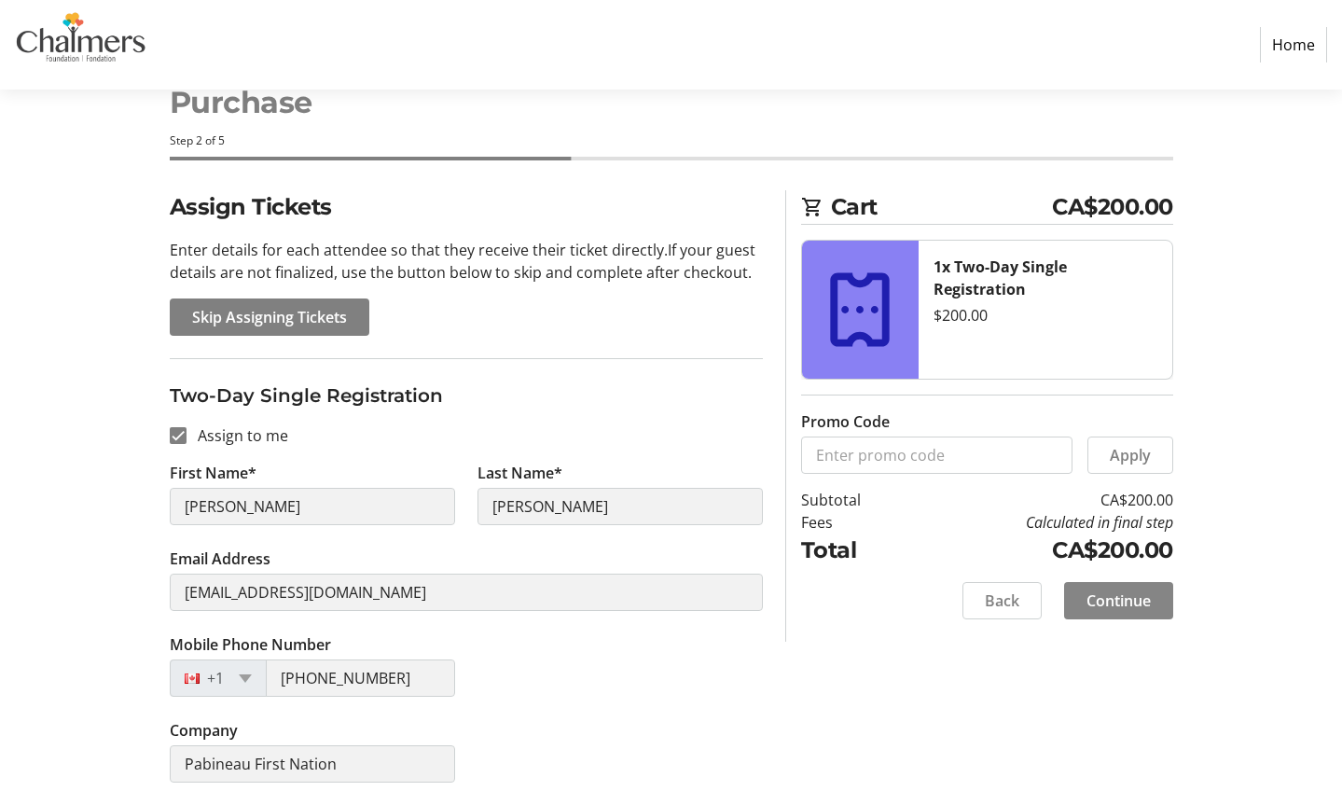
click at [1114, 603] on span "Continue" at bounding box center [1119, 600] width 64 height 22
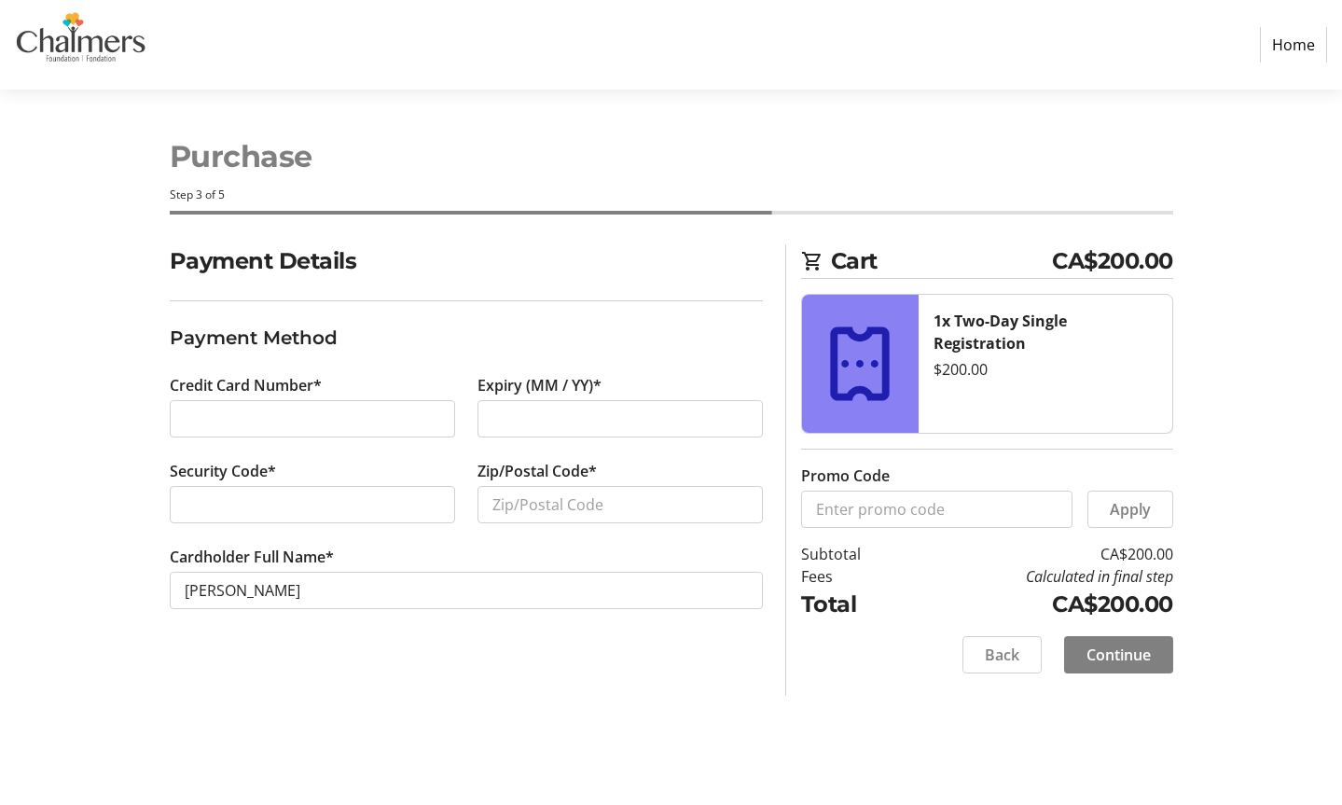
click at [607, 430] on div at bounding box center [620, 418] width 285 height 37
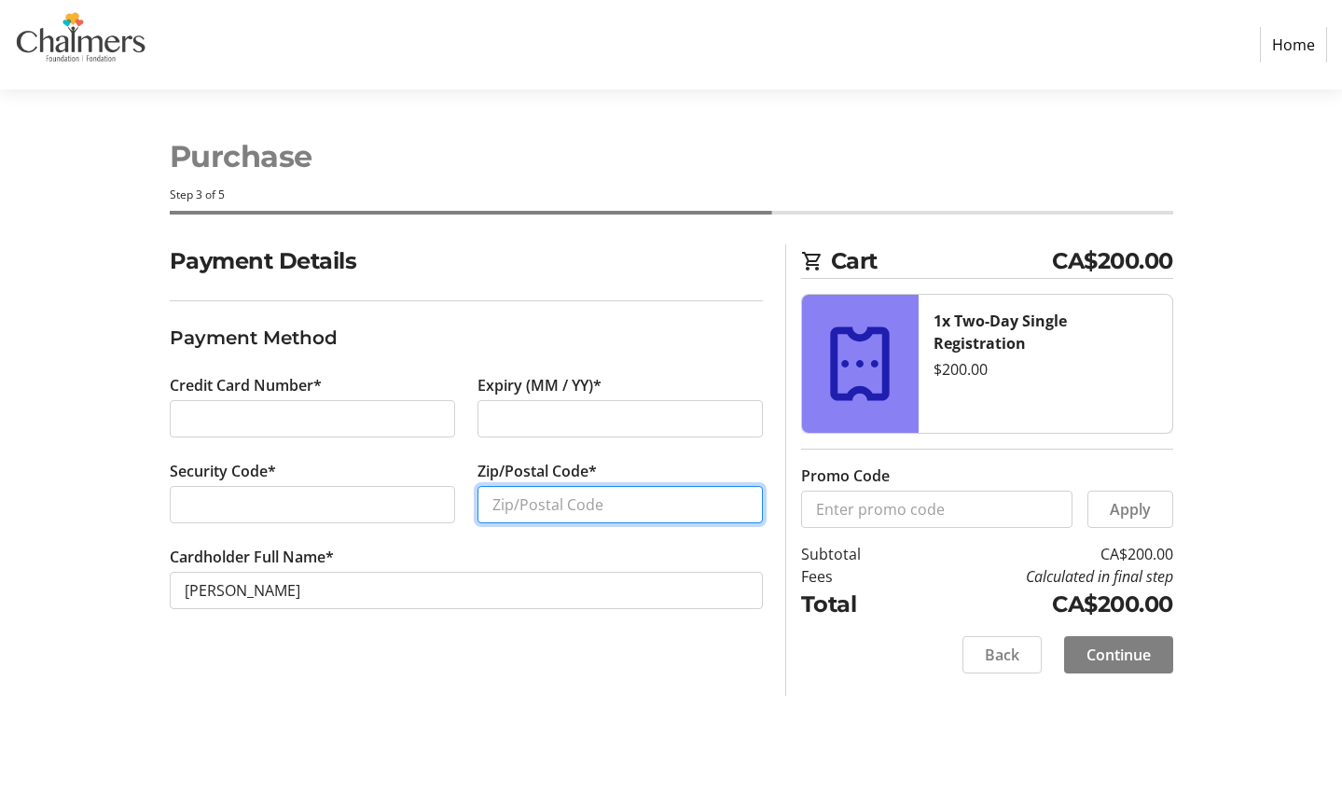
click at [615, 506] on input "Zip/Postal Code*" at bounding box center [620, 504] width 285 height 37
type input "E3B8K7"
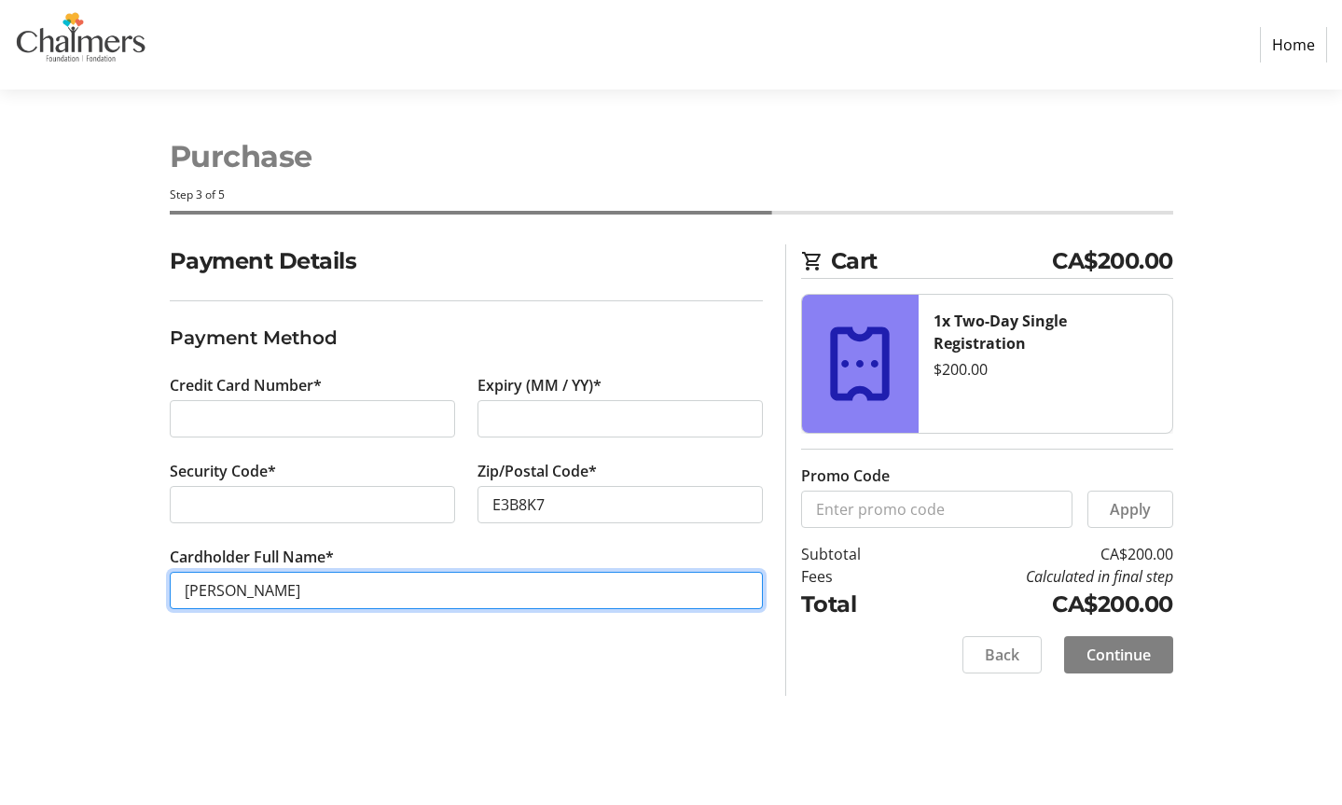
drag, startPoint x: 521, startPoint y: 580, endPoint x: 21, endPoint y: 539, distance: 502.5
click at [21, 539] on section "Purchase Step 3 of 5 Cart CA$200.00 1x Two-Day Single Registration $200.00 Prom…" at bounding box center [671, 447] width 1342 height 715
type input "Asha Bear"
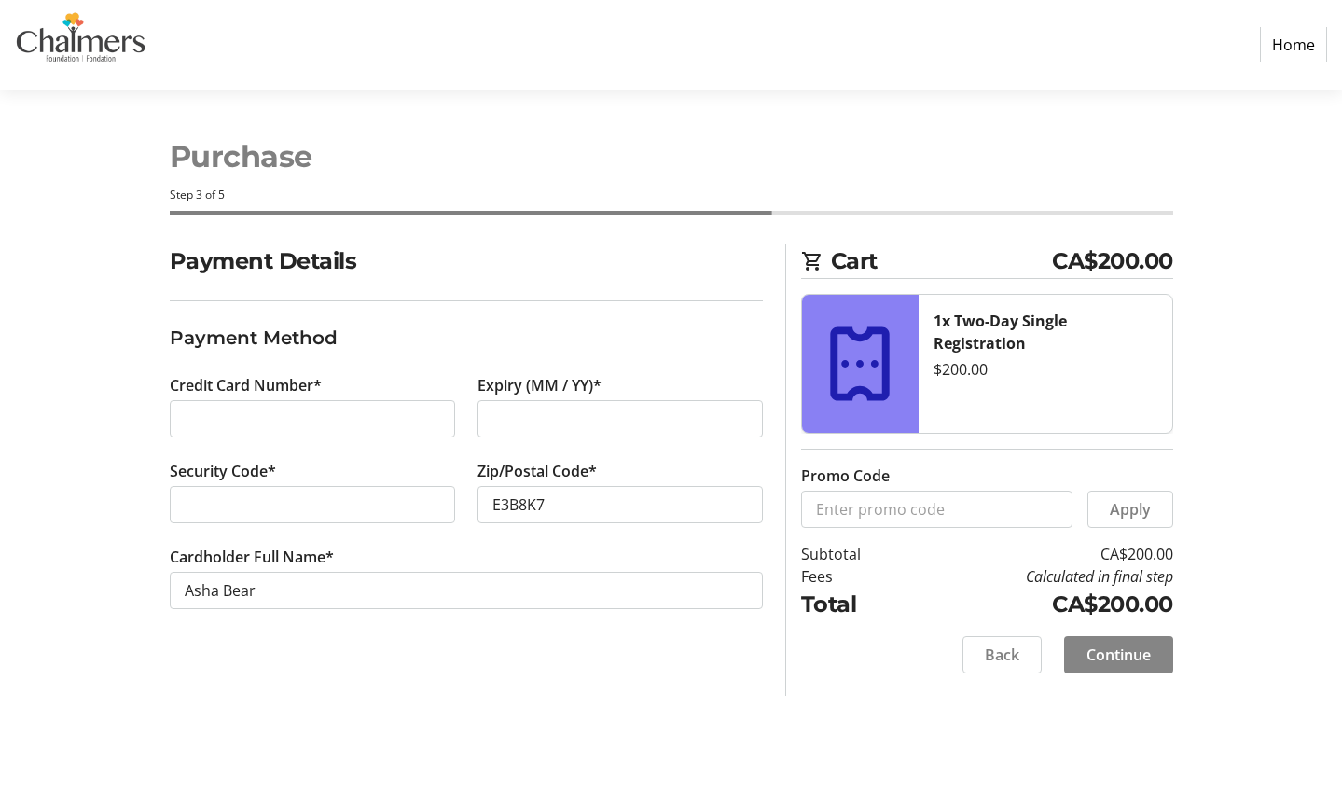
click at [1108, 656] on span "Continue" at bounding box center [1119, 655] width 64 height 22
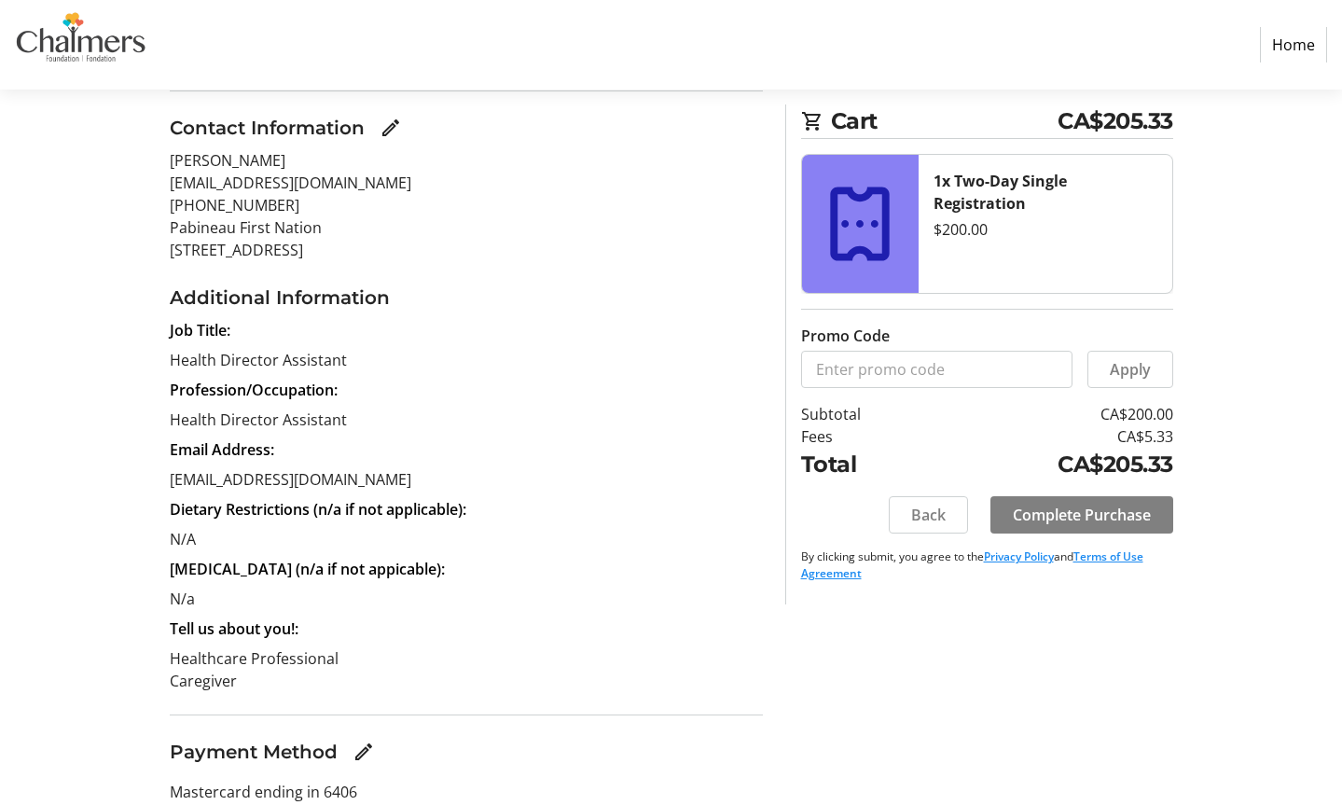
scroll to position [208, 0]
click at [1093, 512] on span "Complete Purchase" at bounding box center [1082, 515] width 138 height 22
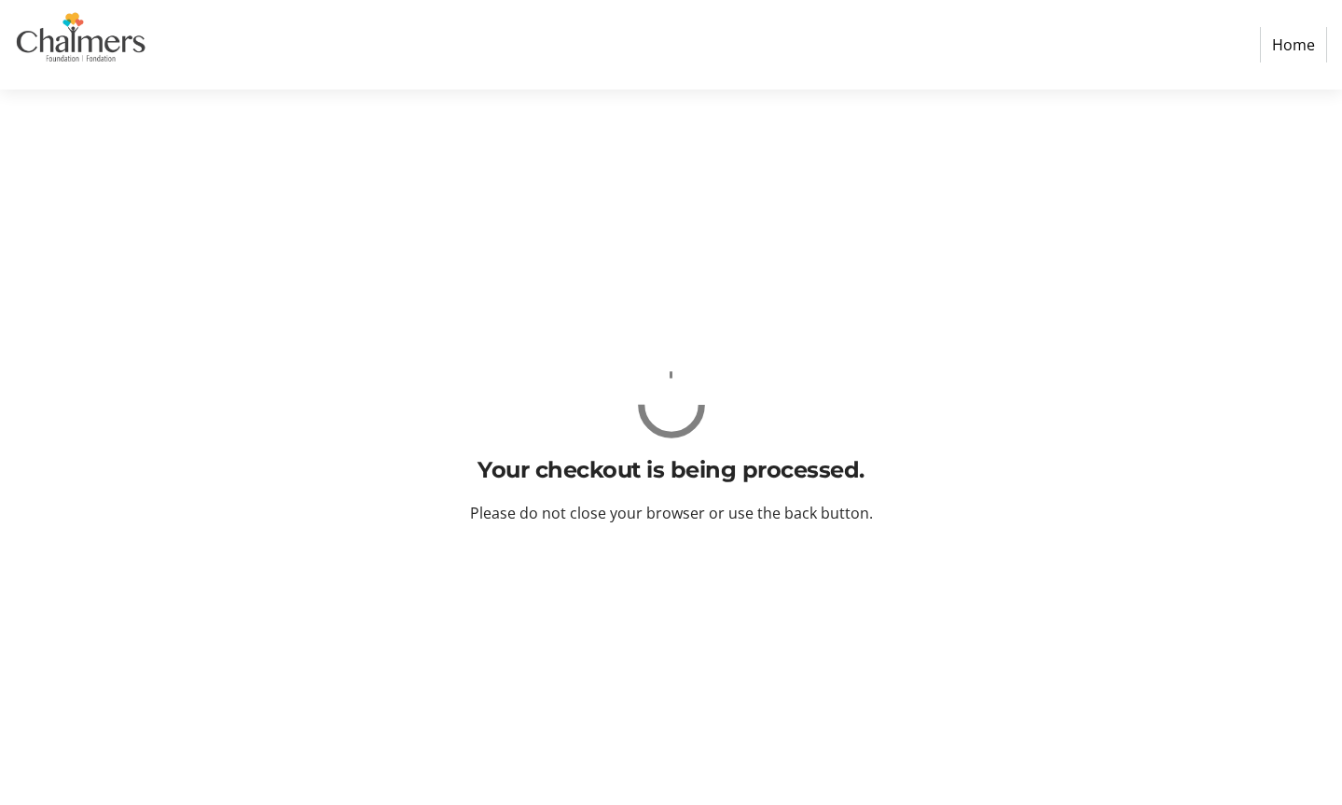
scroll to position [0, 0]
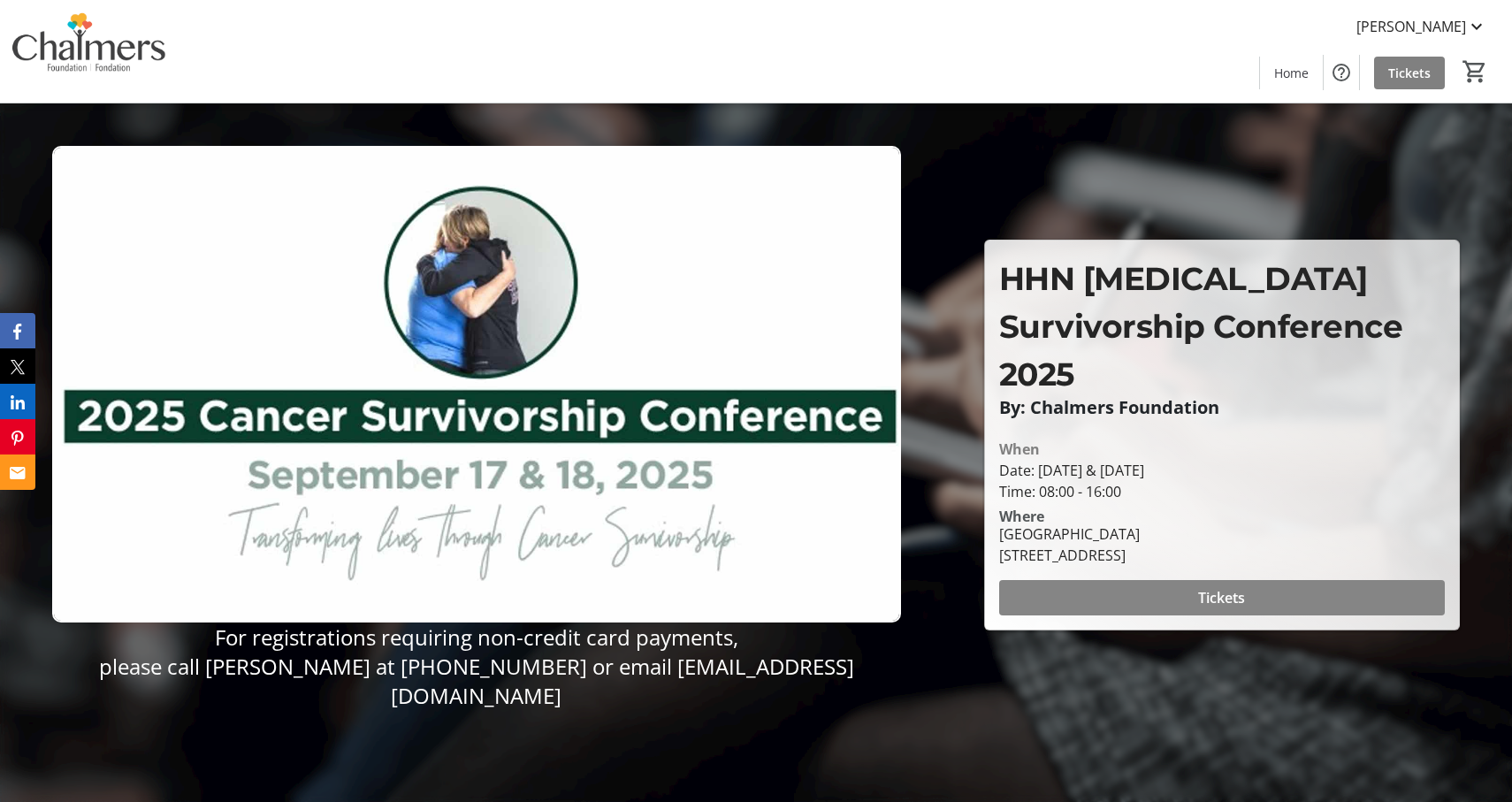
click at [1136, 580] on span at bounding box center [1222, 597] width 446 height 43
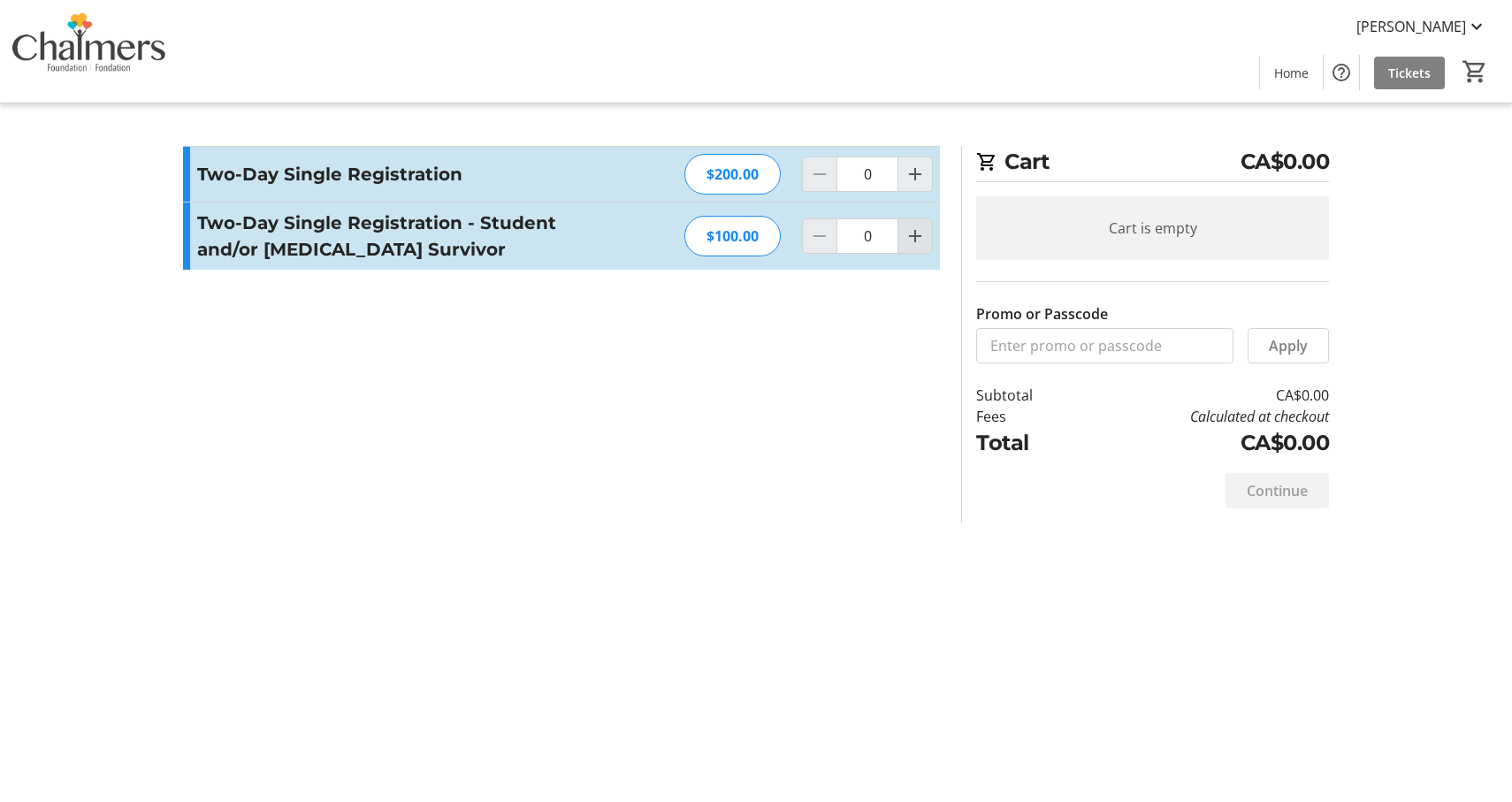
click at [913, 243] on mat-icon "Increment by one" at bounding box center [915, 236] width 21 height 21
type input "1"
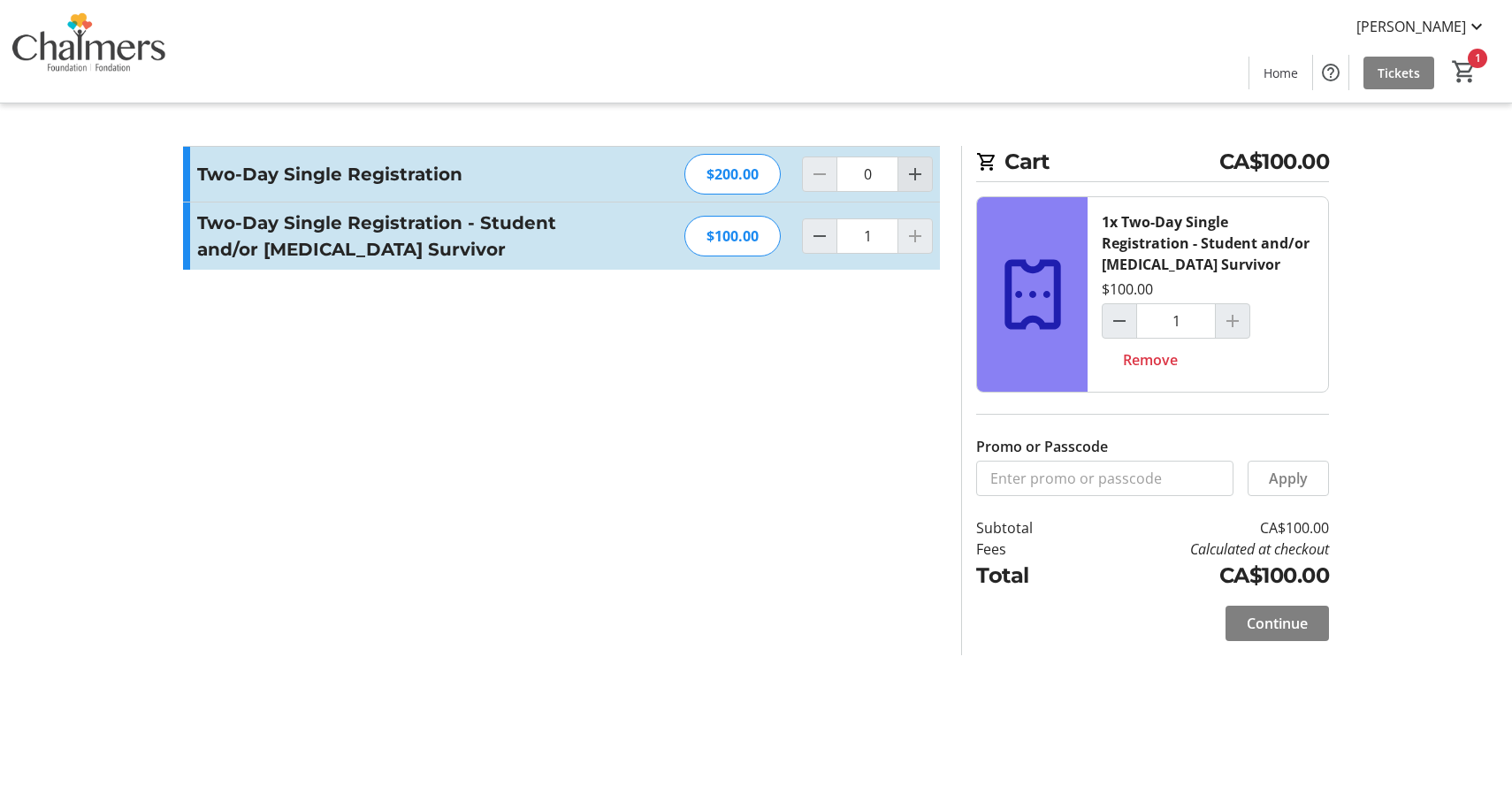
click at [913, 177] on mat-icon "Increment by one" at bounding box center [915, 174] width 21 height 21
type input "1"
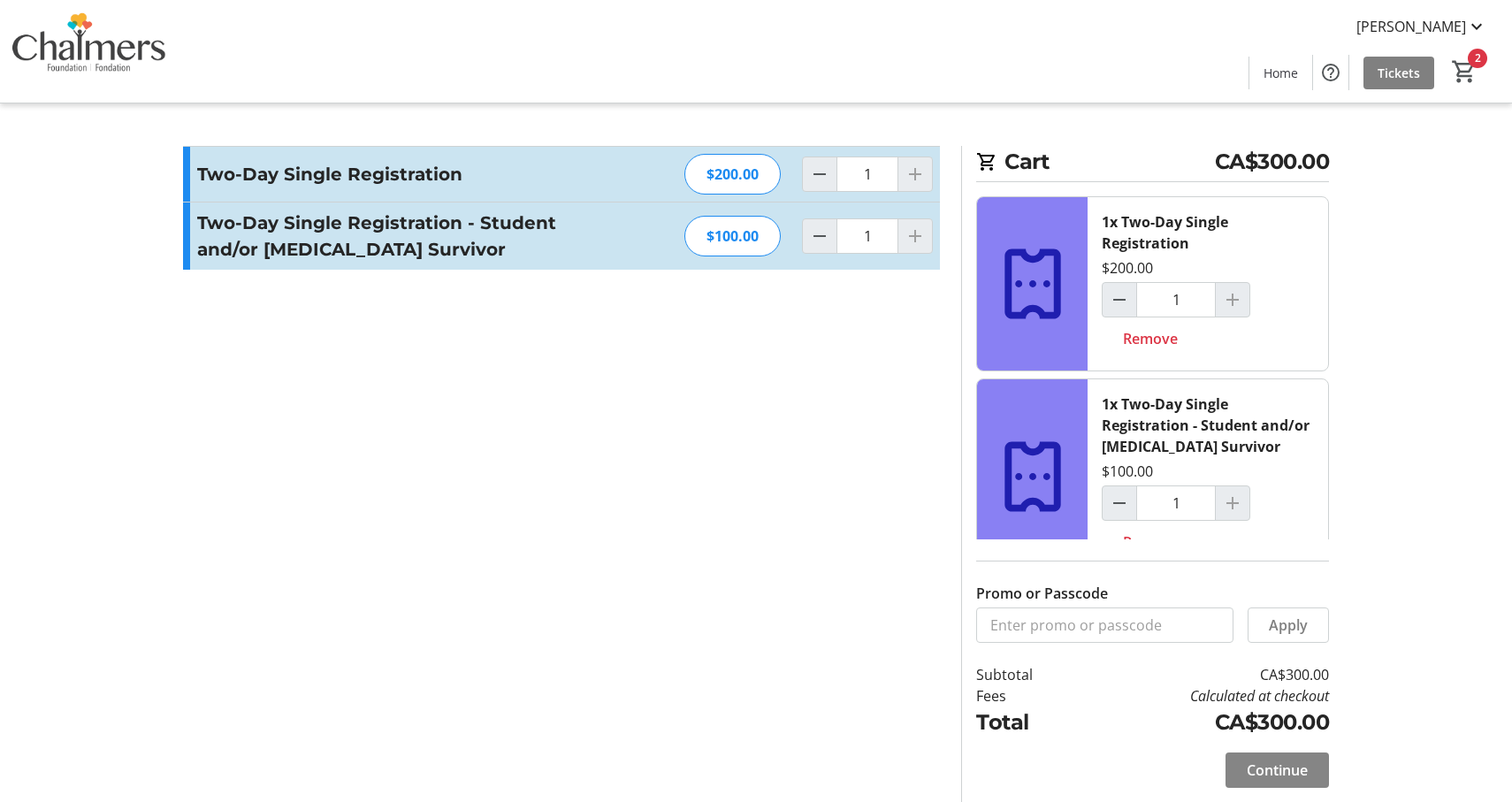
click at [1248, 764] on span "Continue" at bounding box center [1277, 770] width 61 height 21
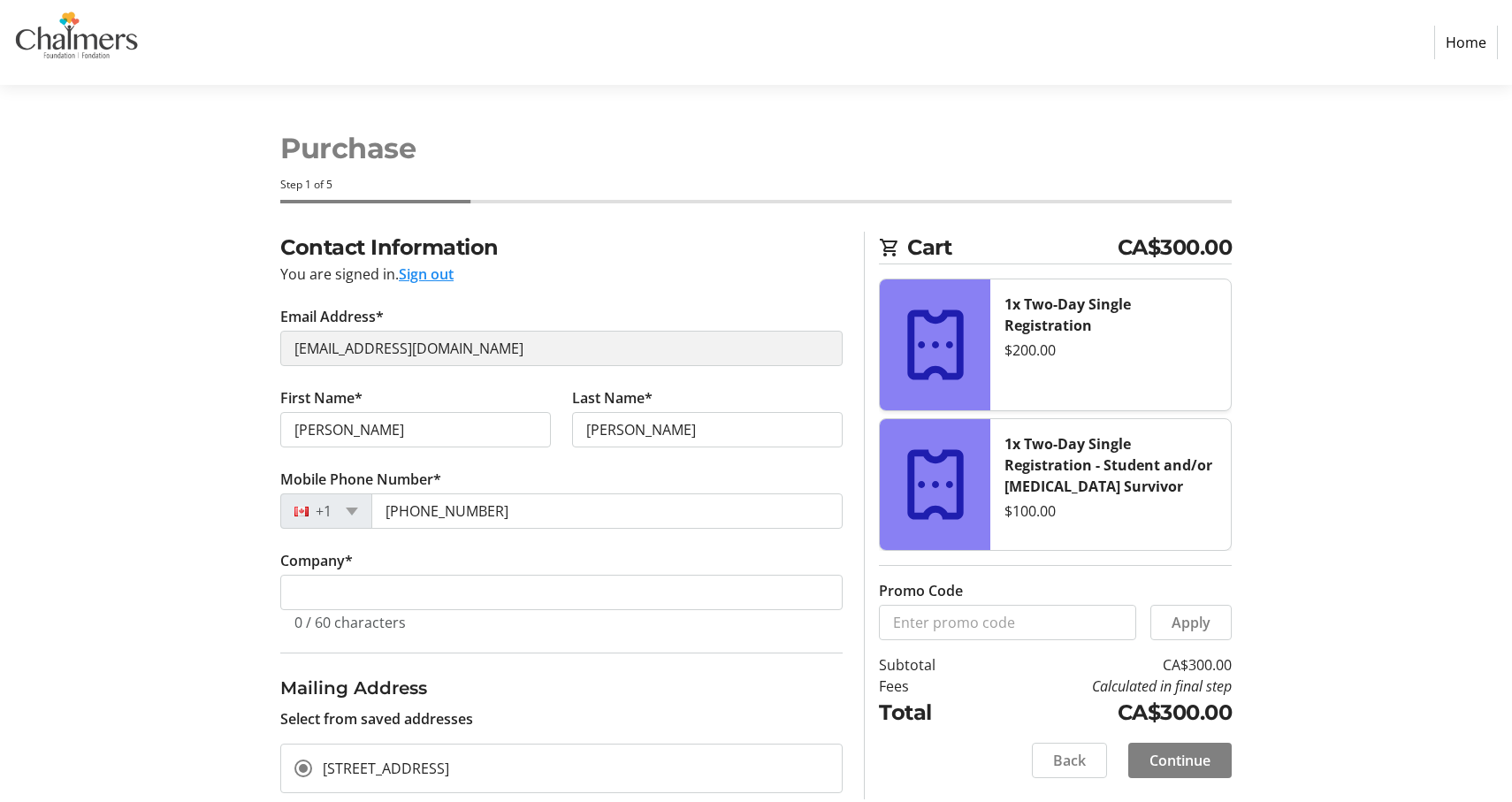
scroll to position [151, 0]
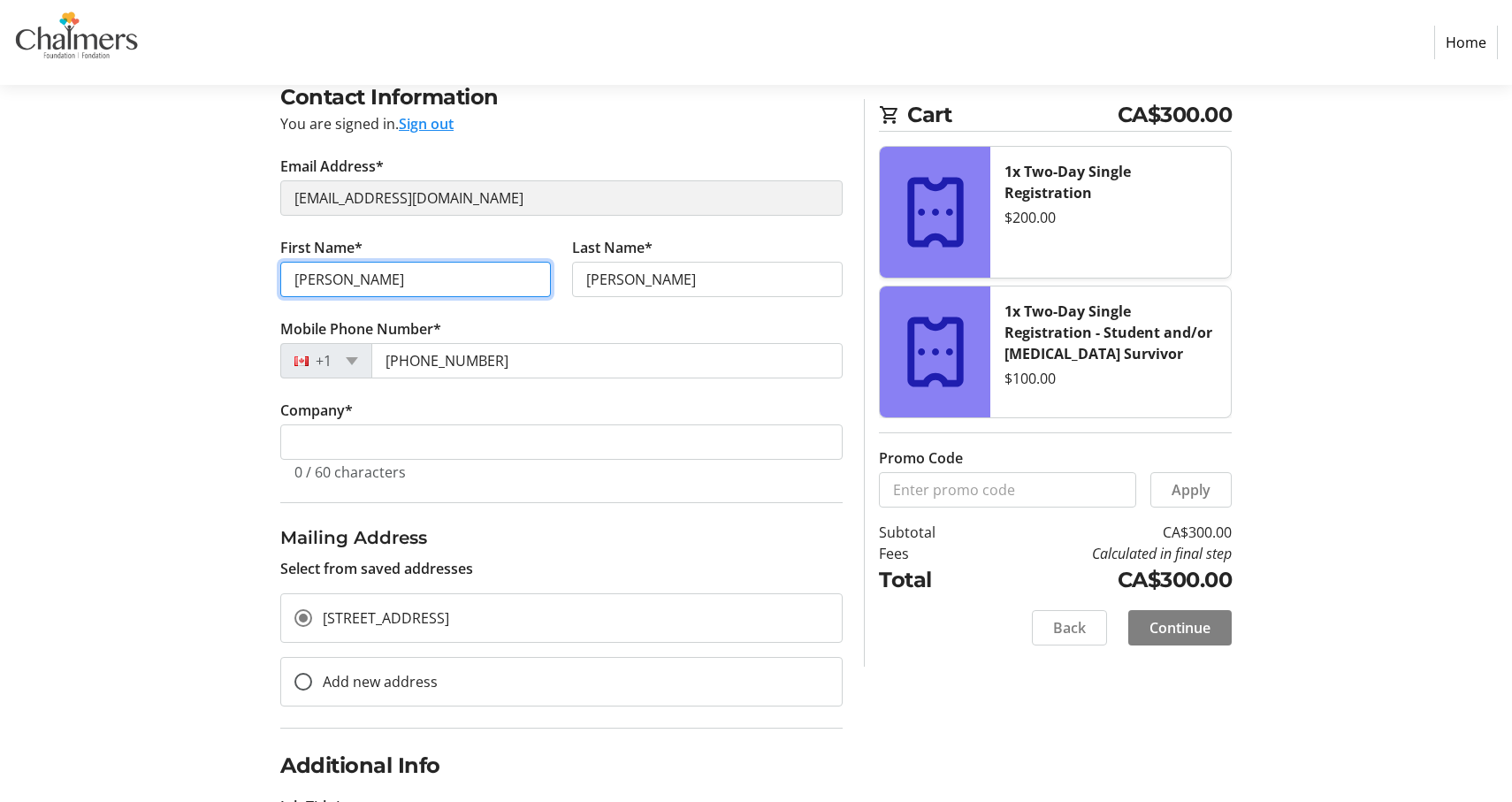
click at [391, 280] on input "[PERSON_NAME]" at bounding box center [415, 279] width 270 height 35
drag, startPoint x: 386, startPoint y: 277, endPoint x: 245, endPoint y: 275, distance: 141.0
click at [245, 275] on div "Contact Information You are signed in. Sign out Email Address* asha.bear@ktmf.c…" at bounding box center [756, 775] width 1167 height 1386
type input "Karen"
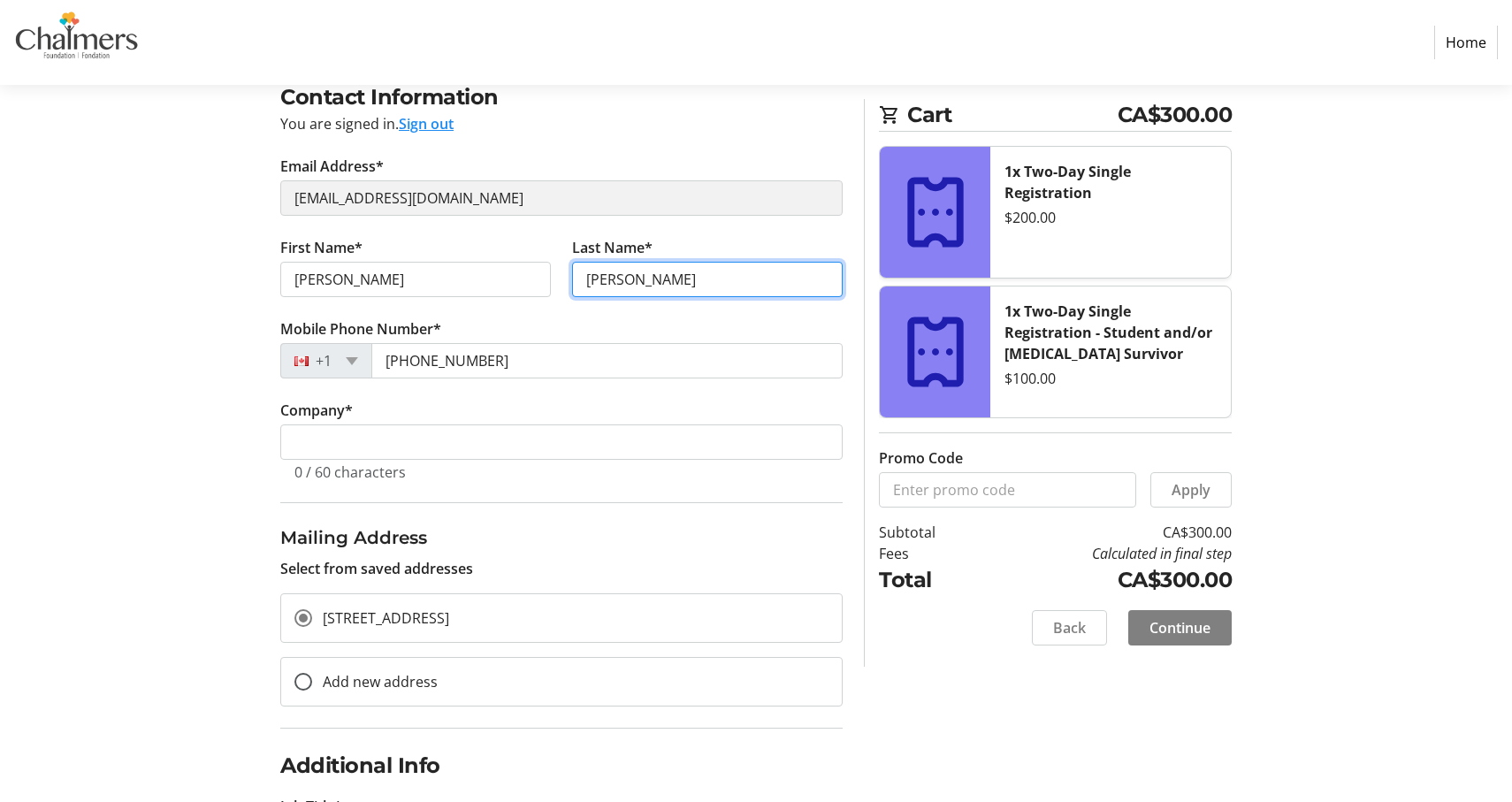
drag, startPoint x: 706, startPoint y: 276, endPoint x: 483, endPoint y: 256, distance: 223.9
click at [483, 256] on div "First Name* Karen Last Name* PeterPaul" at bounding box center [561, 278] width 584 height 82
type input "Williams"
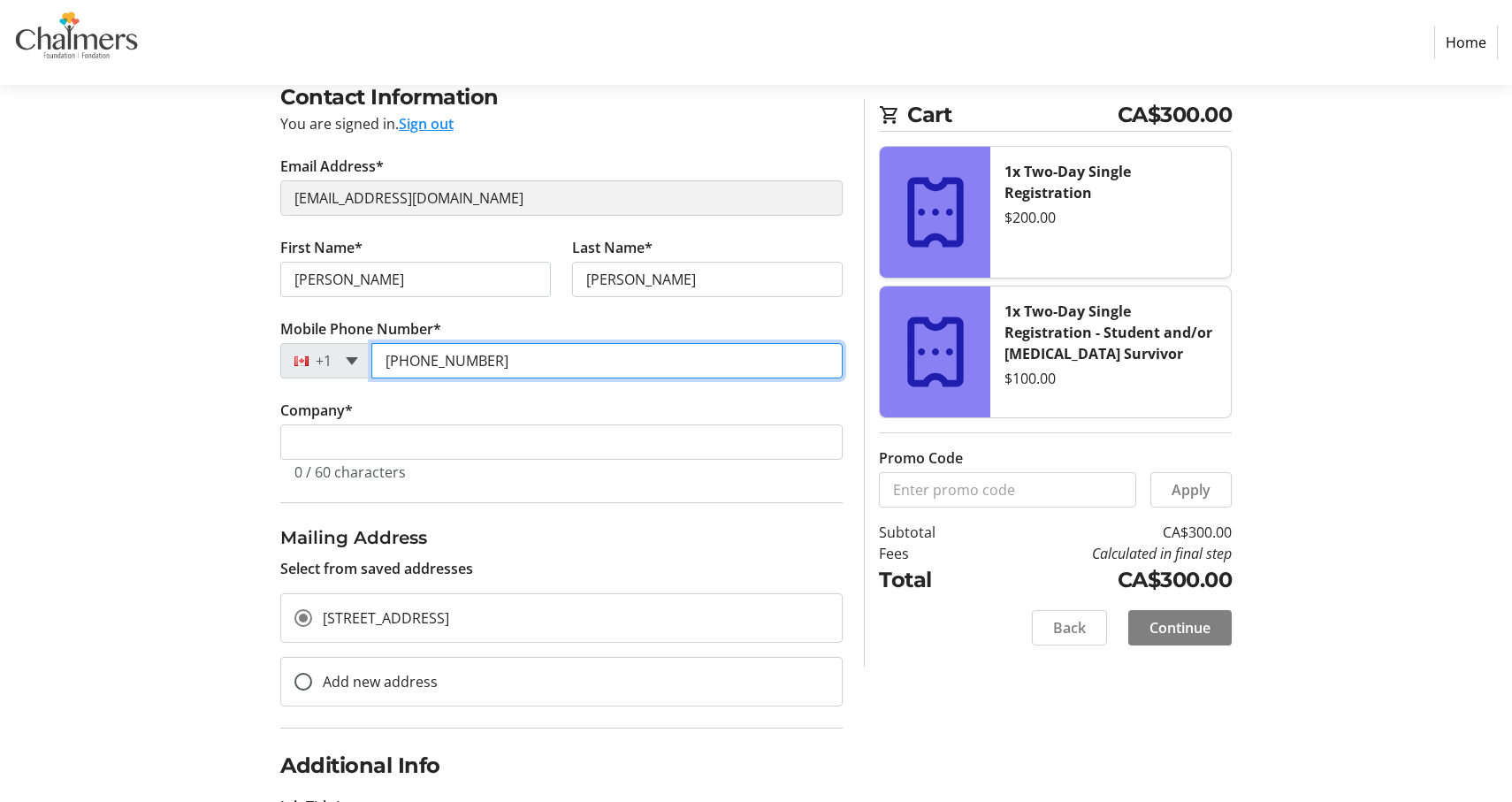
drag, startPoint x: 511, startPoint y: 364, endPoint x: 348, endPoint y: 361, distance: 163.0
click at [348, 361] on div "+1 (506) 547-4204" at bounding box center [561, 360] width 562 height 35
type input "(506) 328-2236"
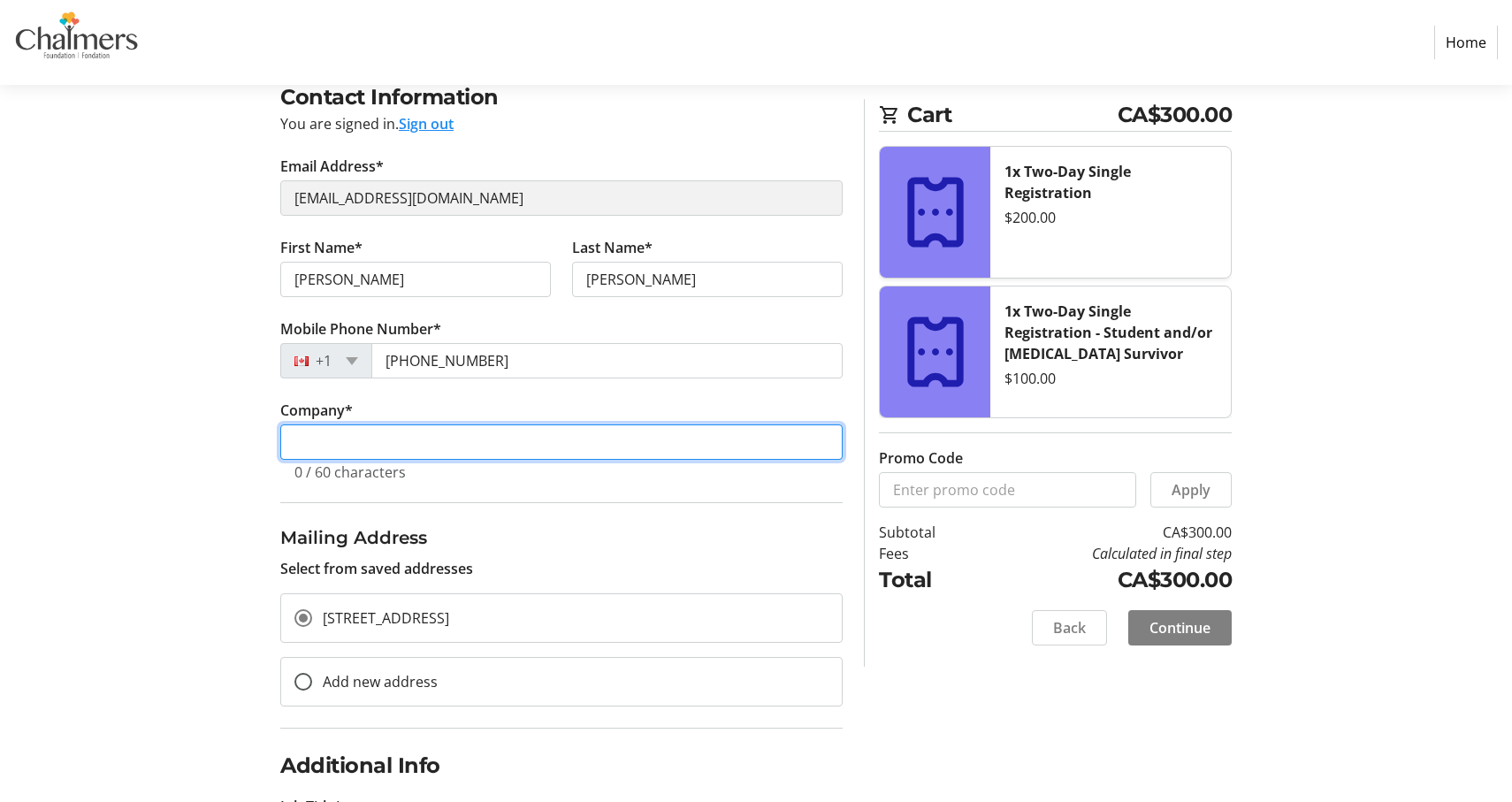
click at [440, 442] on input "Company *" at bounding box center [561, 442] width 562 height 35
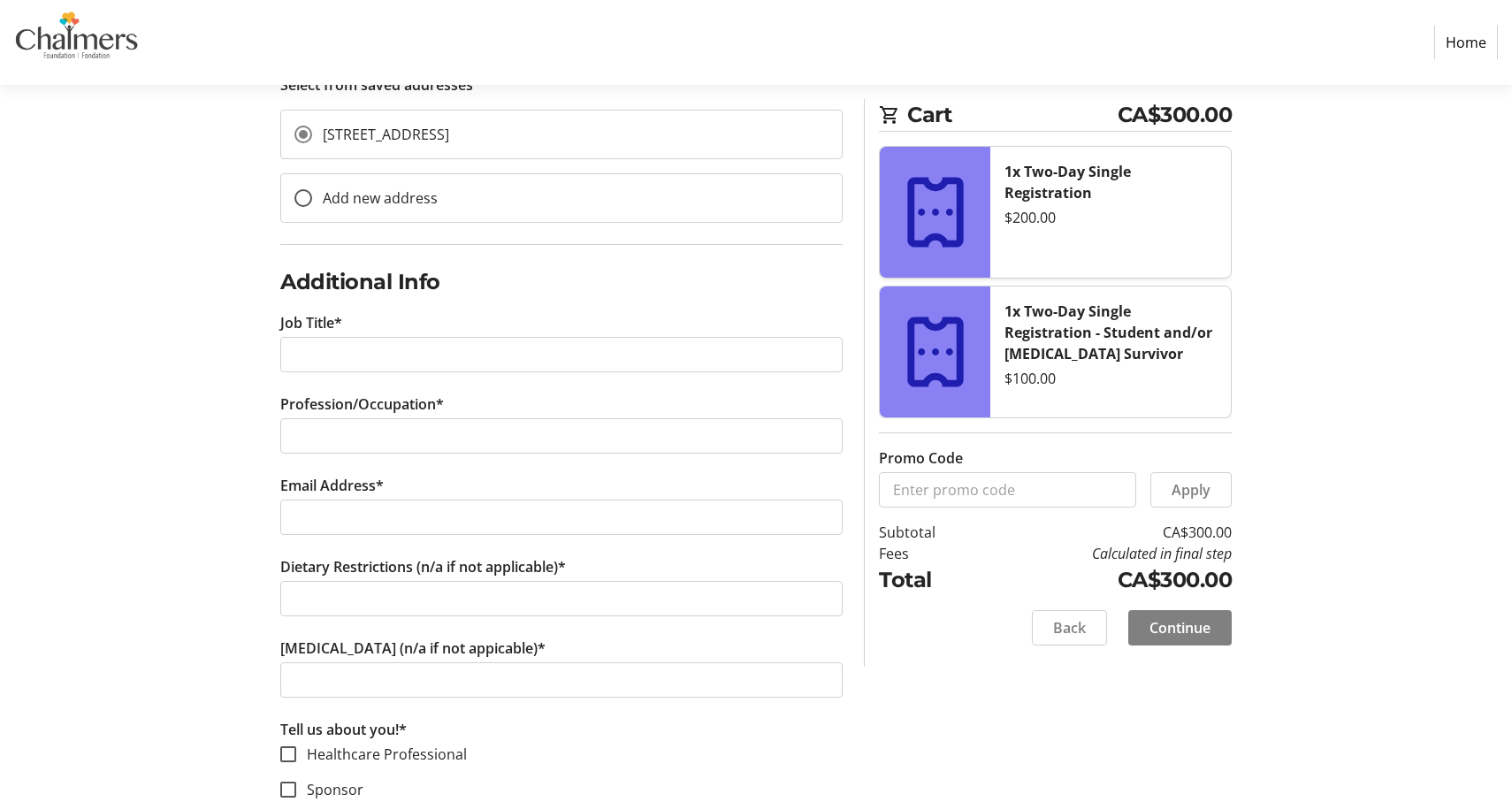
scroll to position [696, 0]
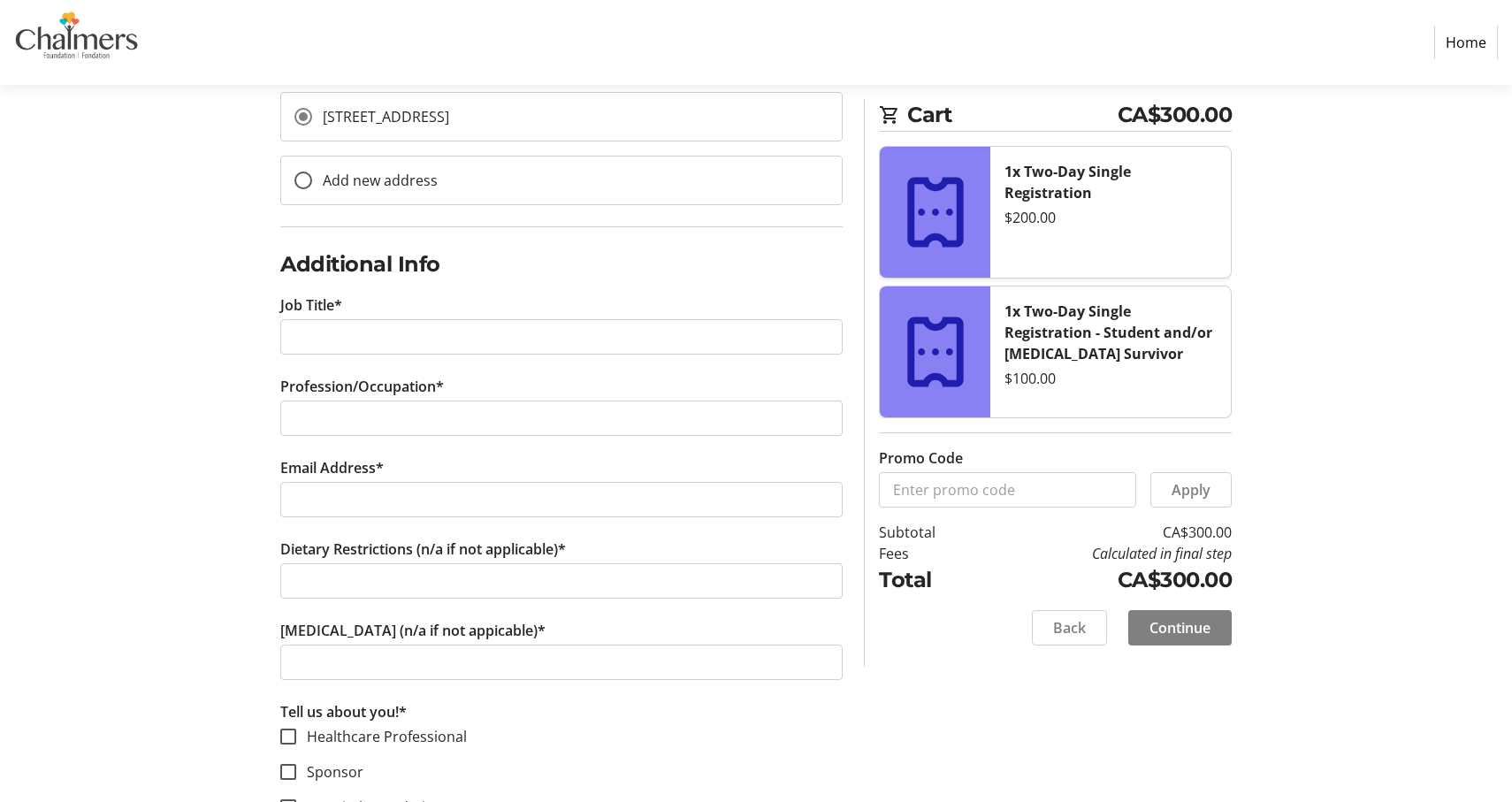
type input "Woodstock First Nation"
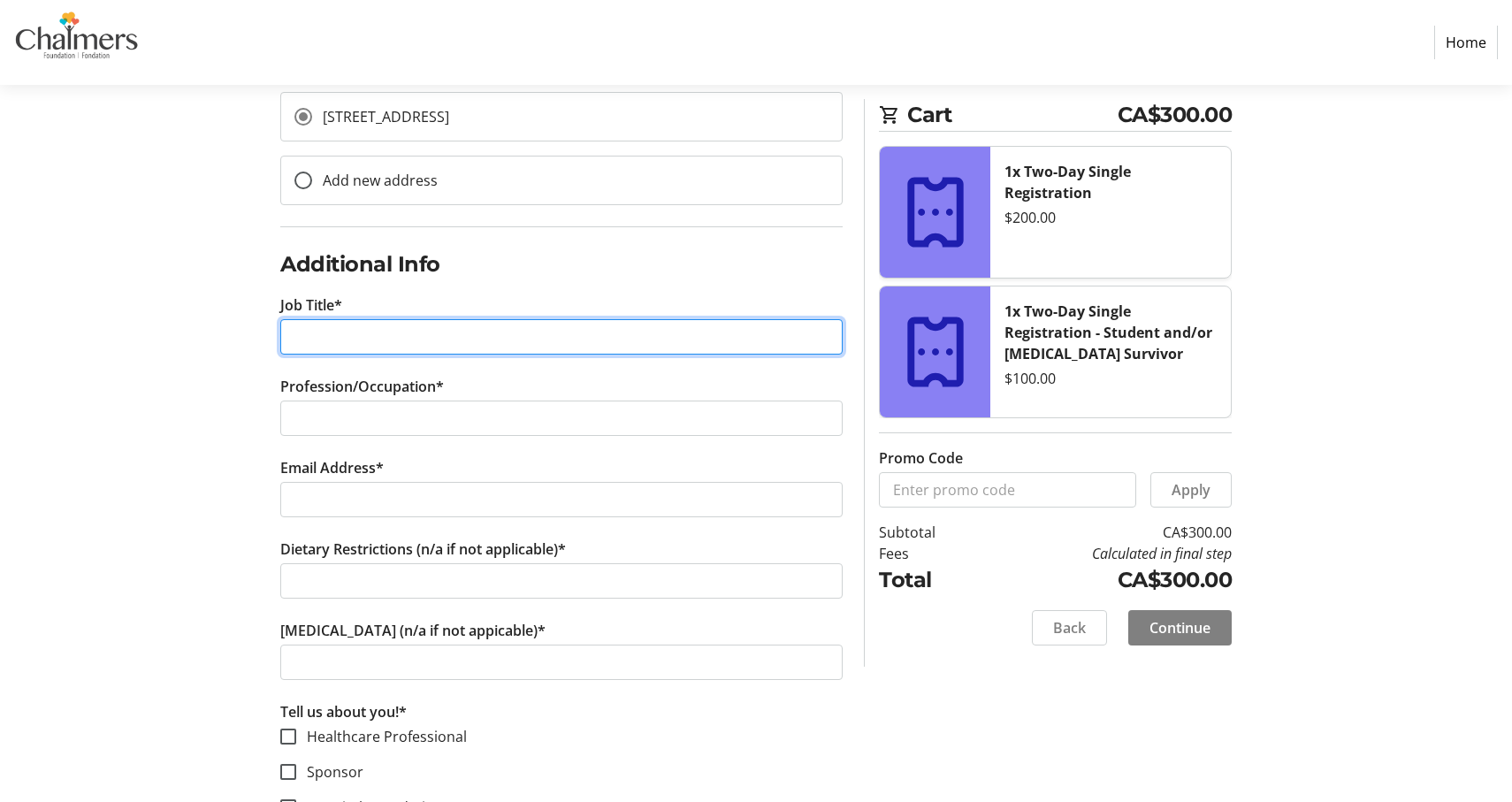
click at [492, 338] on input "Job Title*" at bounding box center [561, 337] width 562 height 35
type input "Home and Community Care Coordinator"
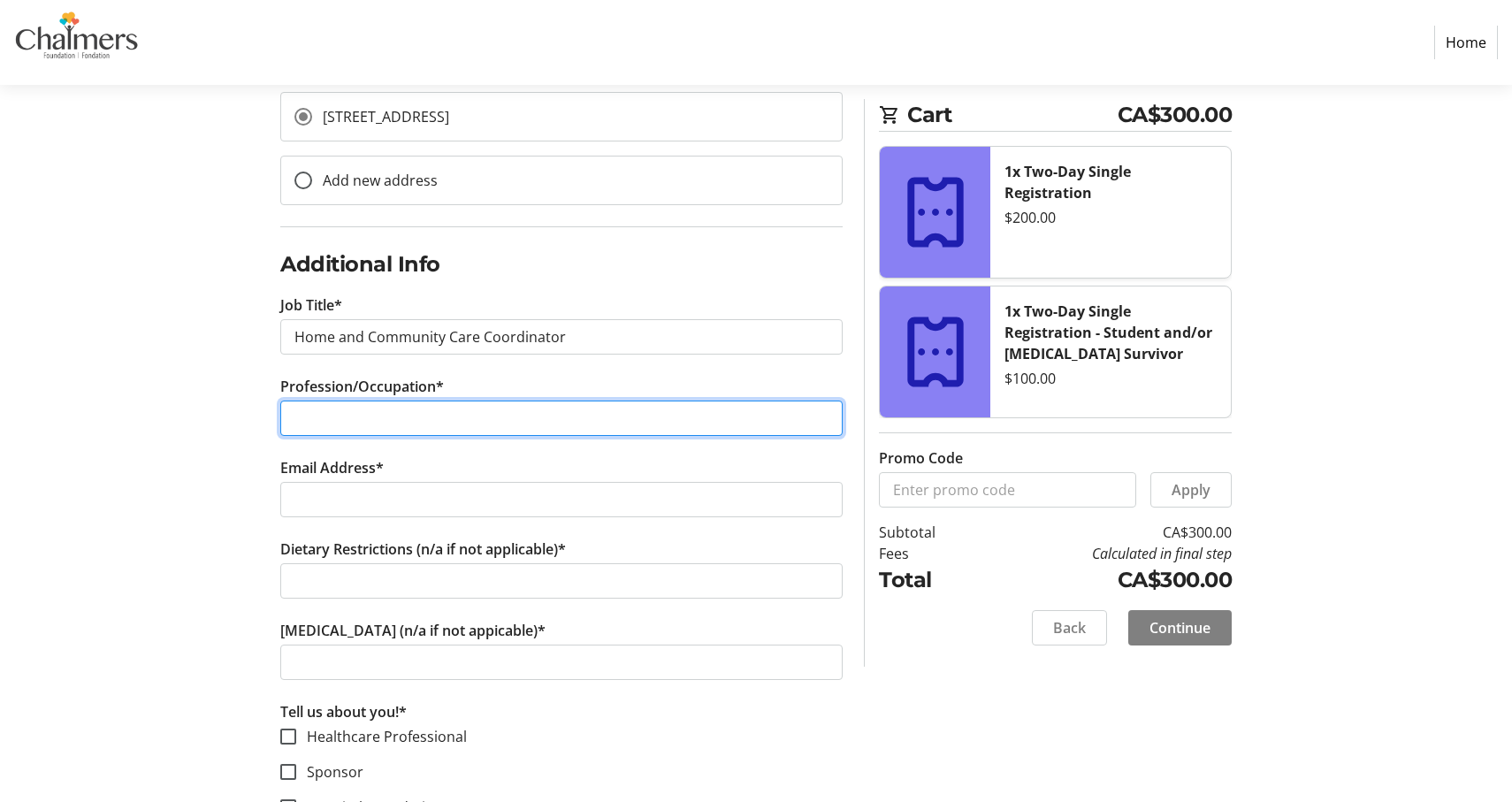
click at [454, 413] on input "Profession/Occupation*" at bounding box center [561, 417] width 562 height 35
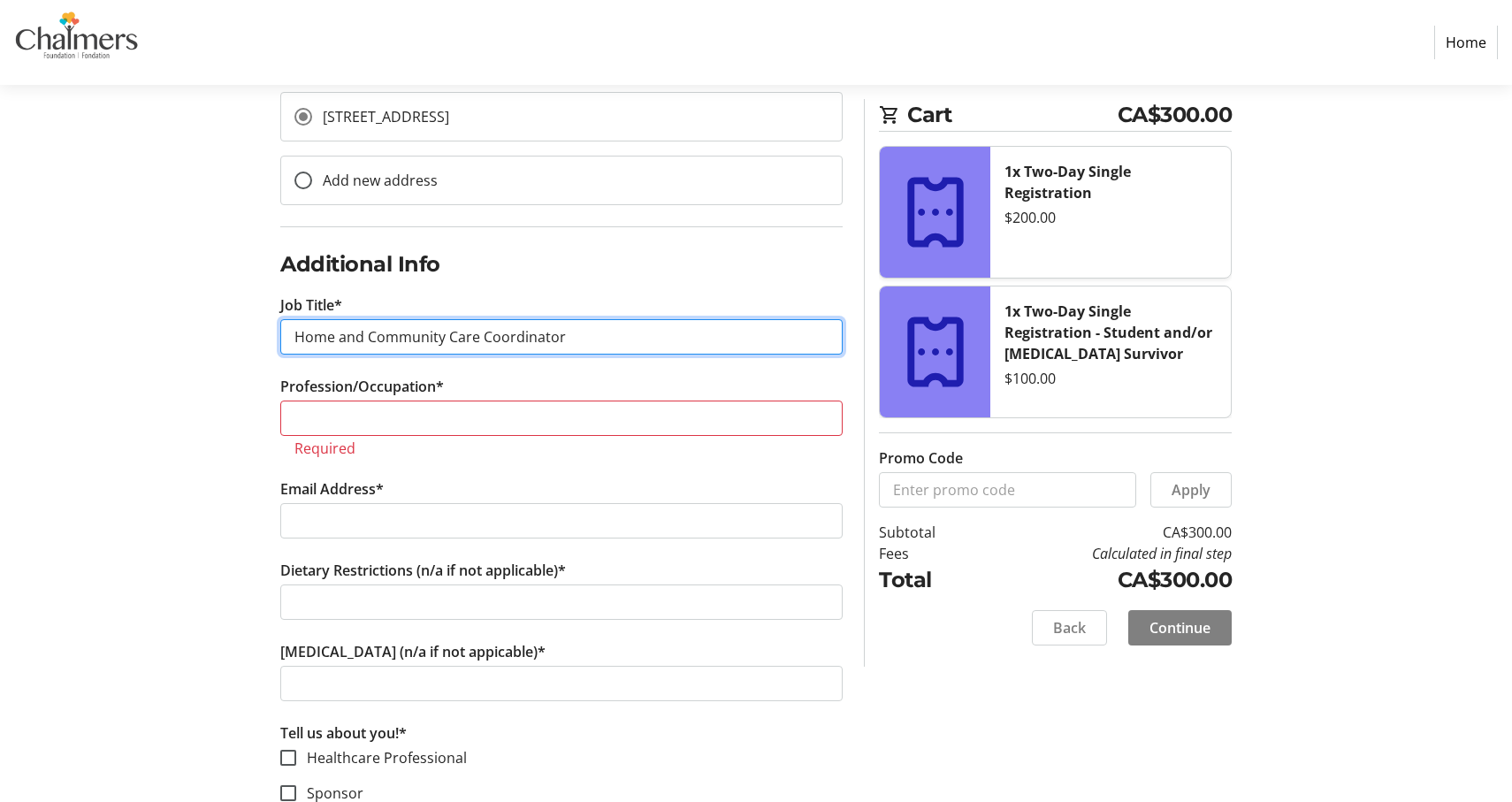
drag, startPoint x: 595, startPoint y: 333, endPoint x: 222, endPoint y: 309, distance: 373.8
click at [222, 310] on div "Contact Information You are signed in. Sign out Email Address* asha.bear@ktmf.c…" at bounding box center [756, 261] width 1167 height 1451
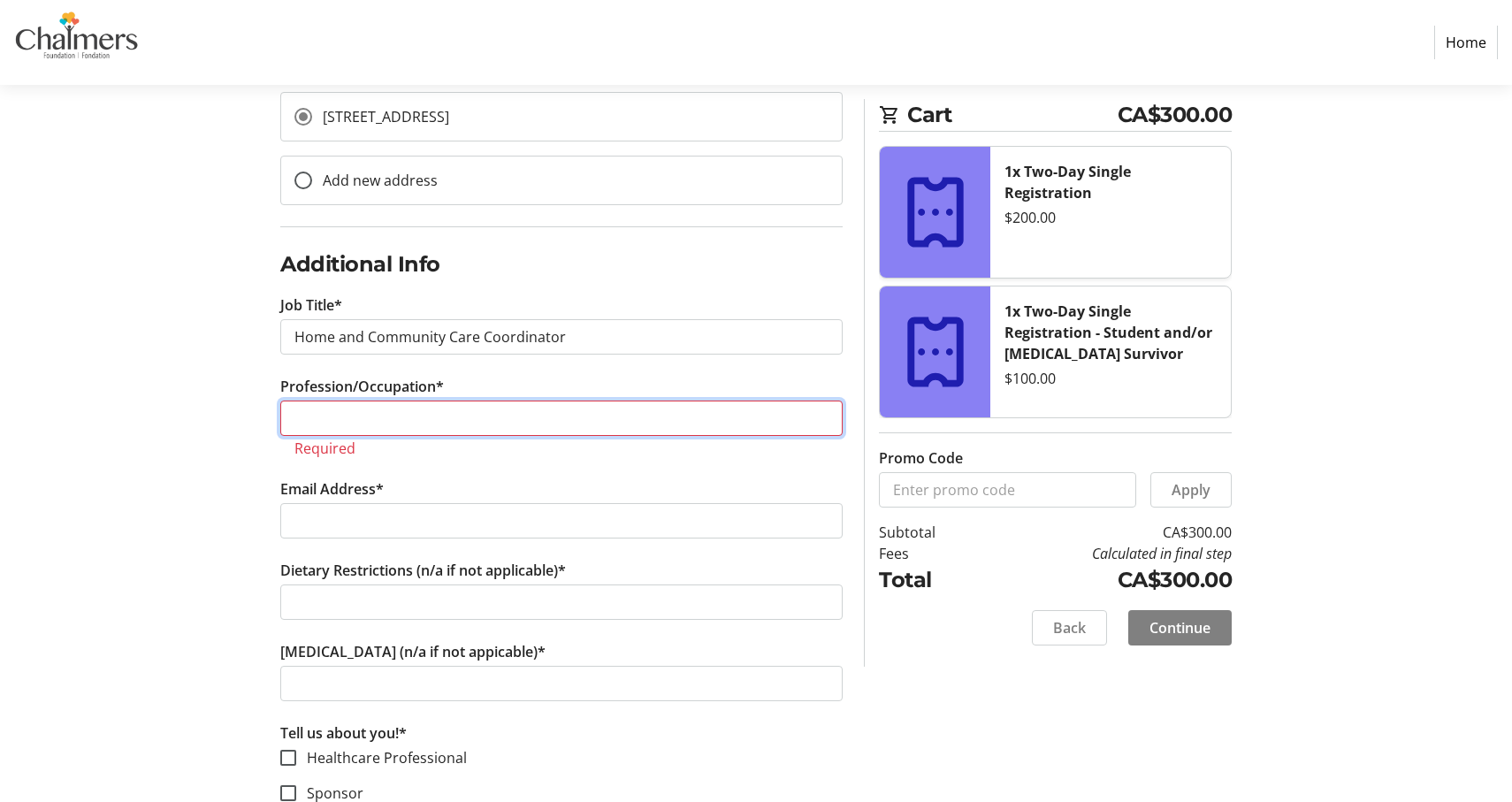
click at [351, 415] on input "Profession/Occupation*" at bounding box center [561, 417] width 562 height 35
paste input "Home and Community Care Coordinator"
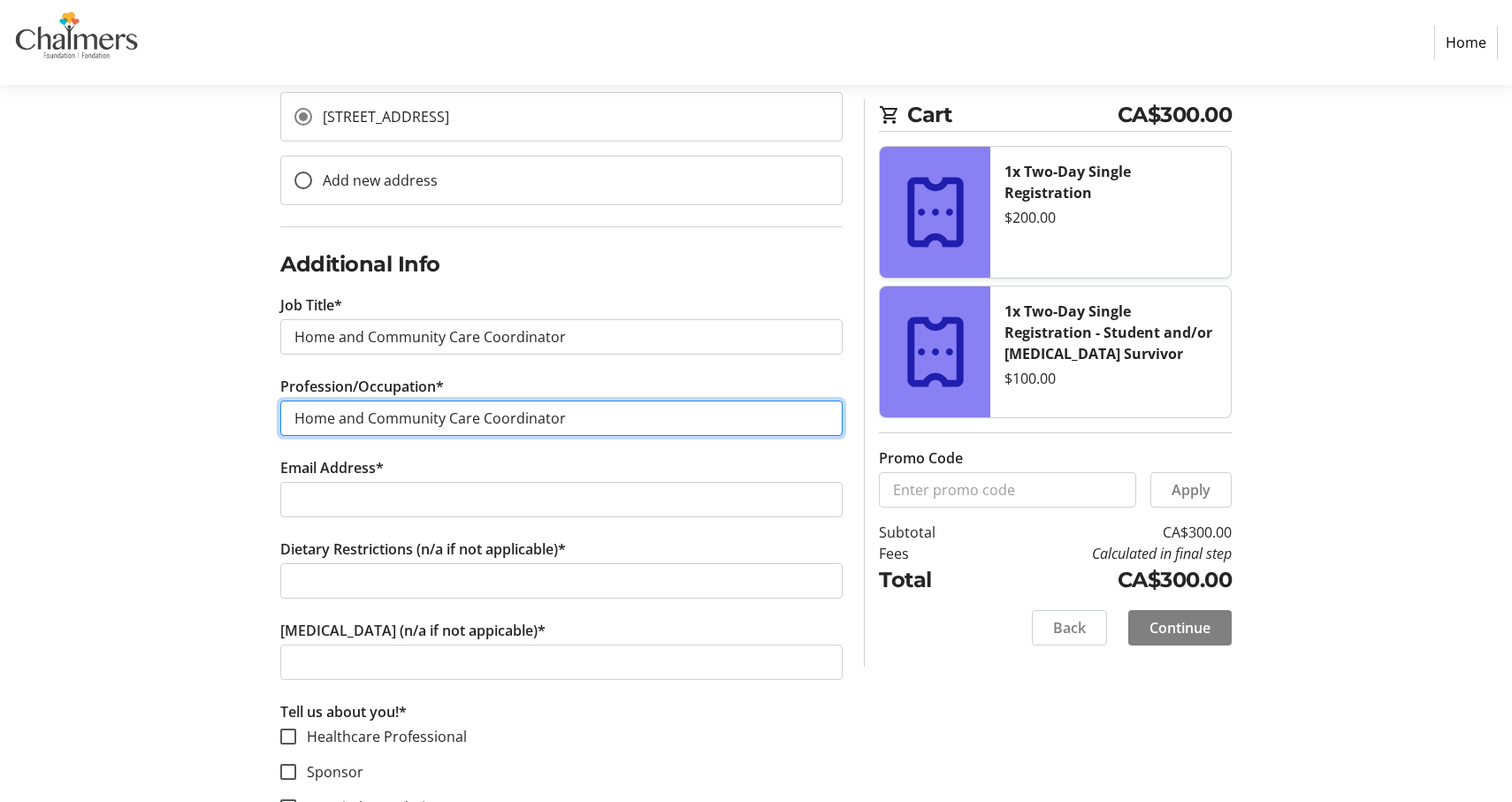
type input "Home and Community Care Coordinator"
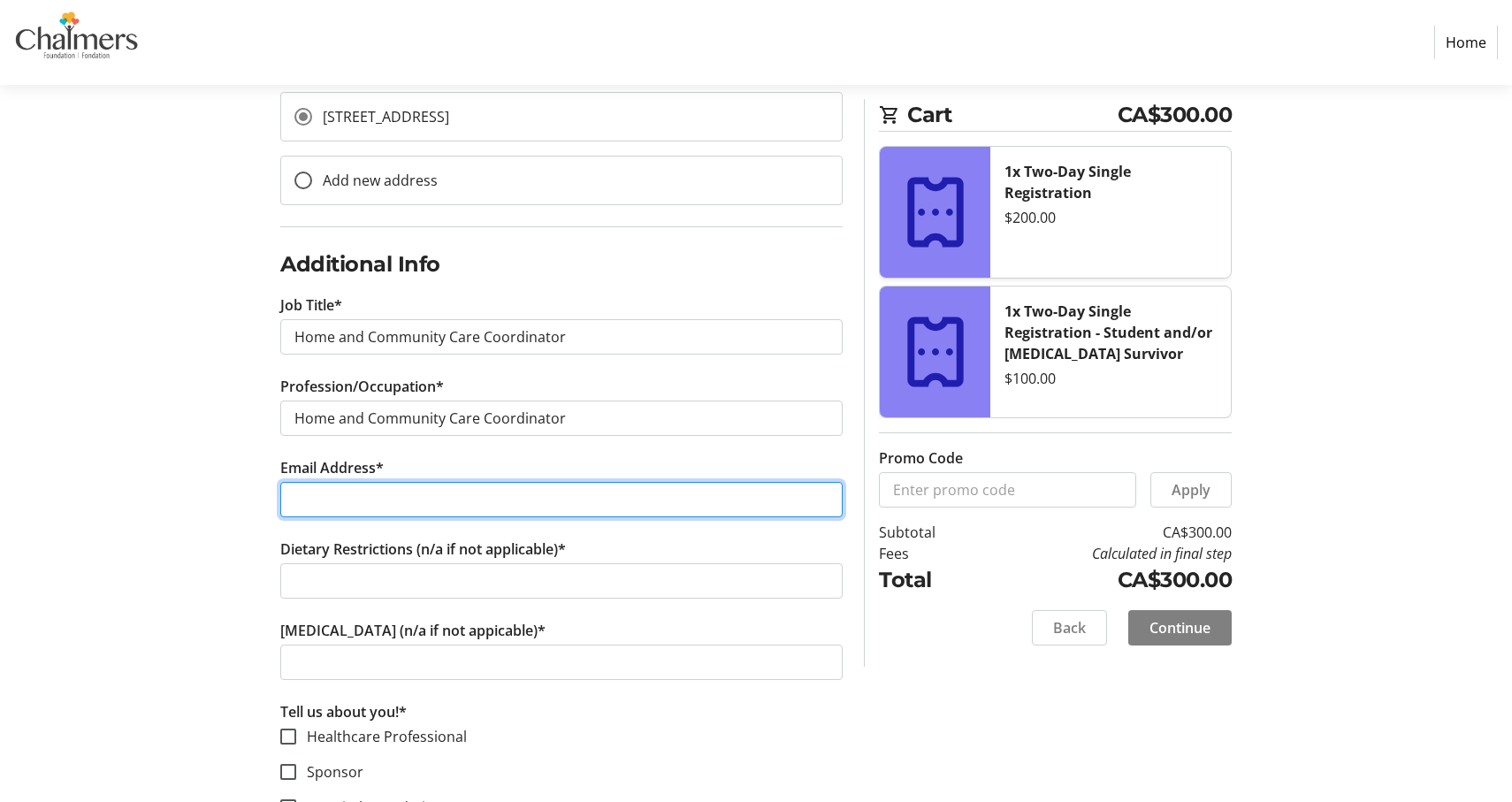
click at [409, 511] on input "Email Address*" at bounding box center [561, 499] width 562 height 35
click at [416, 497] on input "karenwilliam@wolastok" at bounding box center [561, 499] width 562 height 35
click at [424, 498] on input "karenwilliam@wotastok" at bounding box center [561, 499] width 562 height 35
click at [435, 498] on input "karenwilliam@wotstok" at bounding box center [561, 499] width 562 height 35
click at [480, 501] on input "karenwilliam@wotstak" at bounding box center [561, 499] width 562 height 35
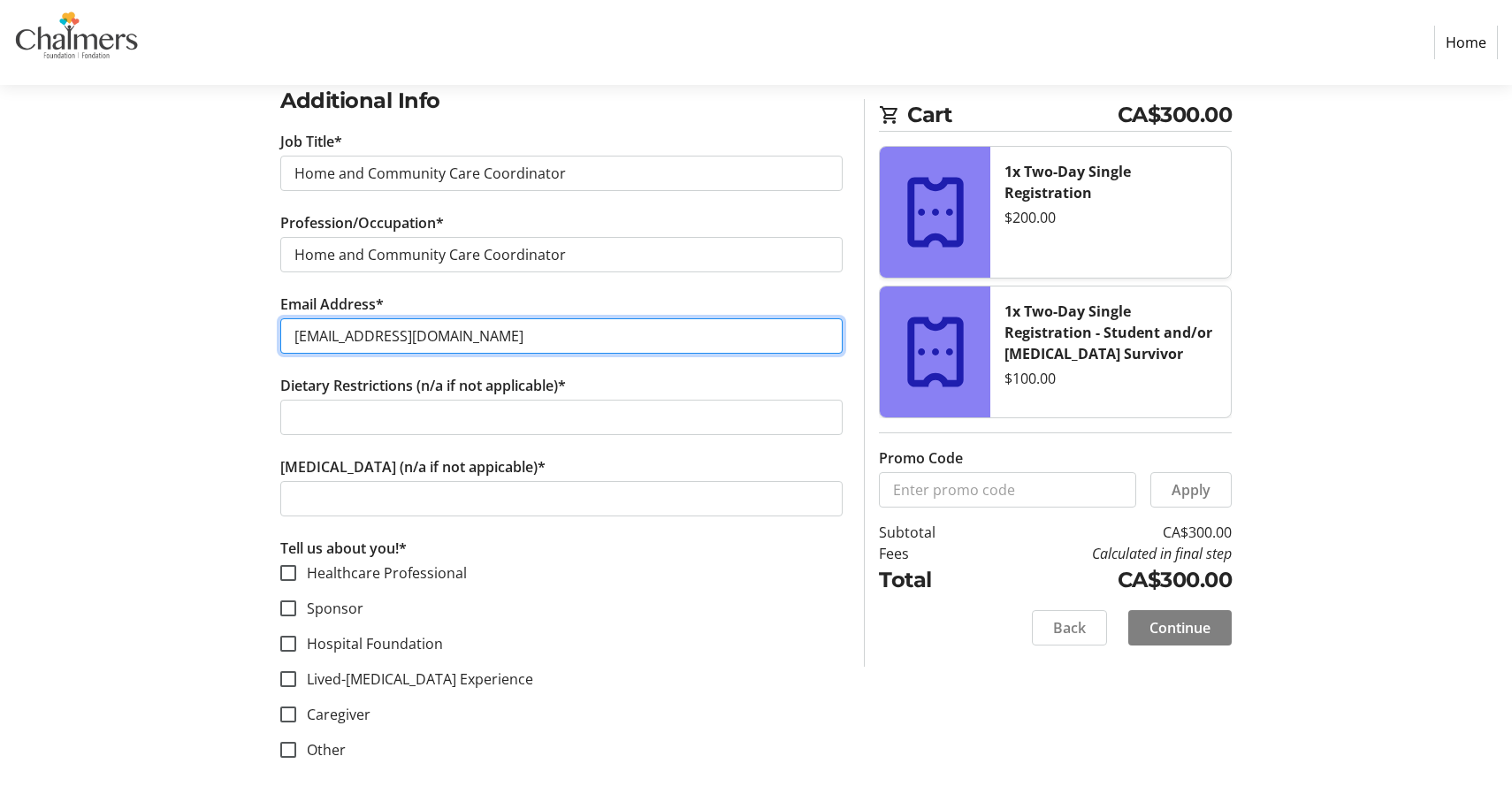
scroll to position [858, 0]
type input "karenwilliam@wotstak.ca"
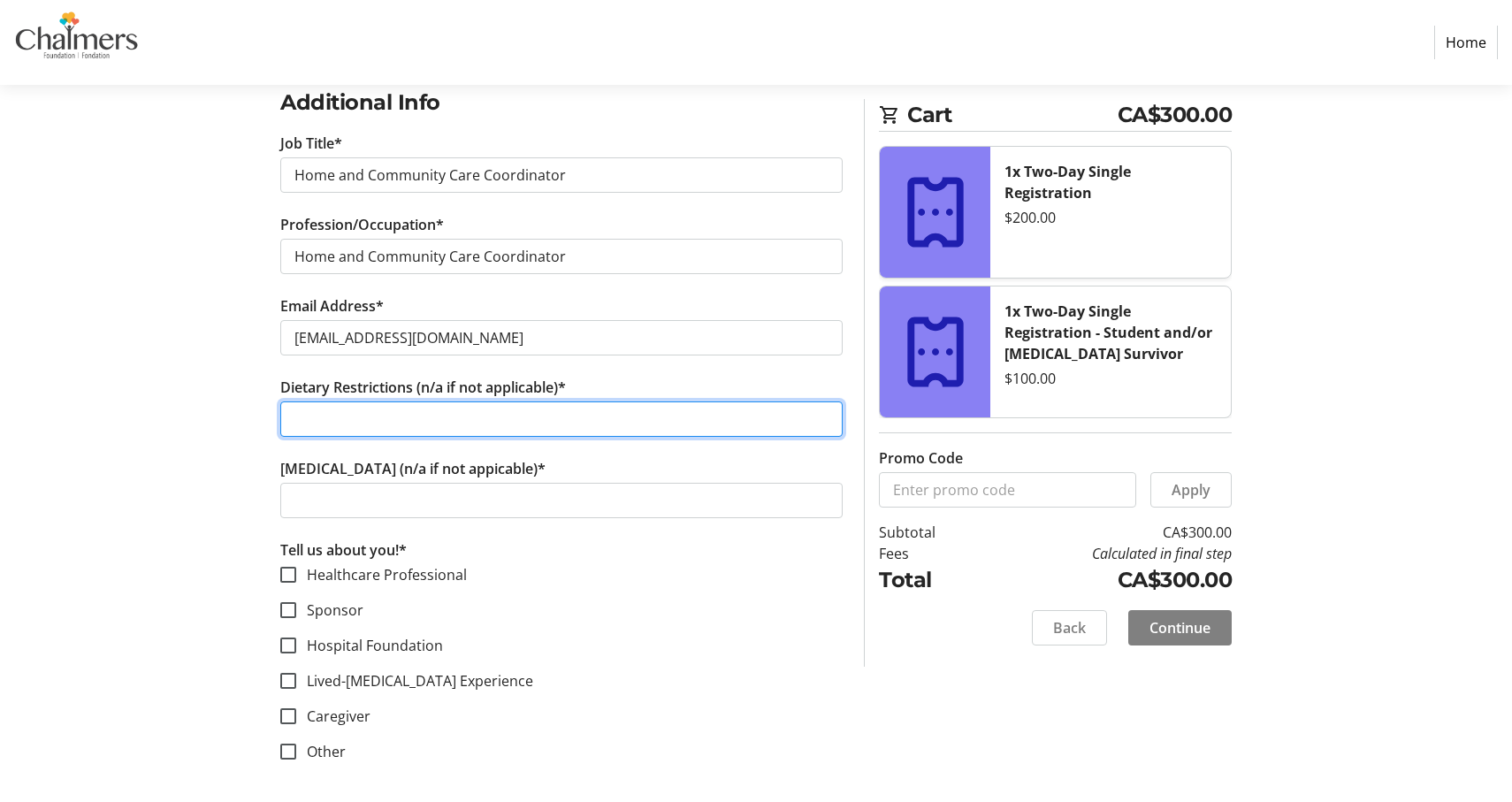
click at [470, 424] on input "Dietary Restrictions (n/a if not applicable)*" at bounding box center [561, 418] width 562 height 35
type input "N/A"
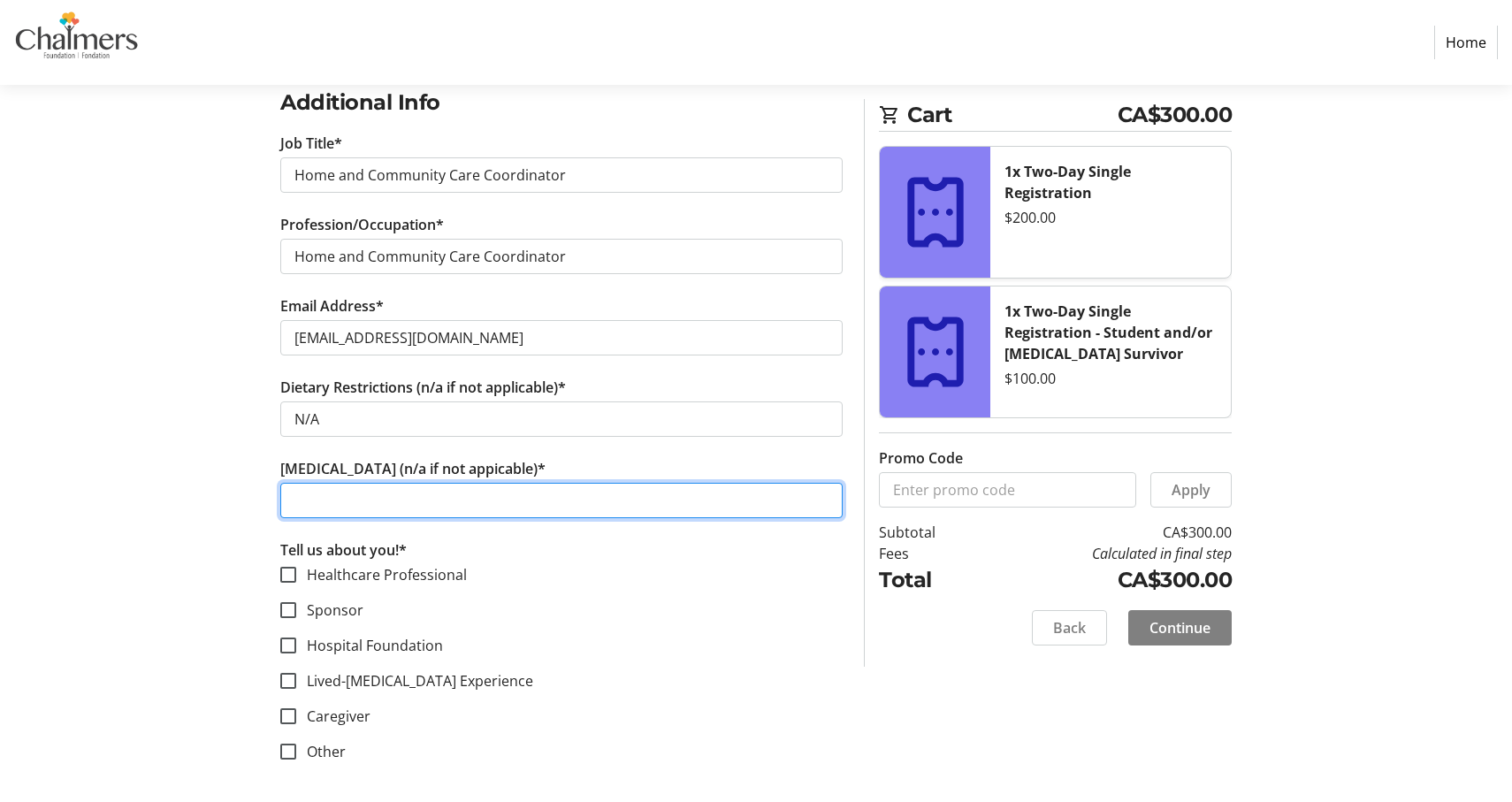
click at [405, 488] on input "[MEDICAL_DATA] (n/a if not appicable)*" at bounding box center [561, 500] width 562 height 35
type input "N/a"
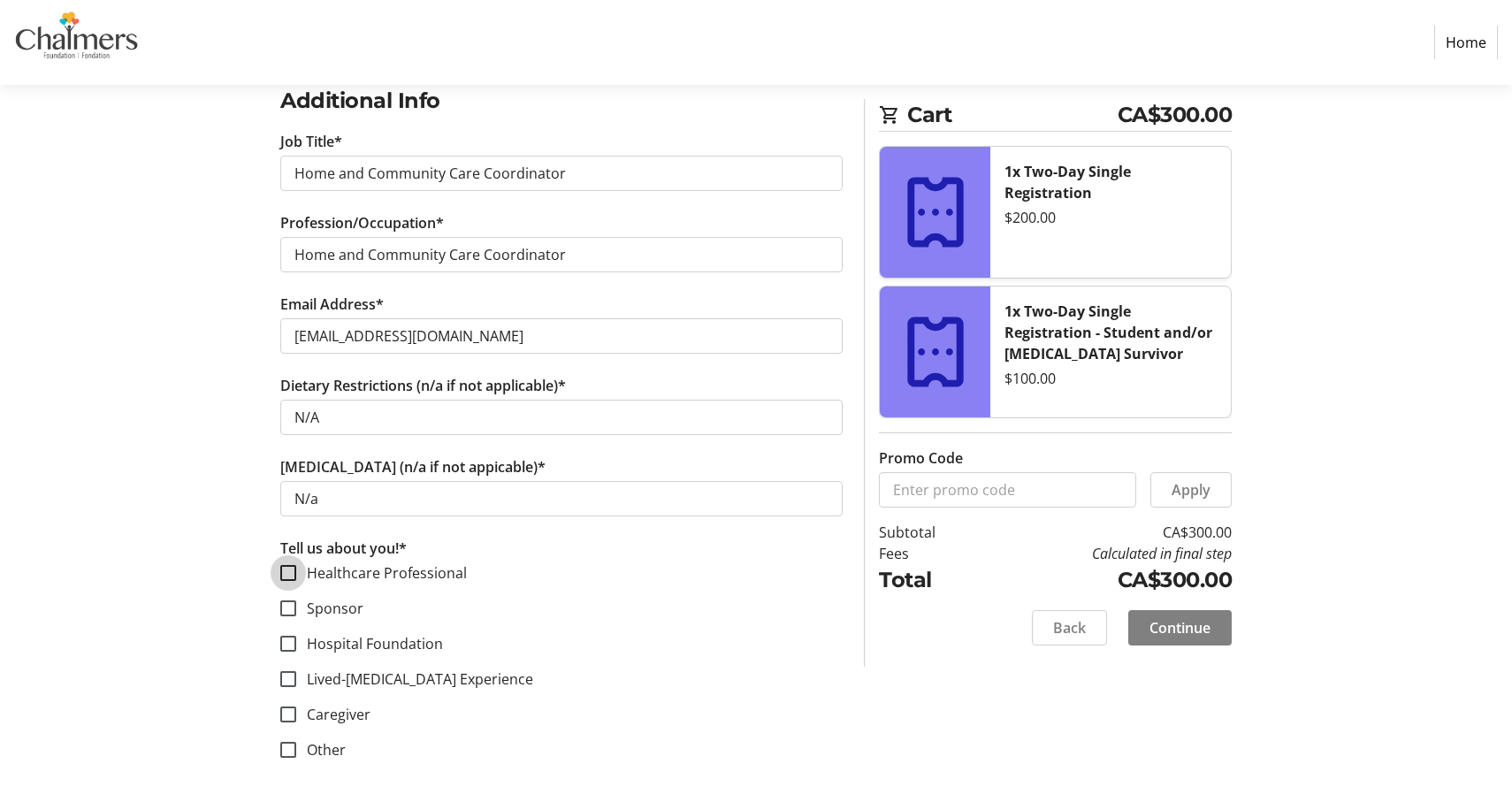
click at [295, 569] on input "Healthcare Professional" at bounding box center [288, 573] width 16 height 16
checkbox input "true"
click at [291, 710] on input "Caregiver" at bounding box center [288, 714] width 16 height 16
checkbox input "true"
click at [1180, 615] on span at bounding box center [1179, 628] width 103 height 43
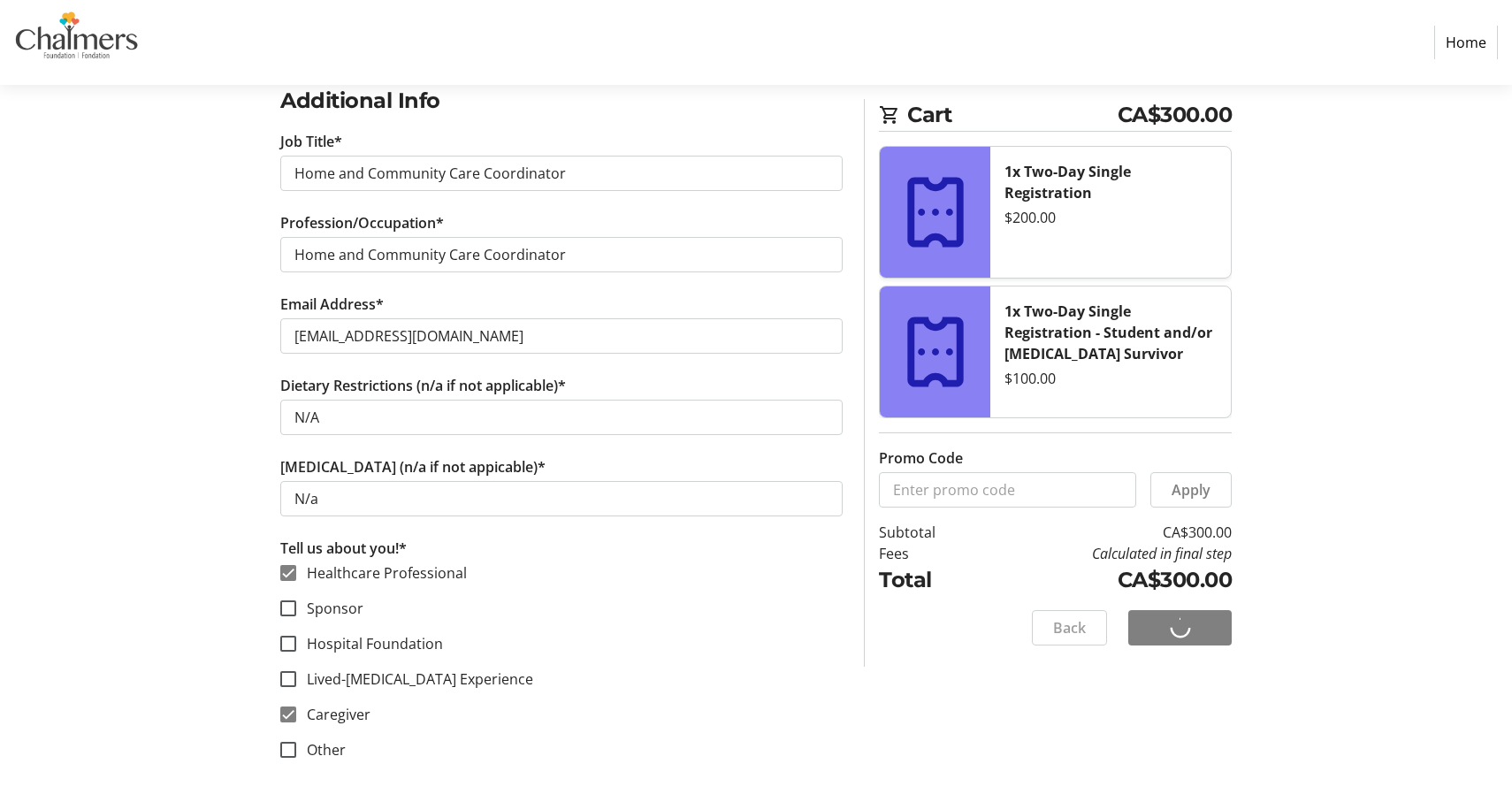
scroll to position [0, 0]
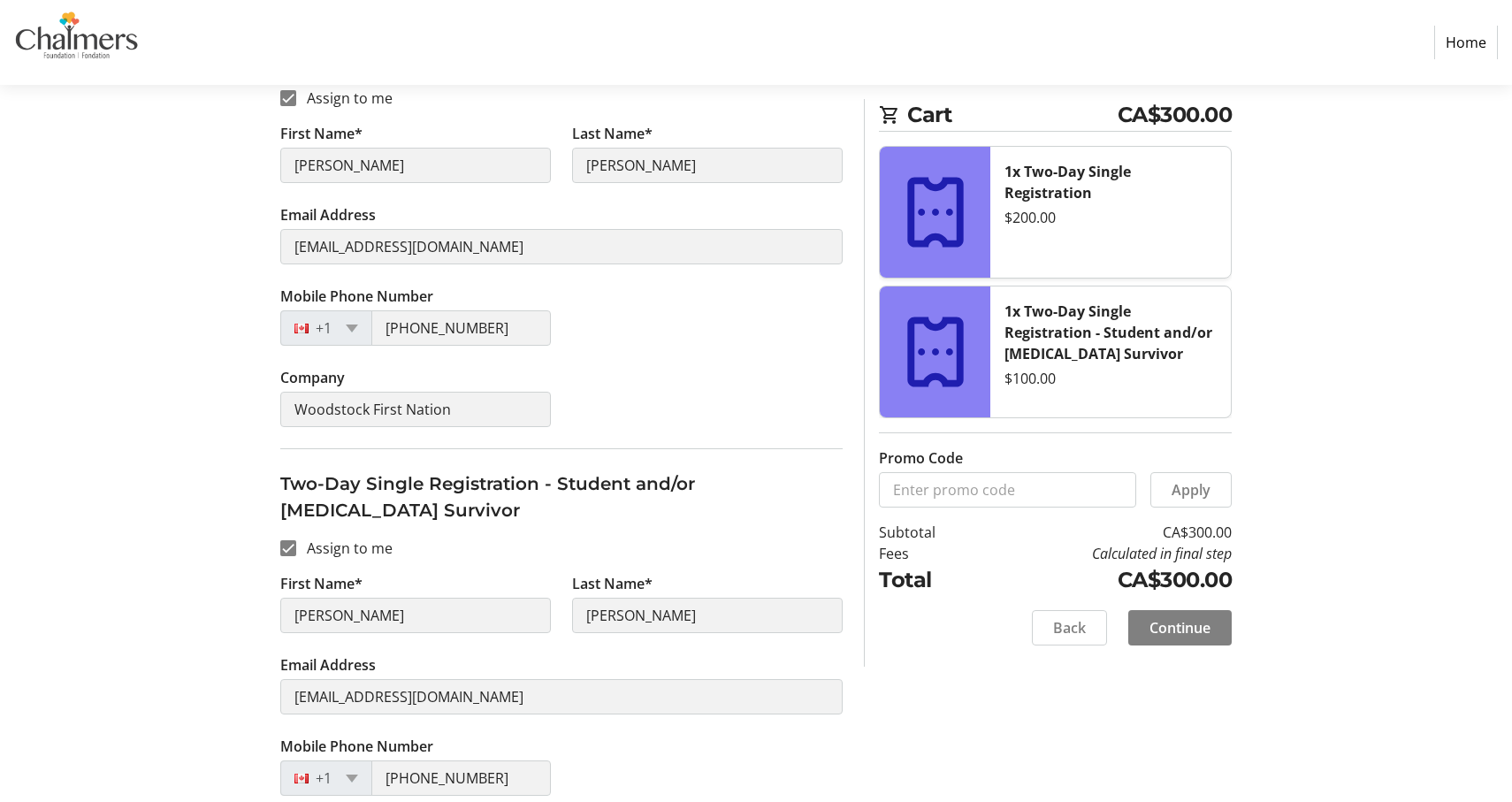
scroll to position [233, 0]
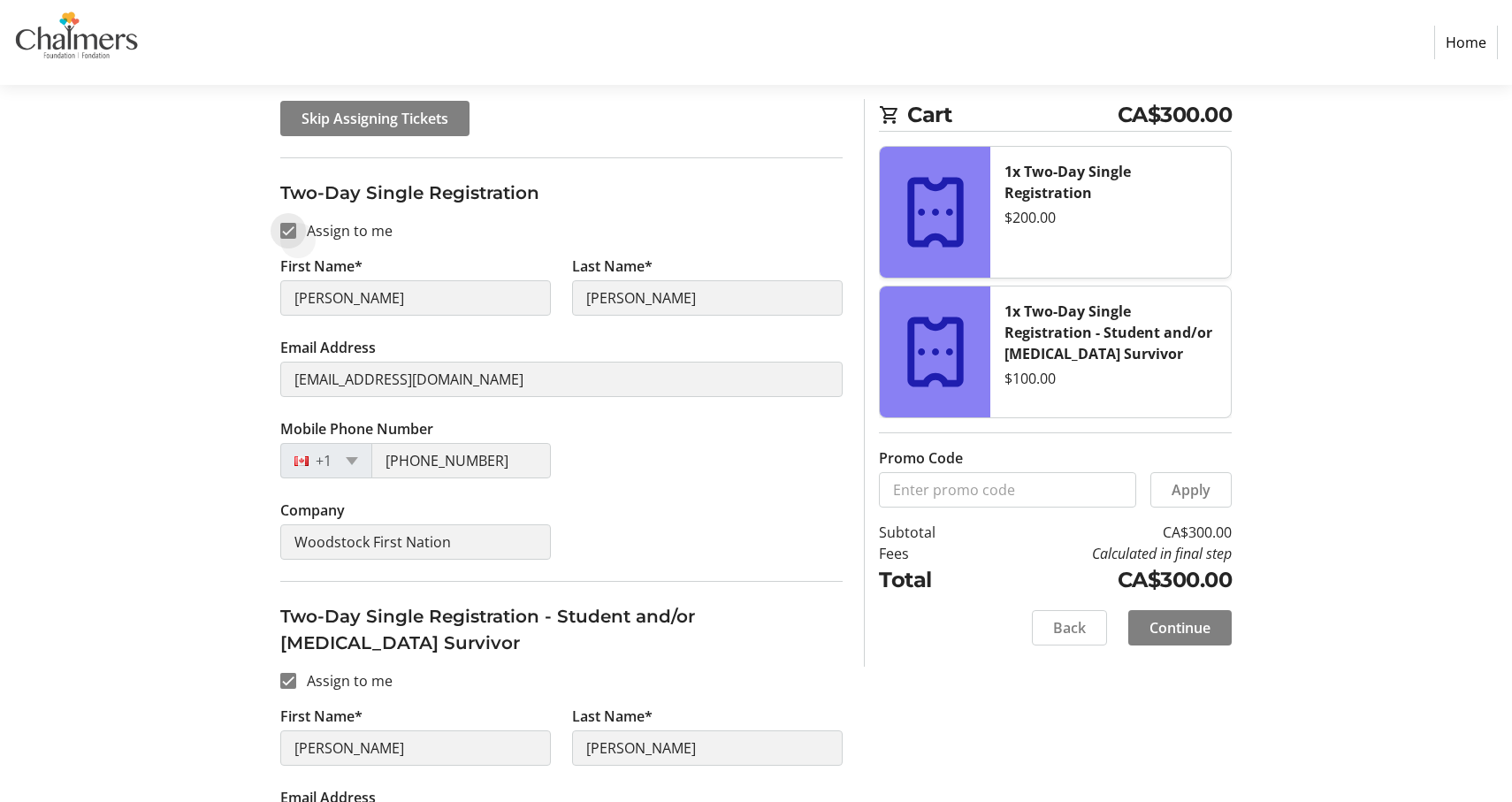
click at [290, 234] on input "Assign to me" at bounding box center [288, 230] width 16 height 16
checkbox input "false"
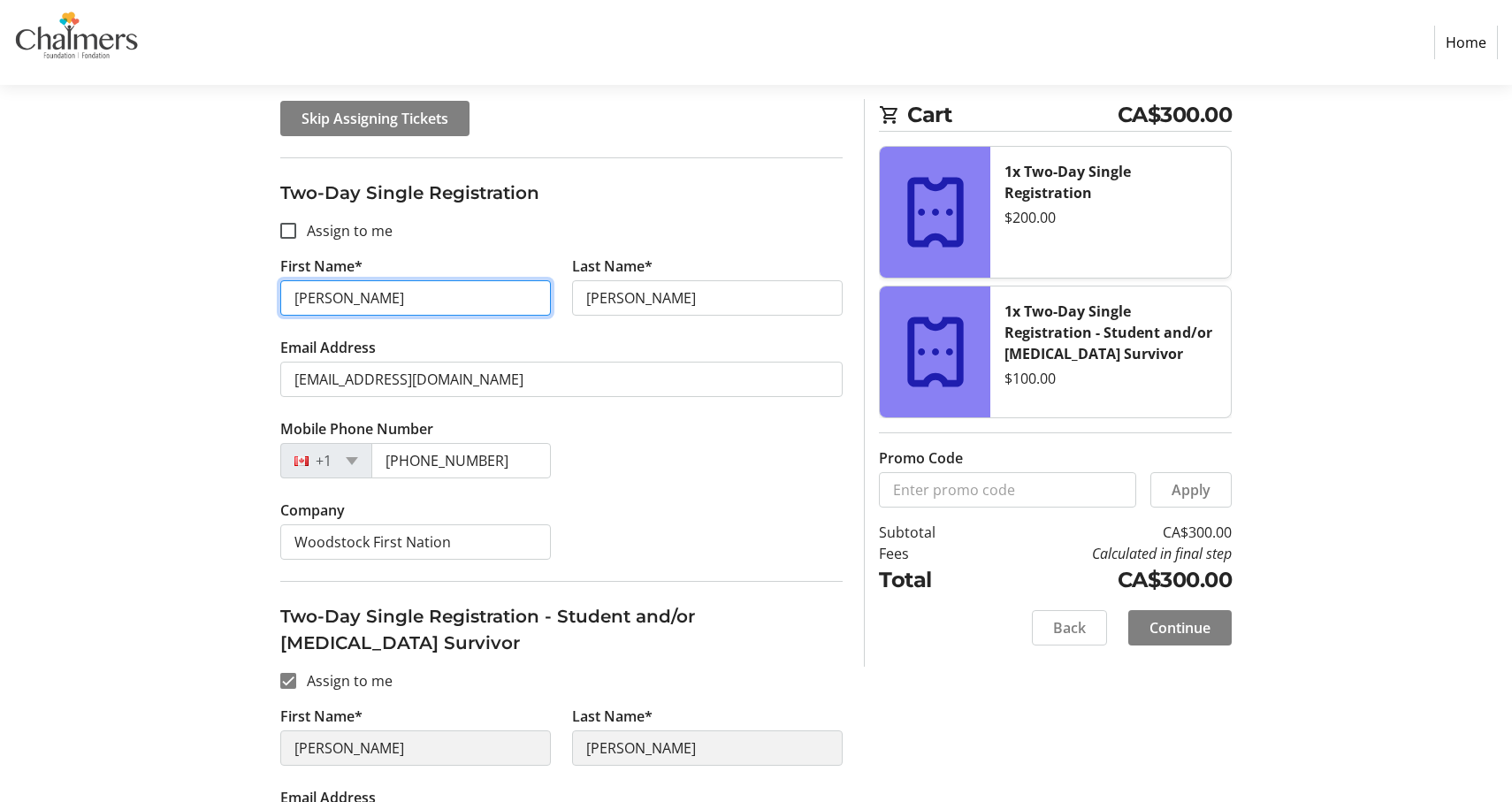
click at [425, 302] on input "Karen" at bounding box center [415, 298] width 270 height 35
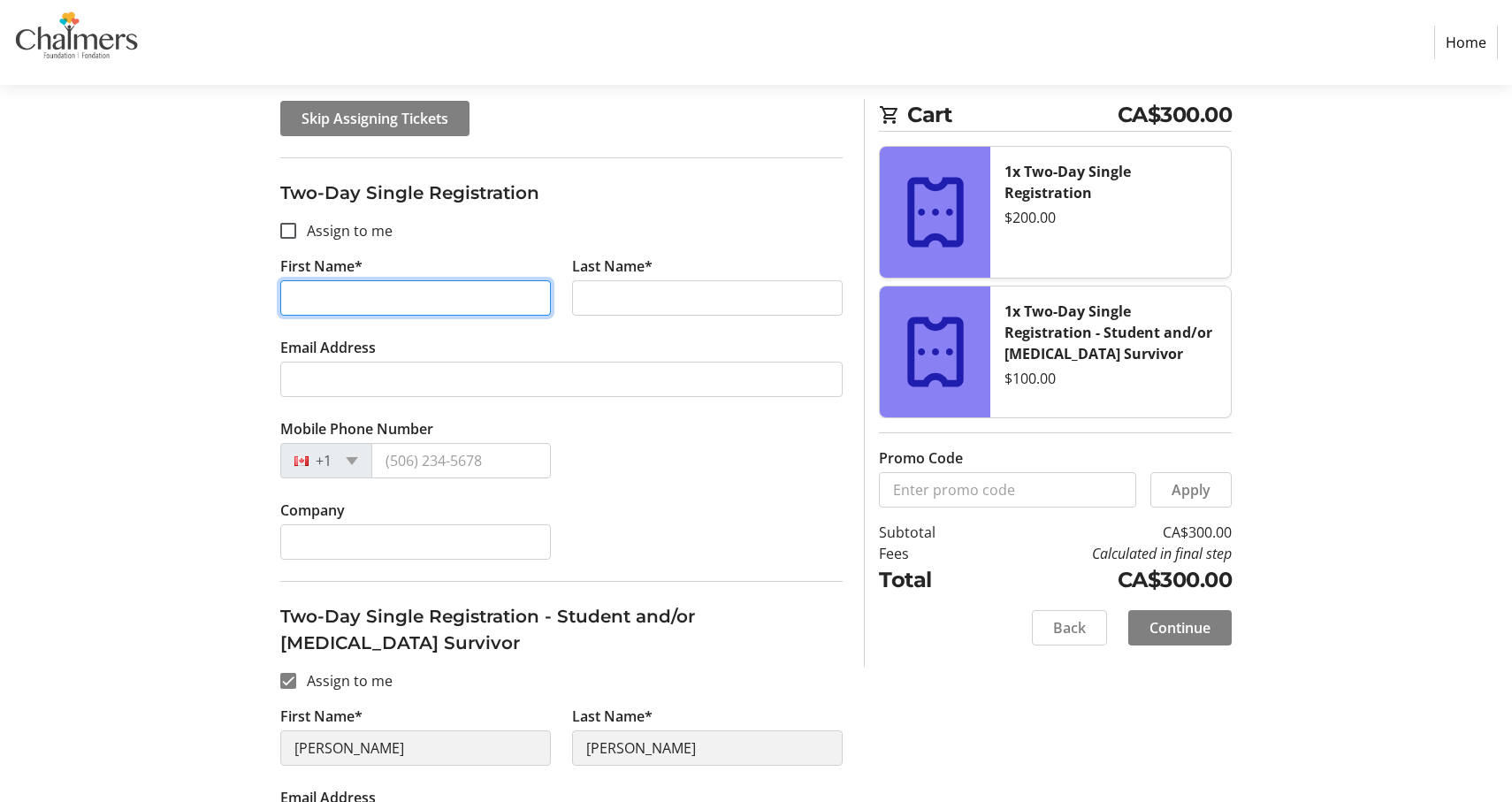
drag, startPoint x: 428, startPoint y: 305, endPoint x: 250, endPoint y: 301, distance: 178.0
click at [250, 301] on div "Assign Tickets Enter details for each attendee so that they receive their ticke…" at bounding box center [756, 514] width 1167 height 1032
type input "Joe"
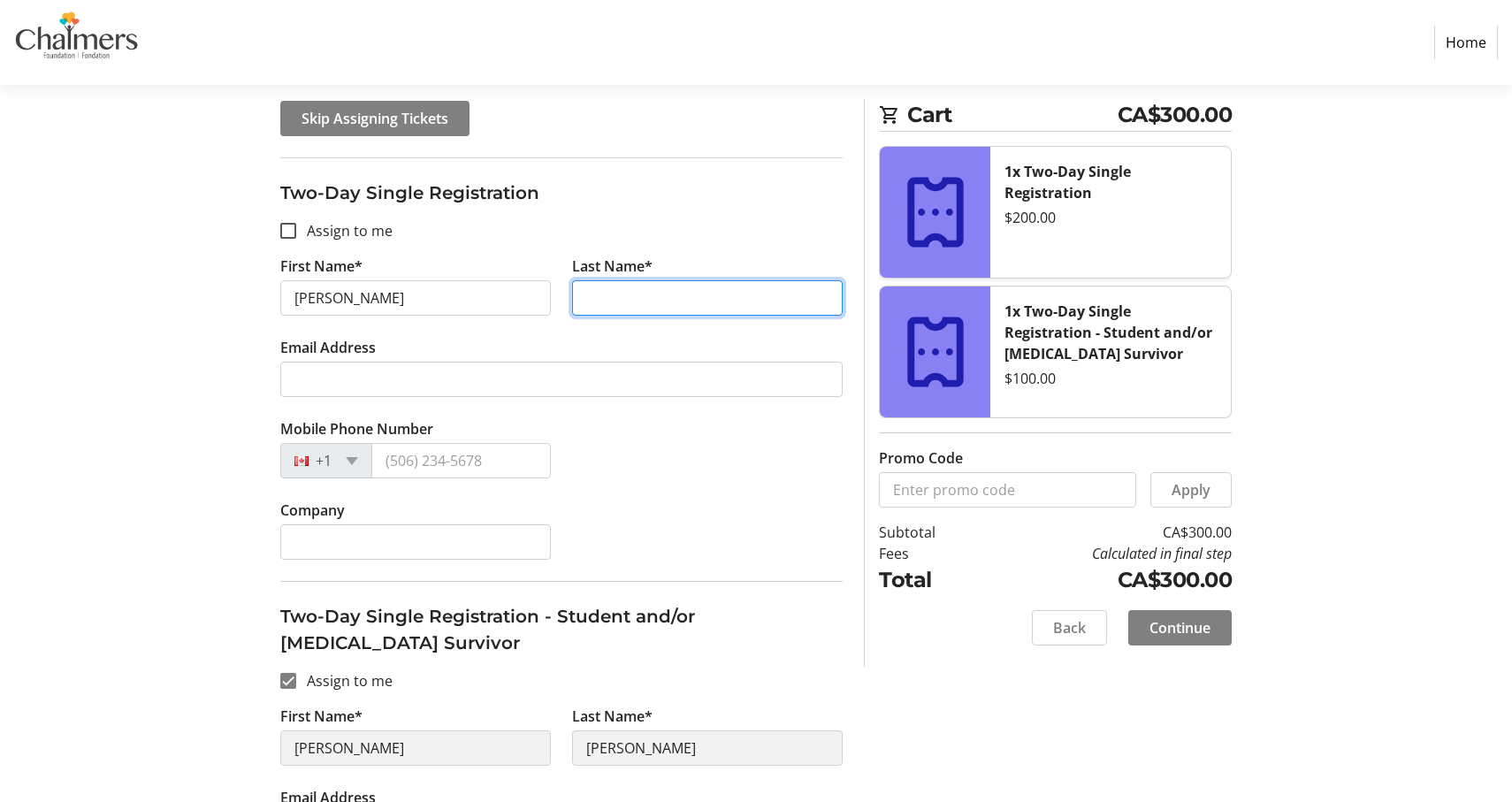
click at [633, 297] on input "Last Name*" at bounding box center [706, 298] width 270 height 35
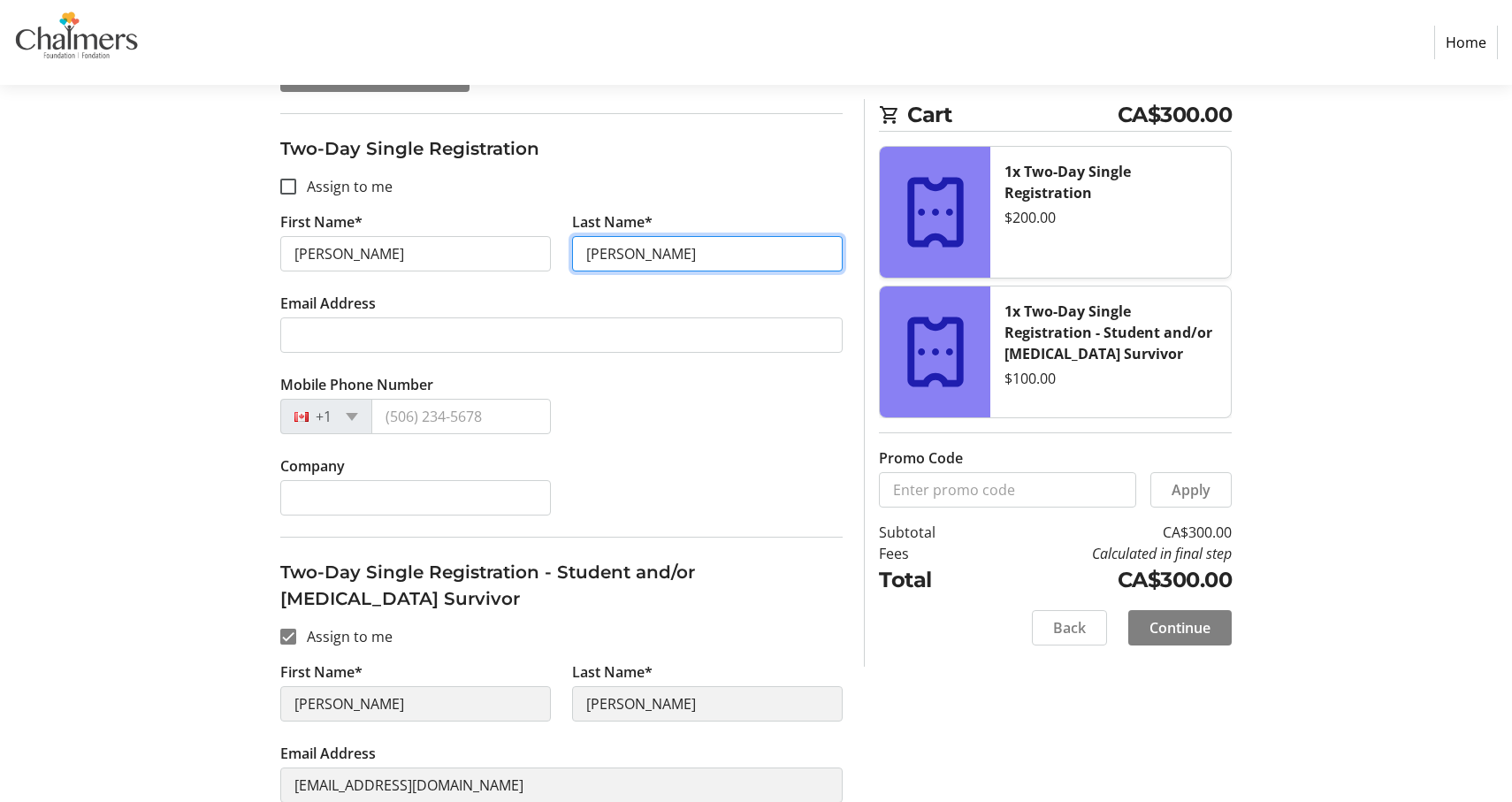
scroll to position [295, 0]
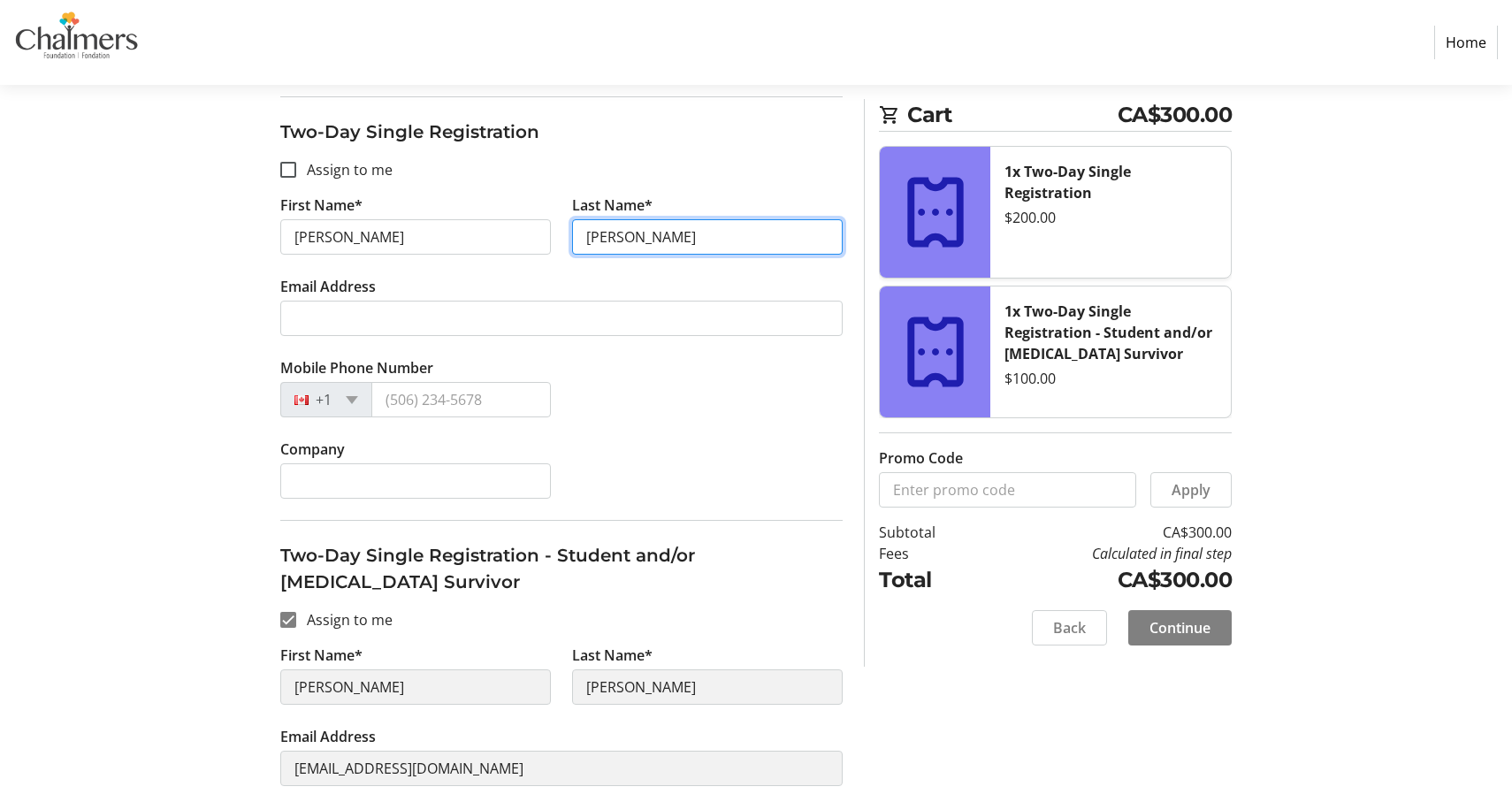
type input "Maracle-Jamieson"
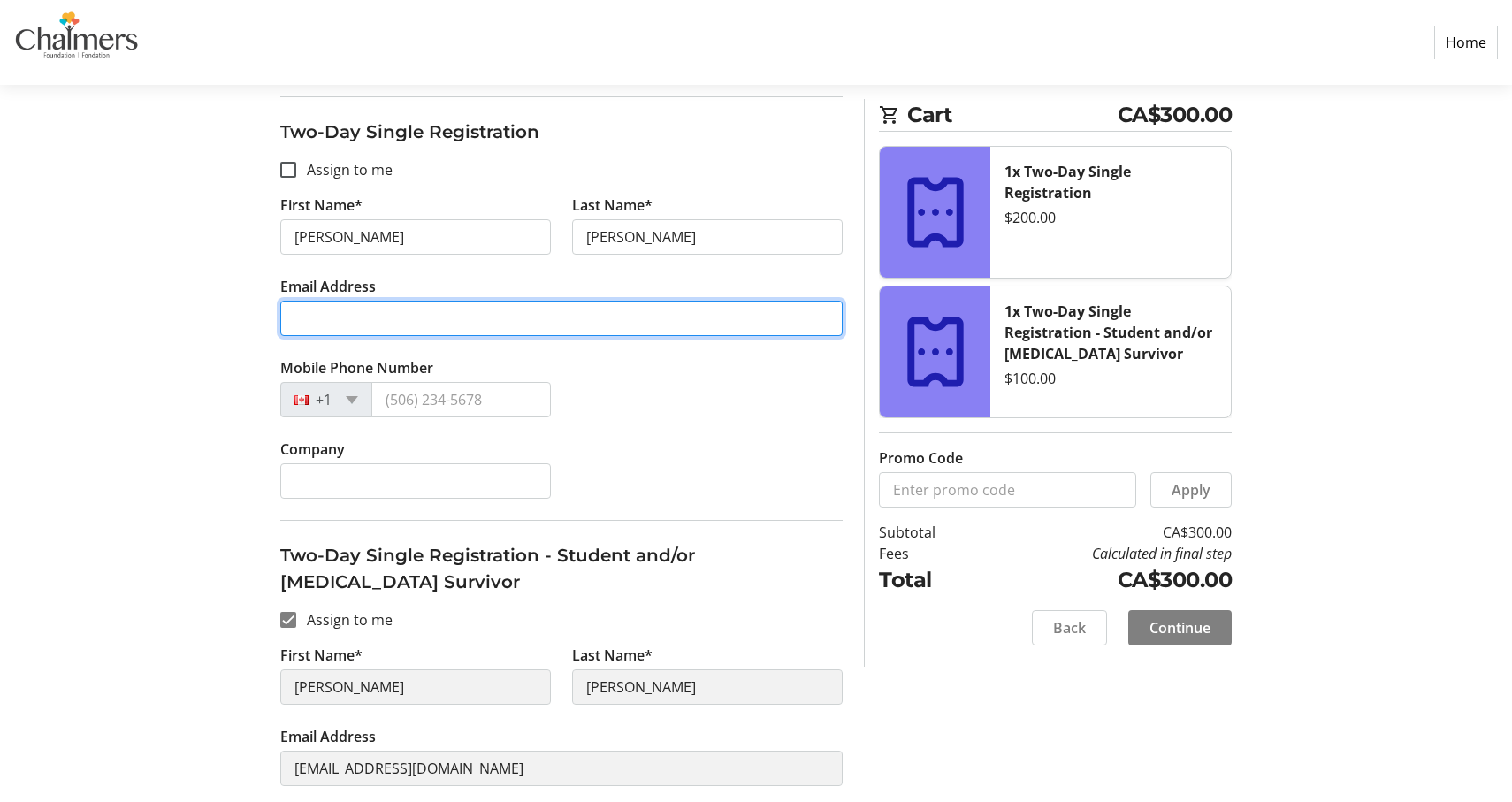
click at [545, 333] on input "Email Address" at bounding box center [561, 318] width 562 height 35
type input "joemaracle-jamieson@wotstak.ca"
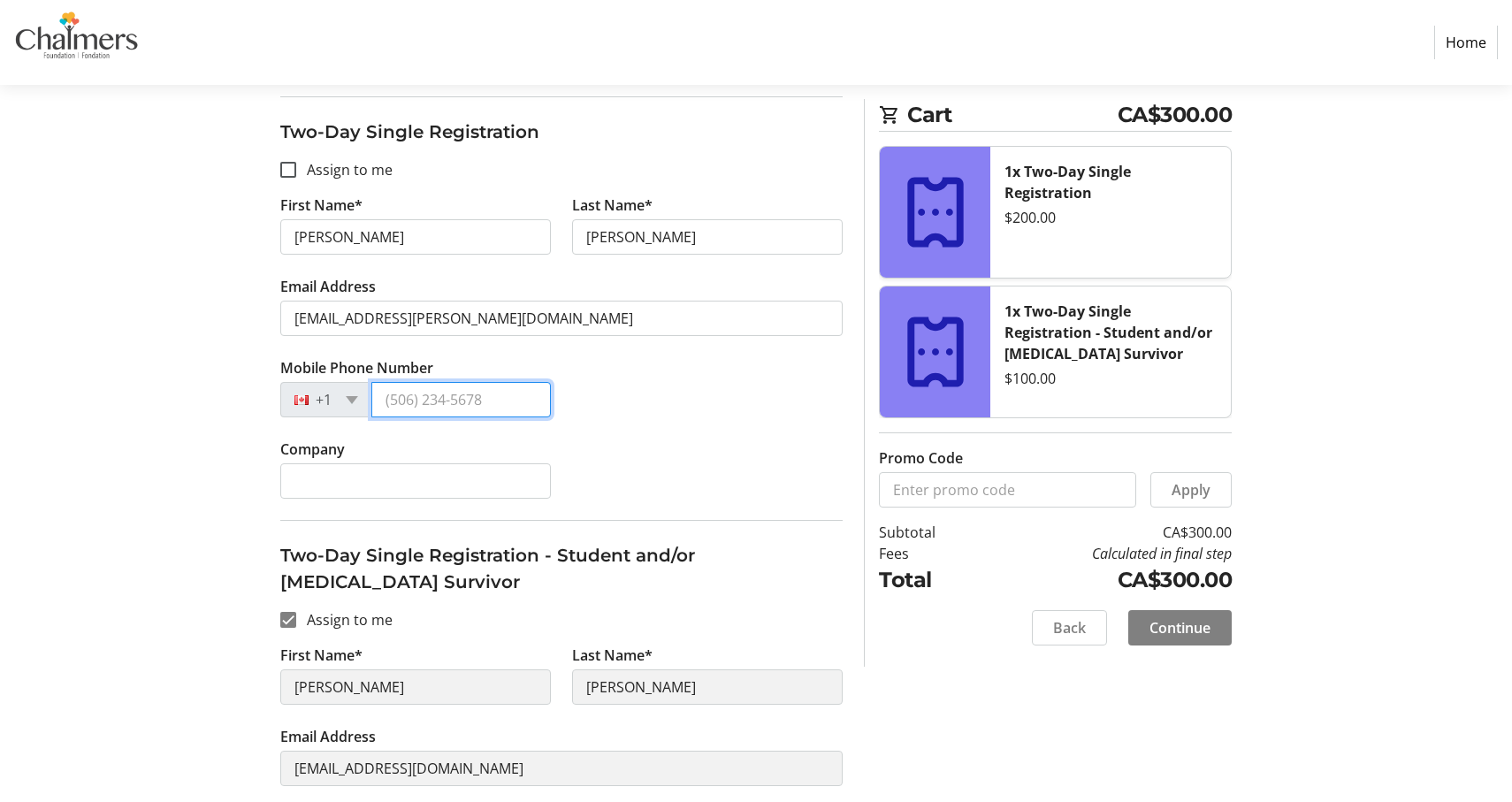
click at [486, 410] on input "Mobile Phone Number" at bounding box center [461, 399] width 179 height 35
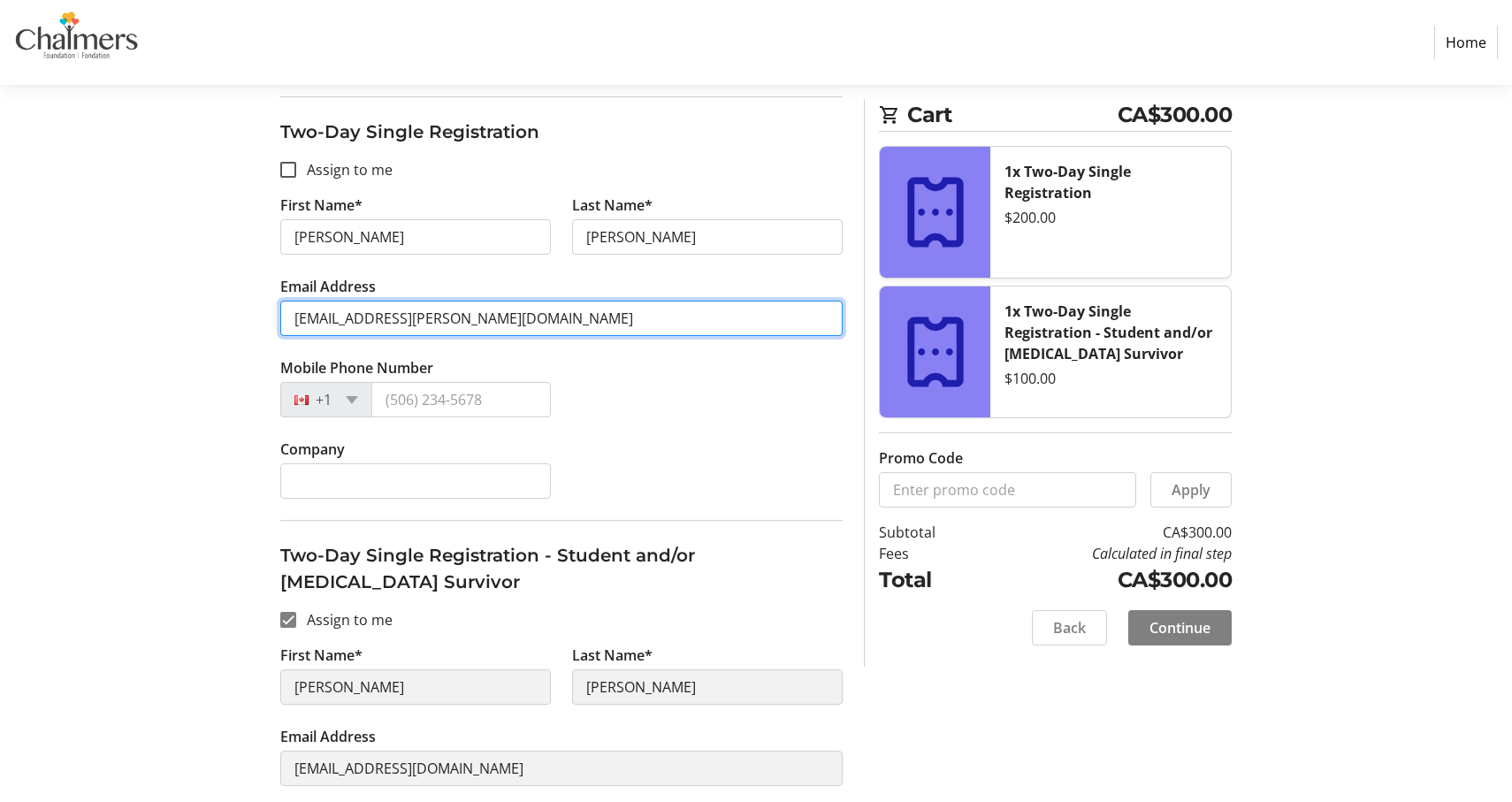
drag, startPoint x: 532, startPoint y: 321, endPoint x: 258, endPoint y: 319, distance: 274.0
click at [258, 319] on div "Assign Tickets Enter details for each attendee so that they receive their ticke…" at bounding box center [756, 453] width 1167 height 1032
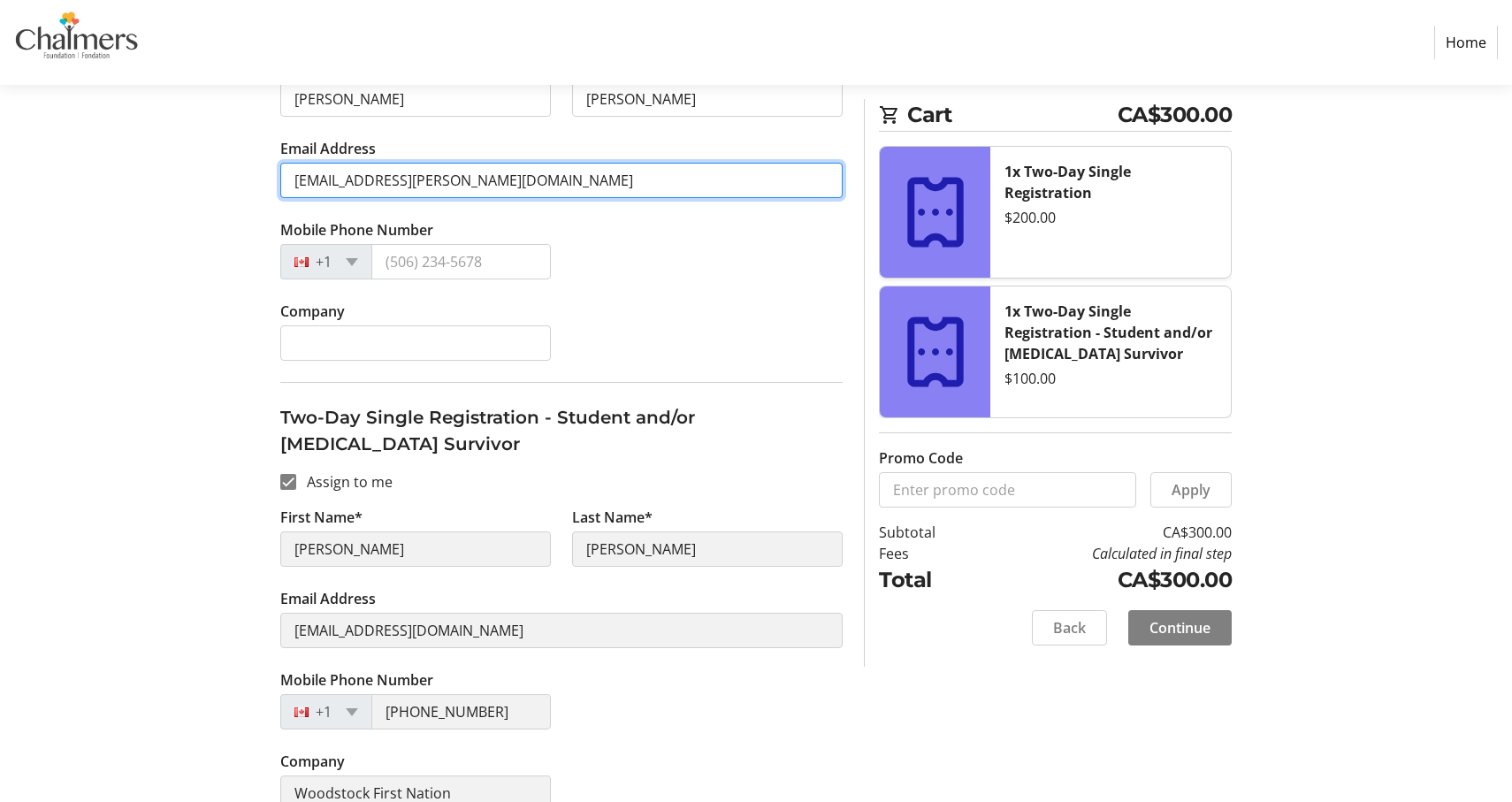
scroll to position [430, 0]
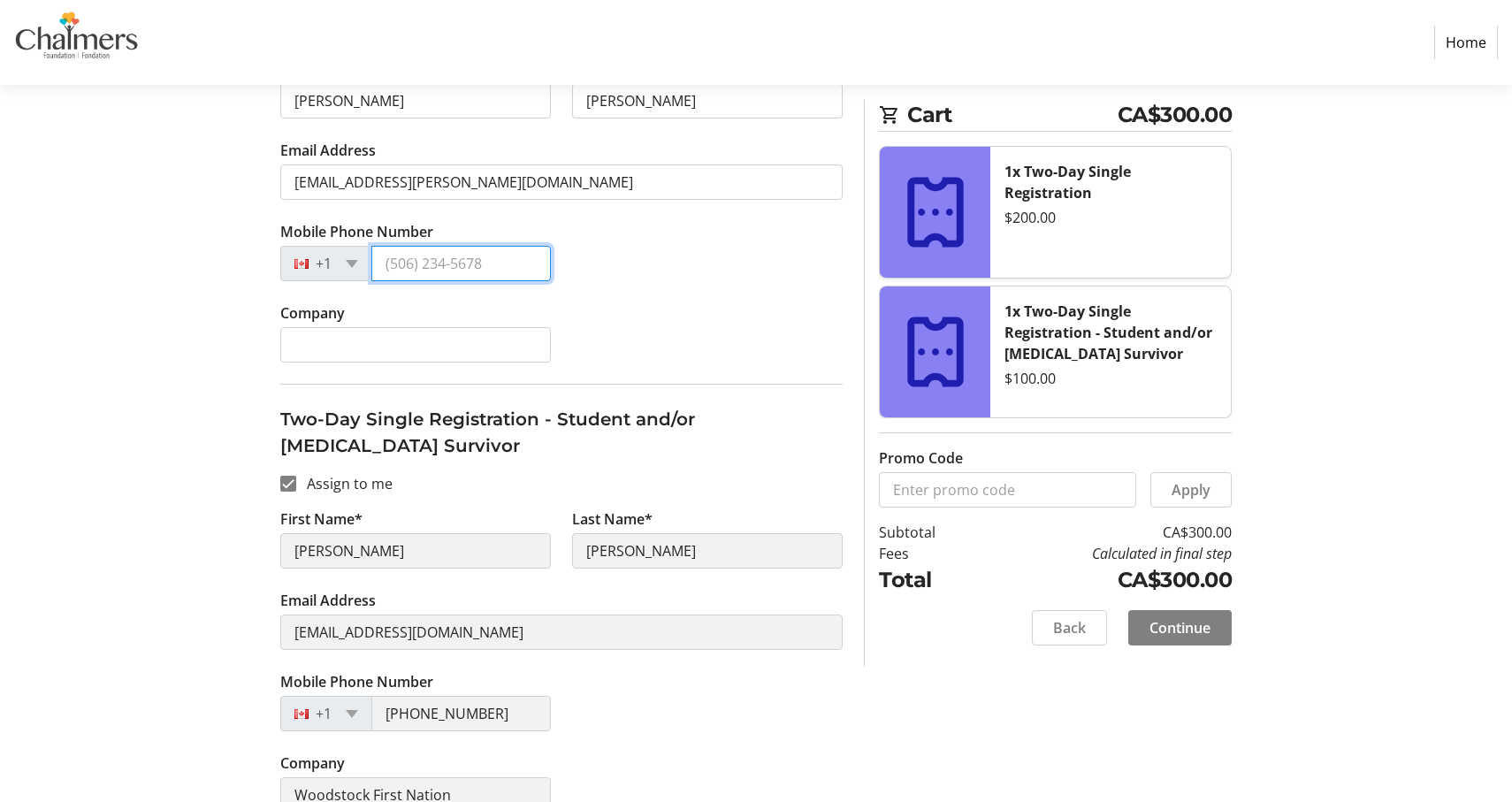
click at [462, 268] on input "Mobile Phone Number" at bounding box center [461, 263] width 179 height 35
type input "(506) 328-2236"
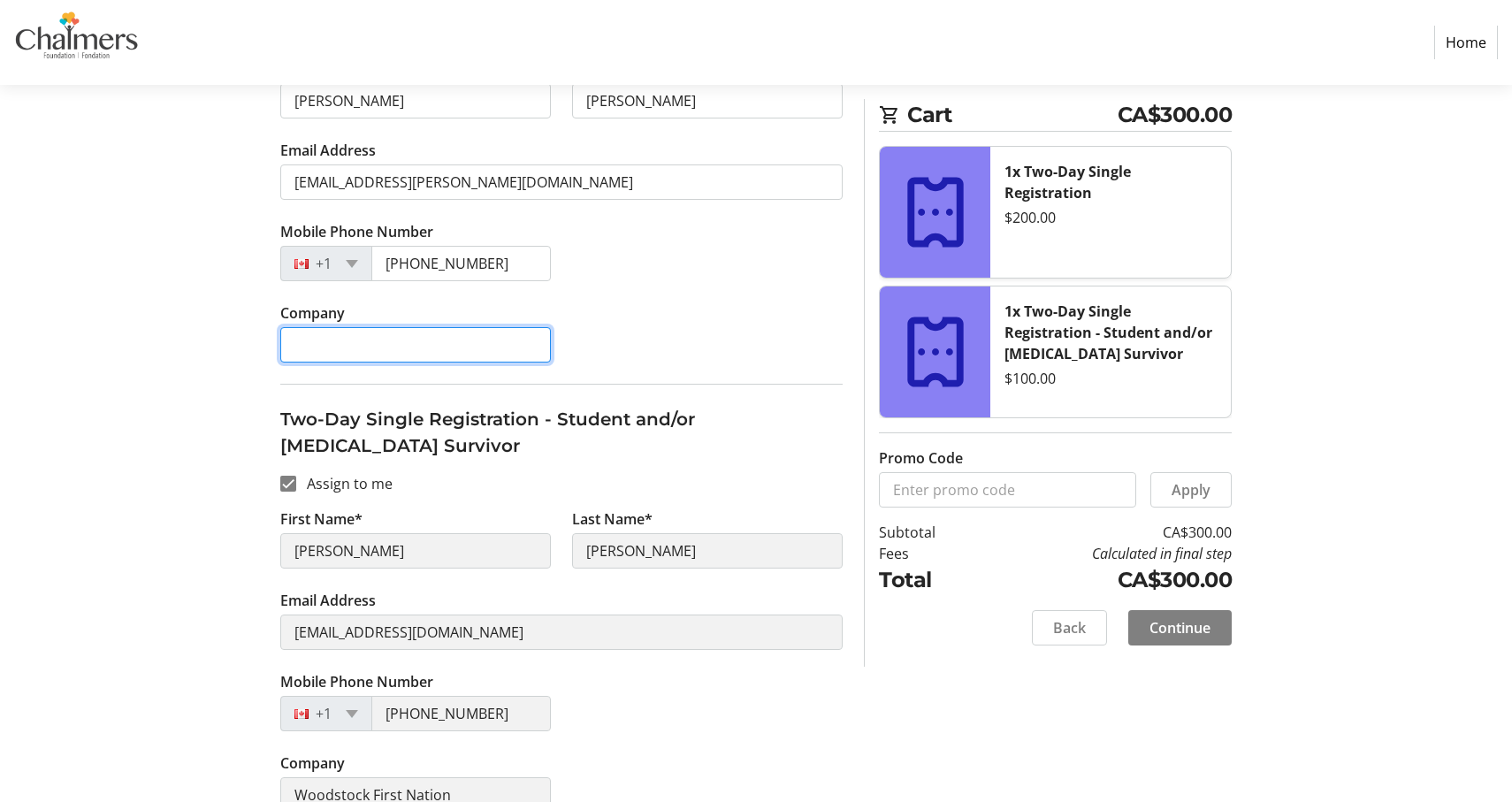
click at [490, 349] on input "Company" at bounding box center [415, 344] width 270 height 35
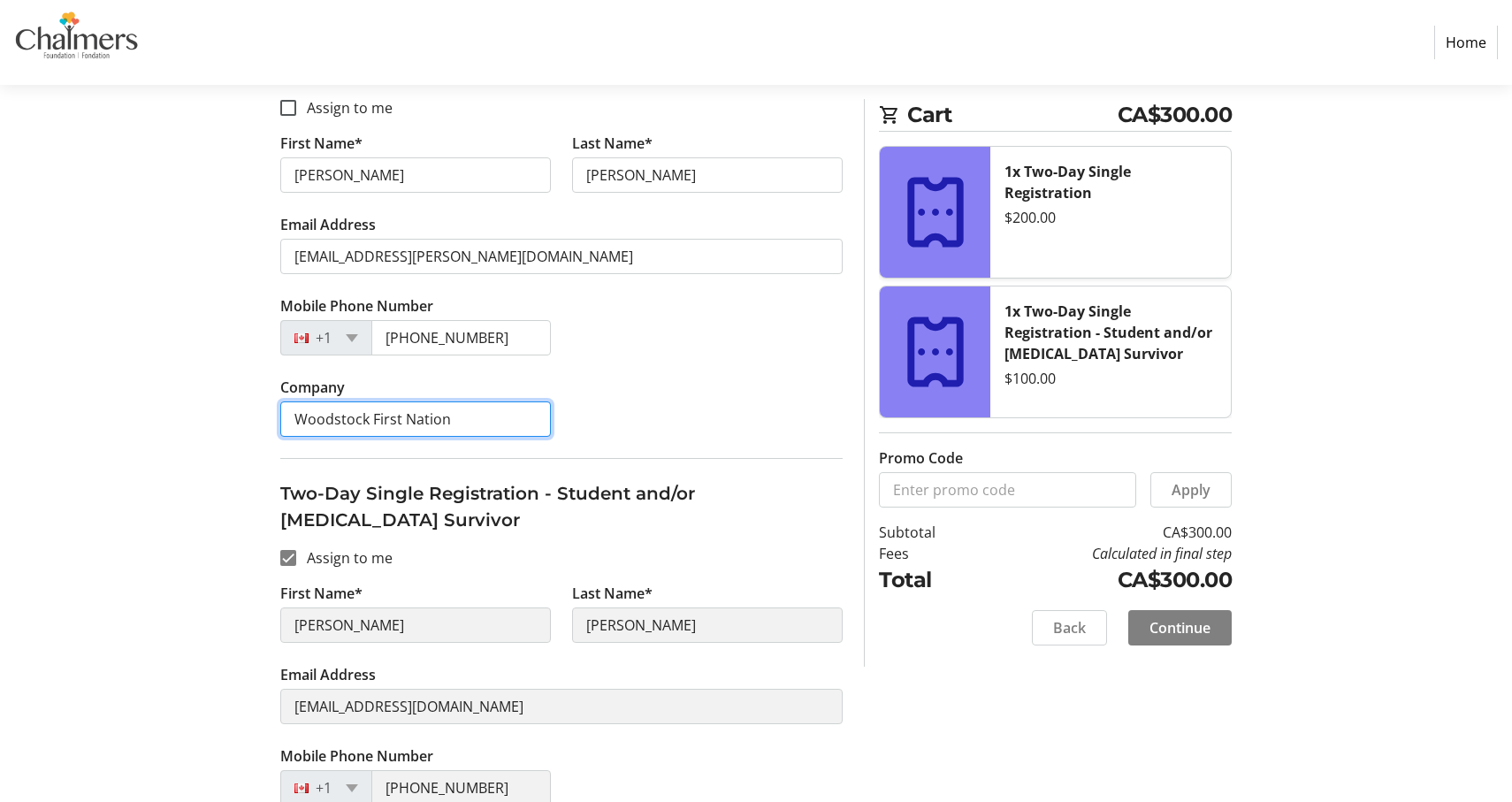
scroll to position [363, 0]
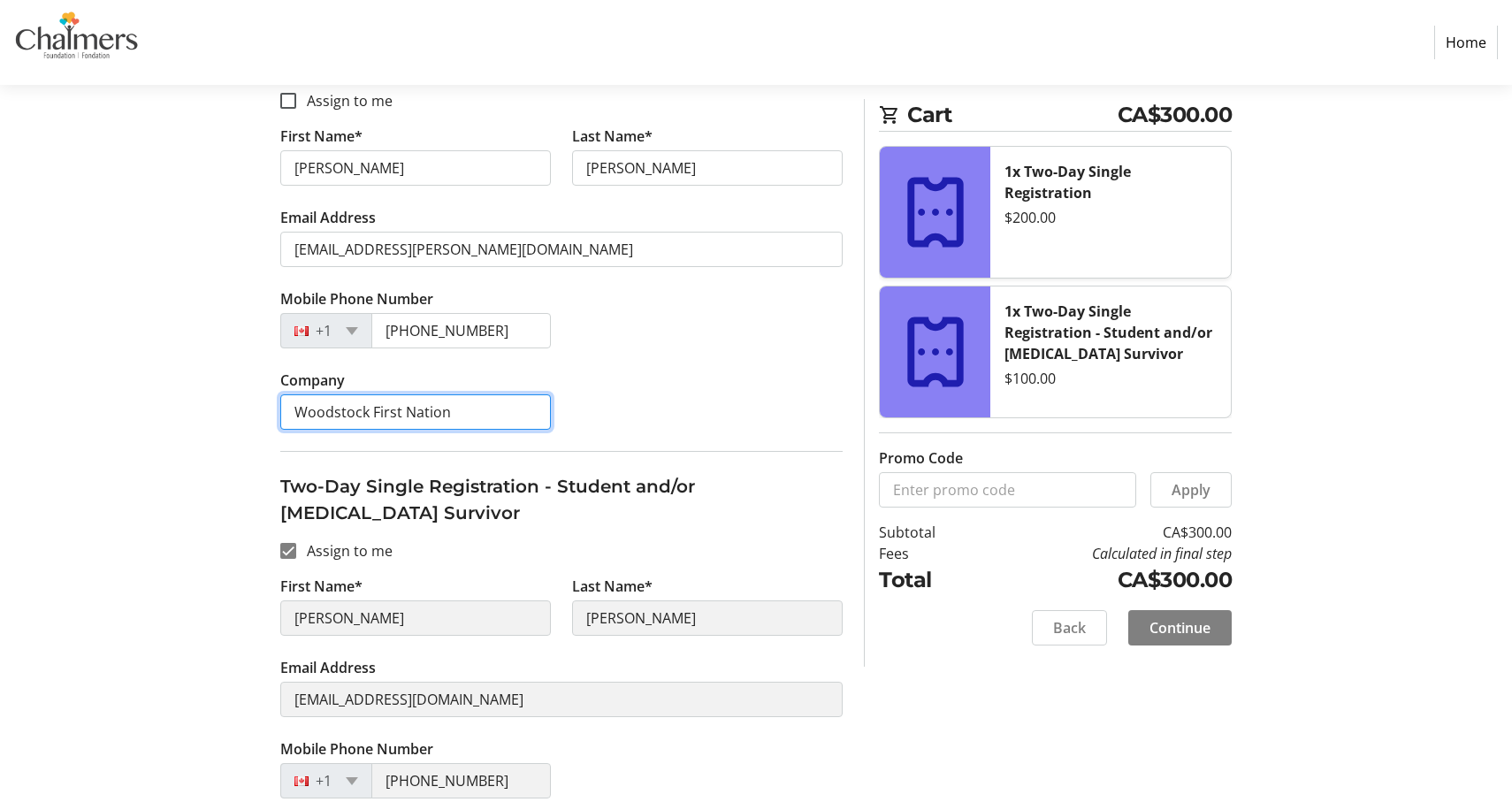
type input "Woodstock First Nation"
click at [265, 651] on div "Assign Tickets Enter details for each attendee so that they receive their ticke…" at bounding box center [756, 384] width 1167 height 1032
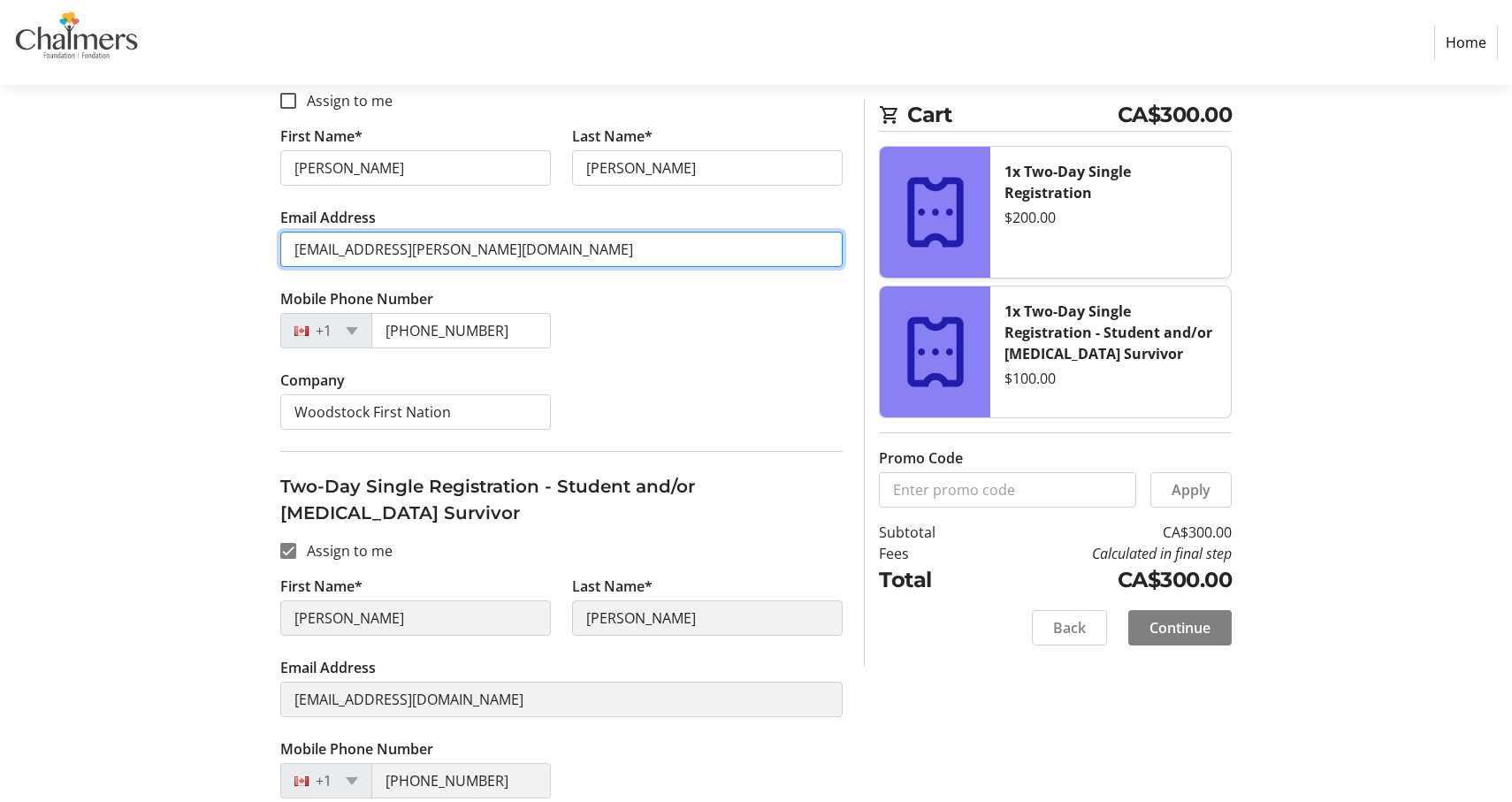
drag, startPoint x: 521, startPoint y: 246, endPoint x: 250, endPoint y: 231, distance: 271.4
click at [250, 231] on div "Assign Tickets Enter details for each attendee so that they receive their ticke…" at bounding box center [756, 384] width 1167 height 1032
paste input "[EMAIL_ADDRESS][DOMAIN_NAME]"
type input "[EMAIL_ADDRESS][DOMAIN_NAME]"
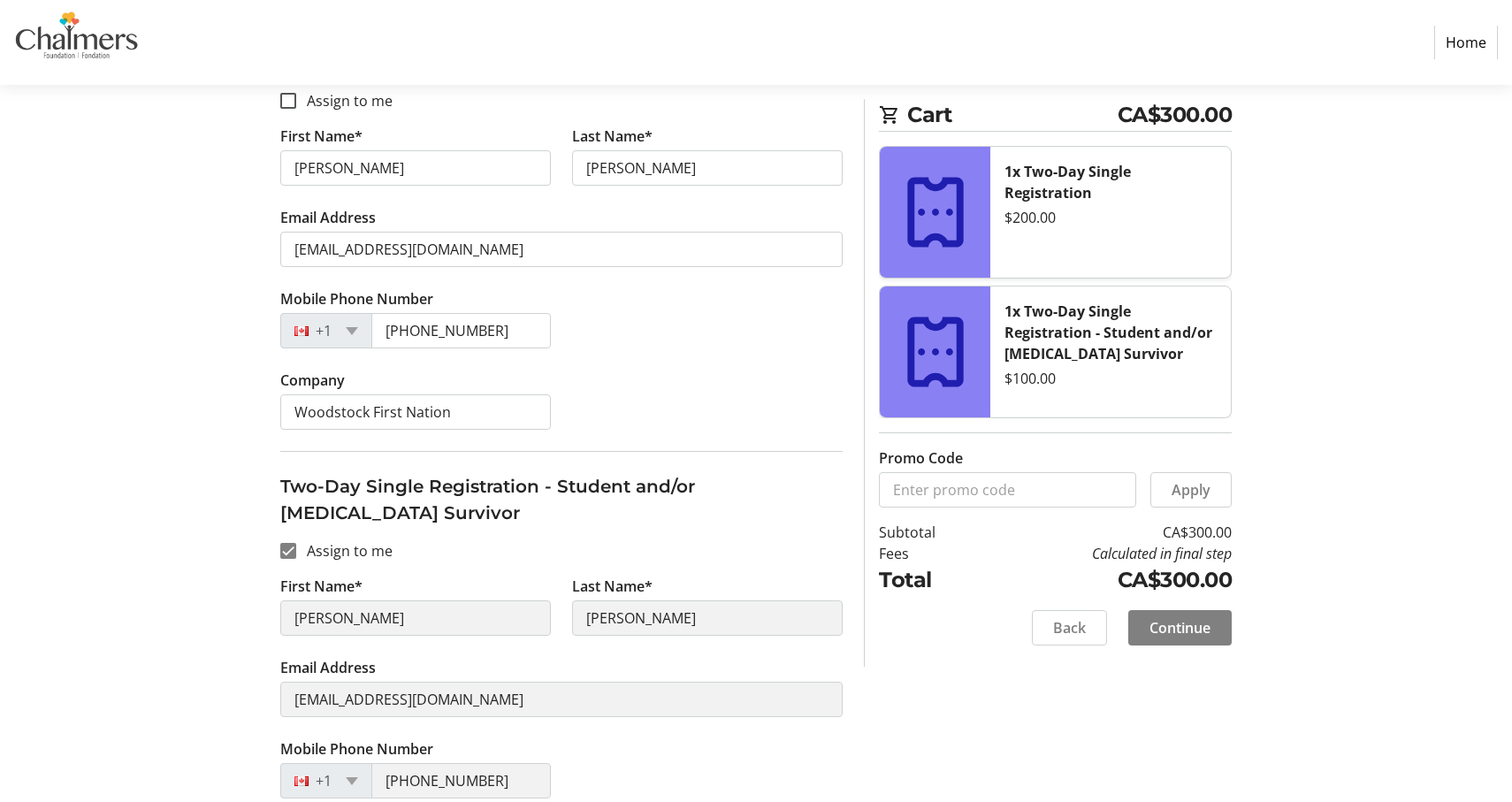
click at [707, 388] on div "Company Woodstock First Nation" at bounding box center [561, 410] width 584 height 82
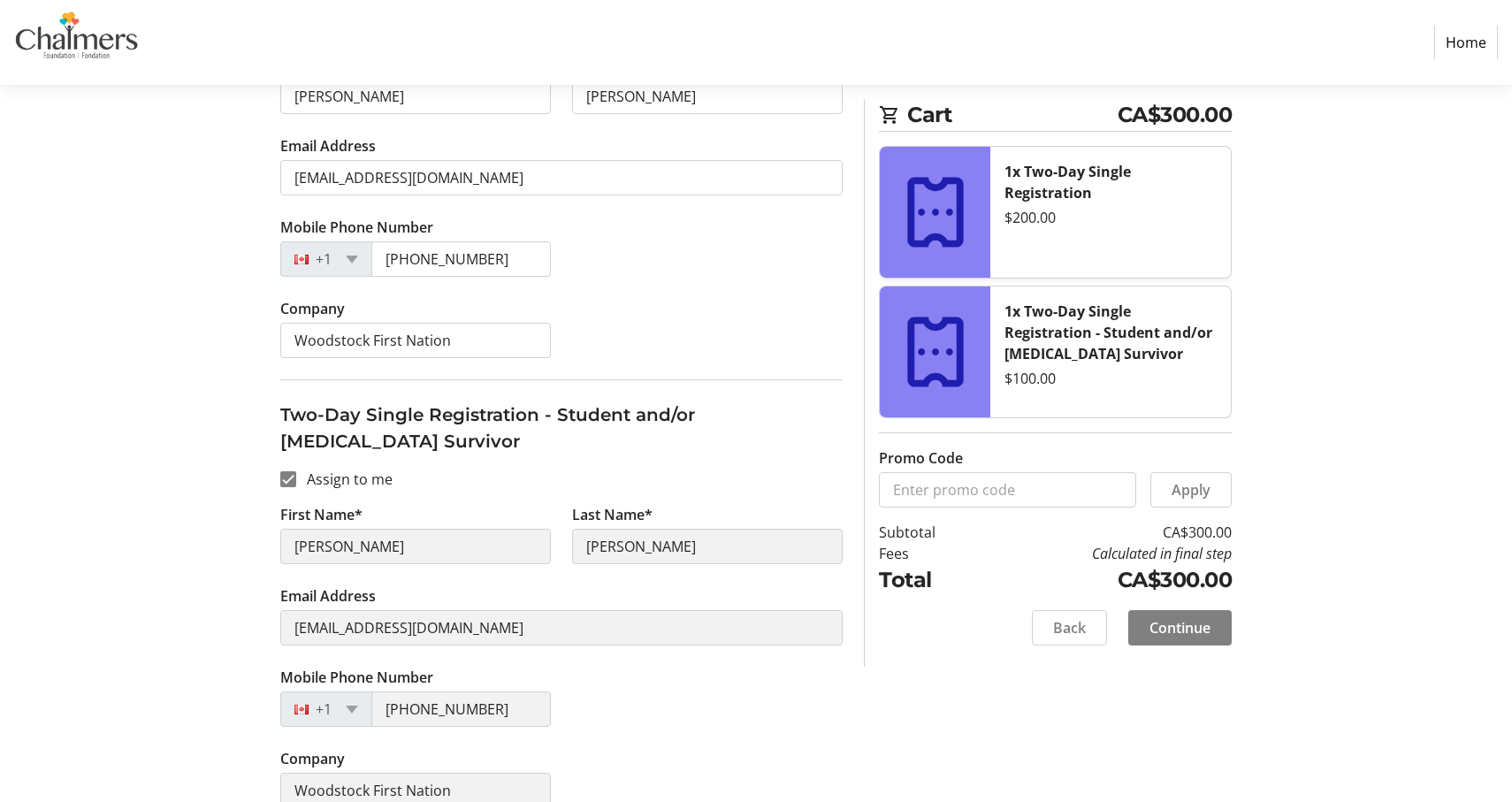
scroll to position [436, 0]
click at [1188, 623] on span "Continue" at bounding box center [1179, 628] width 61 height 21
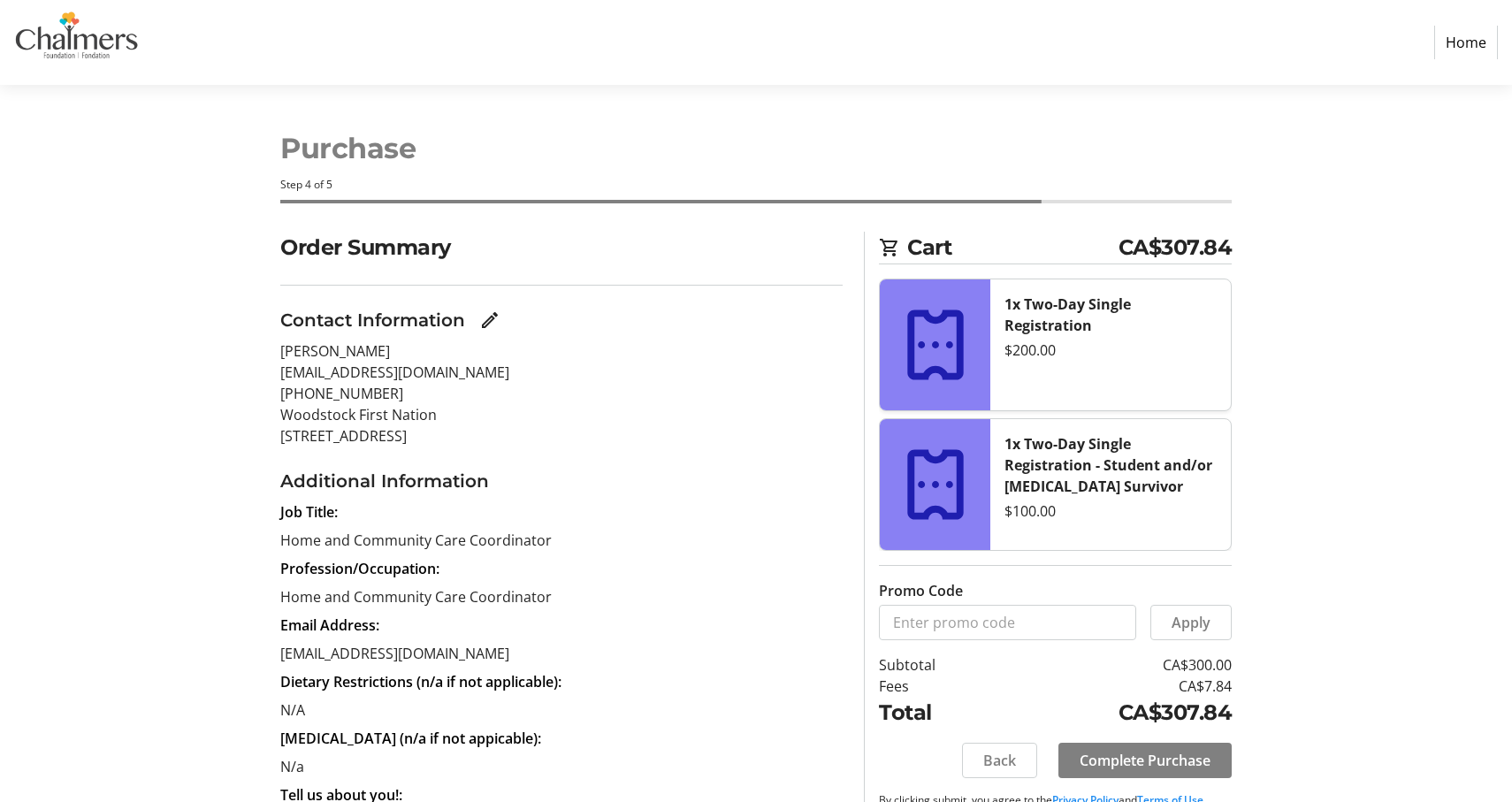
scroll to position [201, 0]
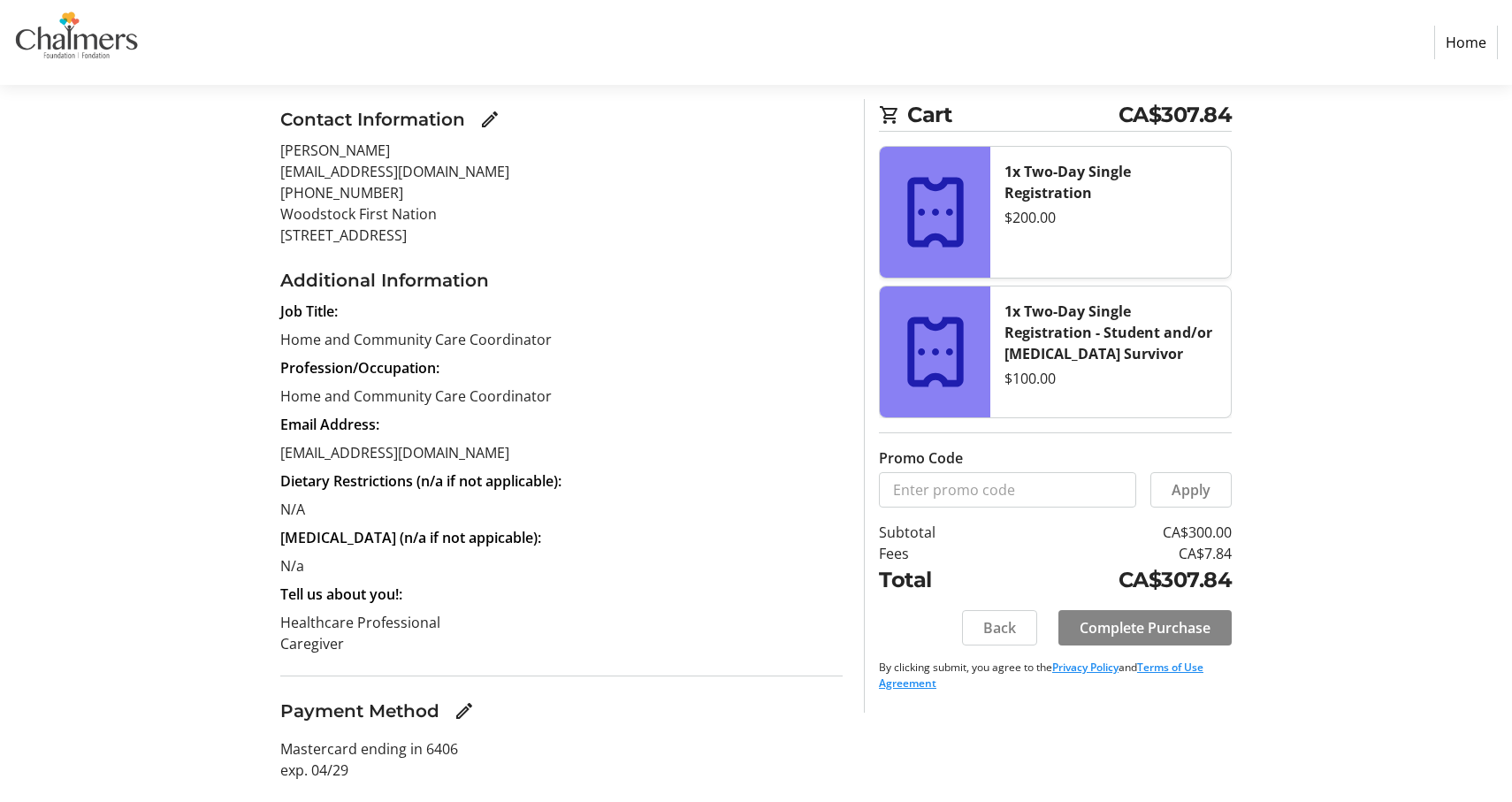
click at [1169, 631] on span "Complete Purchase" at bounding box center [1145, 628] width 131 height 21
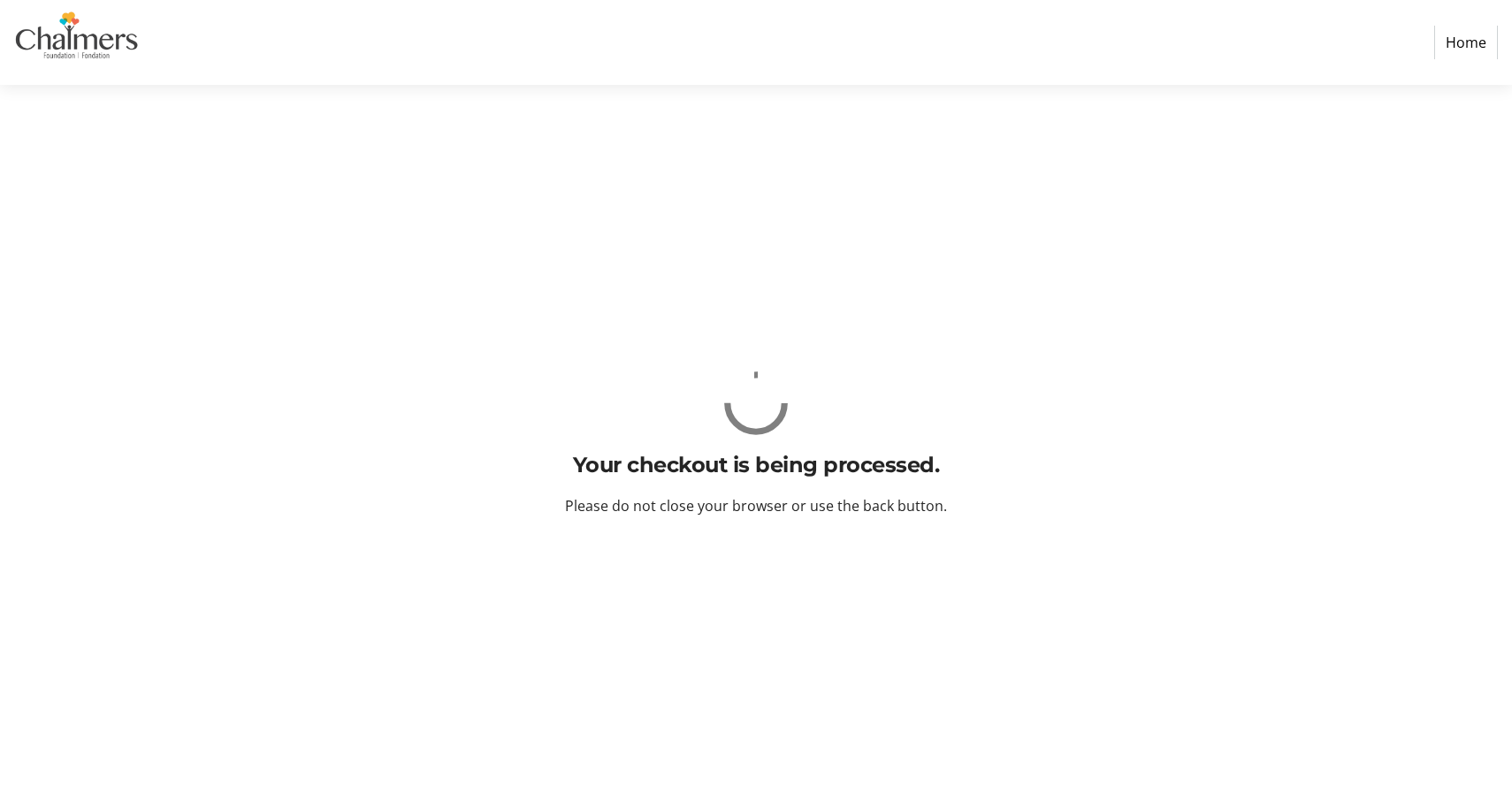
scroll to position [0, 0]
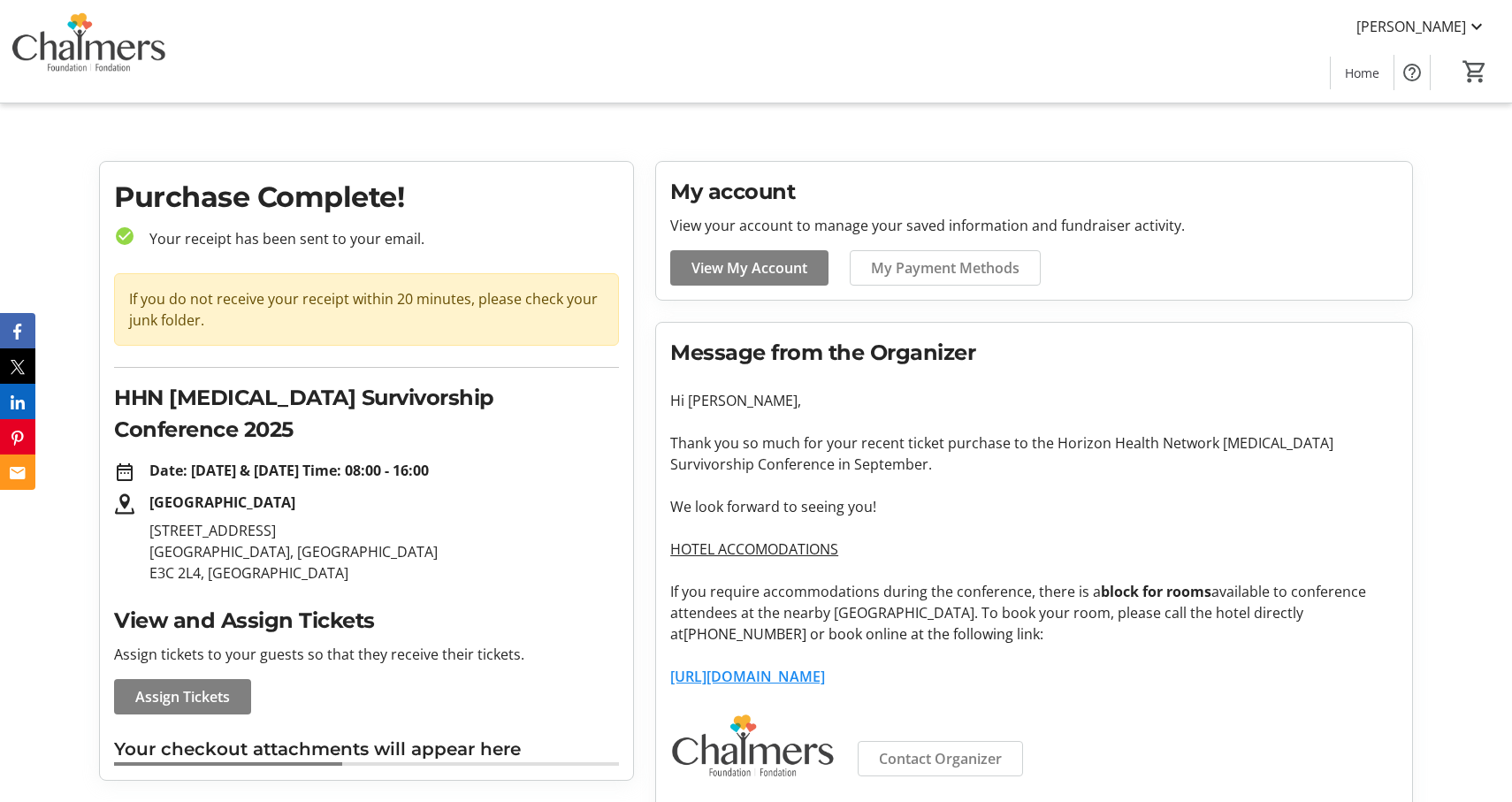
scroll to position [35, 0]
